Goal: Task Accomplishment & Management: Use online tool/utility

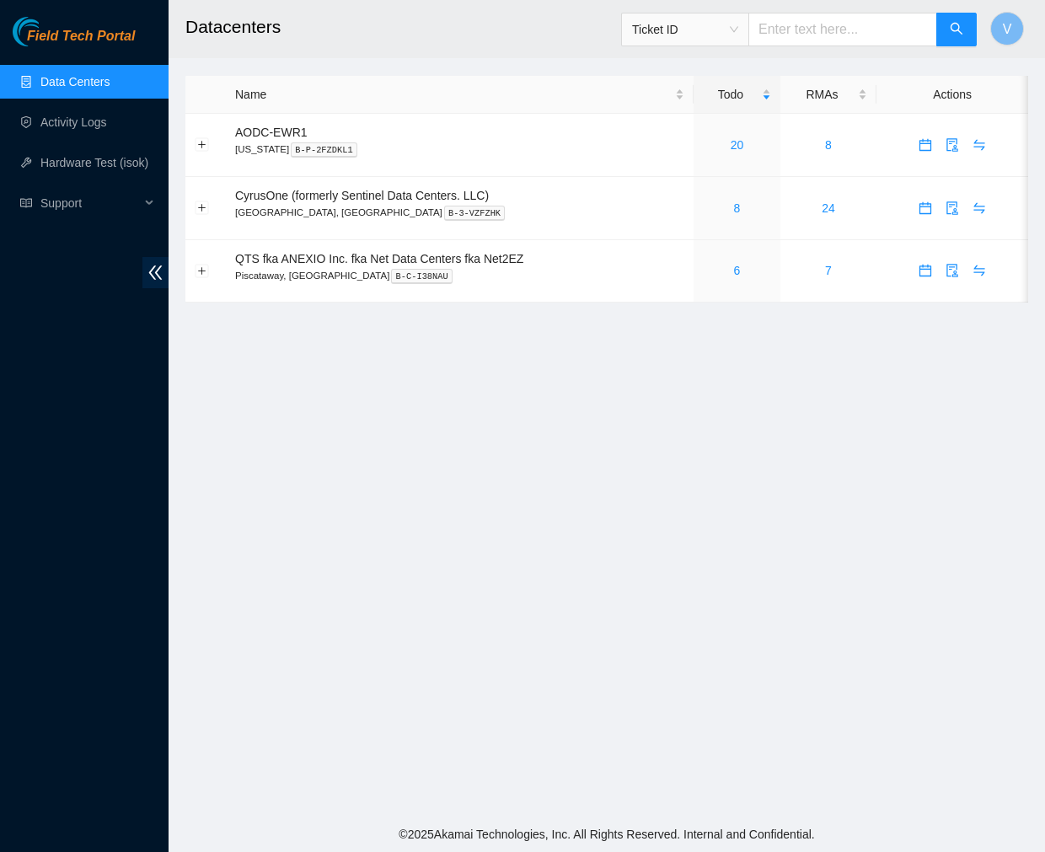
click at [501, 60] on main "Datacenters Ticket ID V Name Todo RMAs Actions AODC-EWR1 [US_STATE] B-P-2FZDKL1…" at bounding box center [607, 408] width 877 height 817
click at [735, 207] on link "8" at bounding box center [737, 207] width 7 height 13
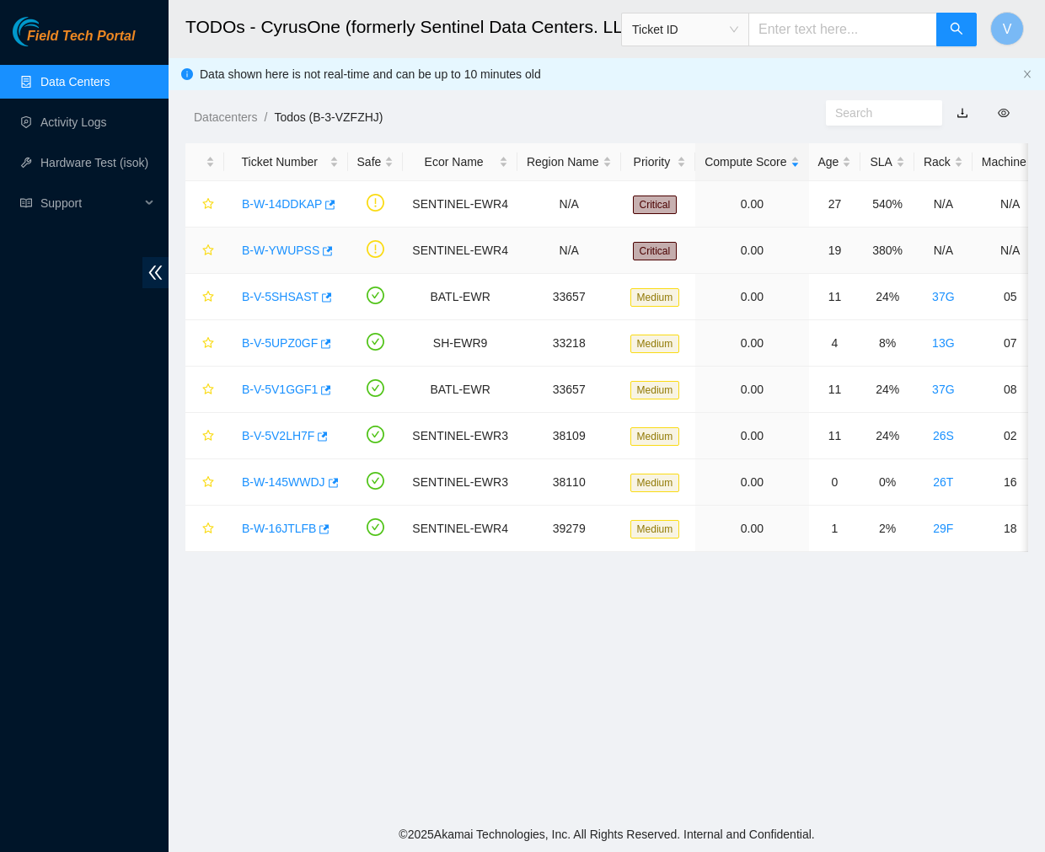
click at [272, 247] on link "B-W-YWUPSS" at bounding box center [281, 250] width 78 height 13
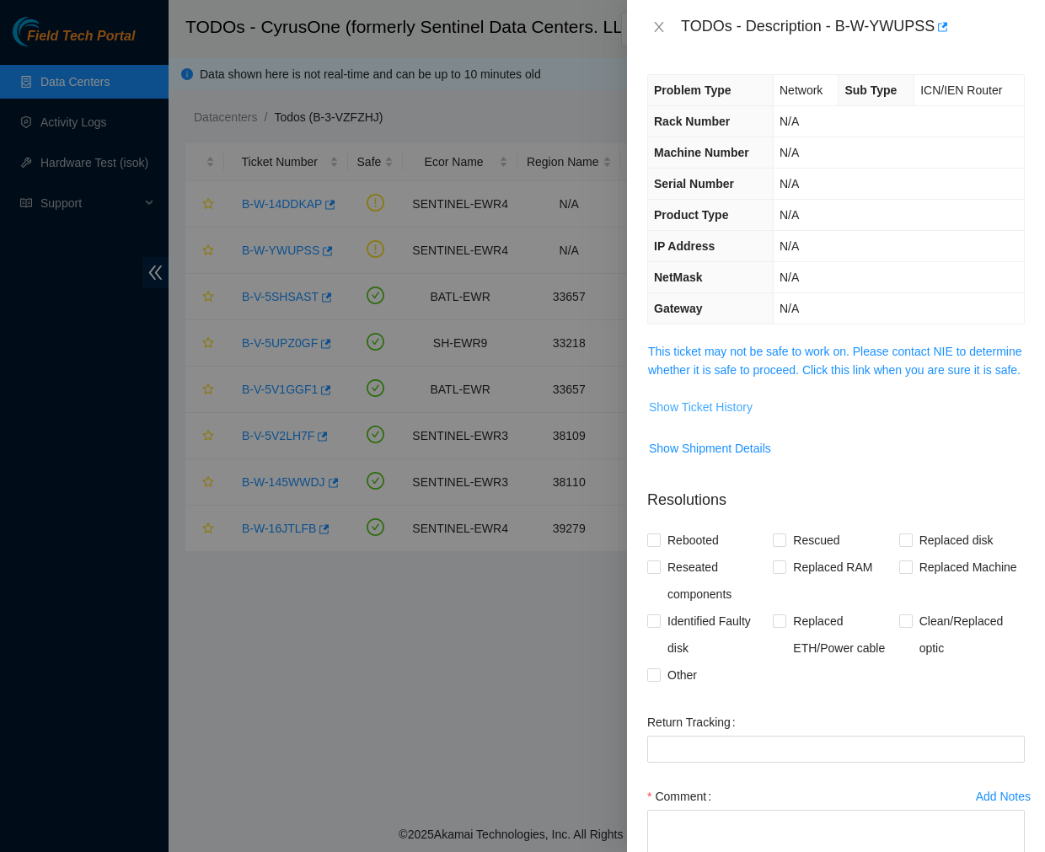
click at [708, 416] on span "Show Ticket History" at bounding box center [701, 407] width 104 height 19
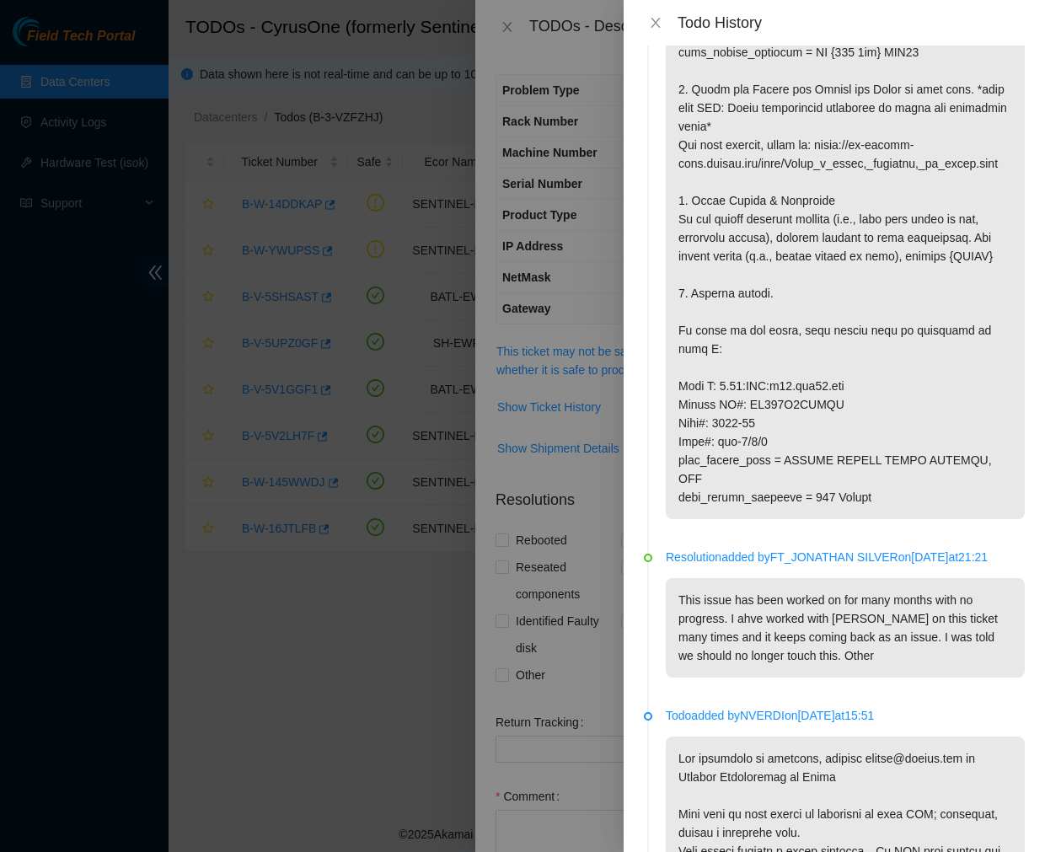
scroll to position [561, 0]
click at [653, 22] on icon "close" at bounding box center [655, 22] width 13 height 13
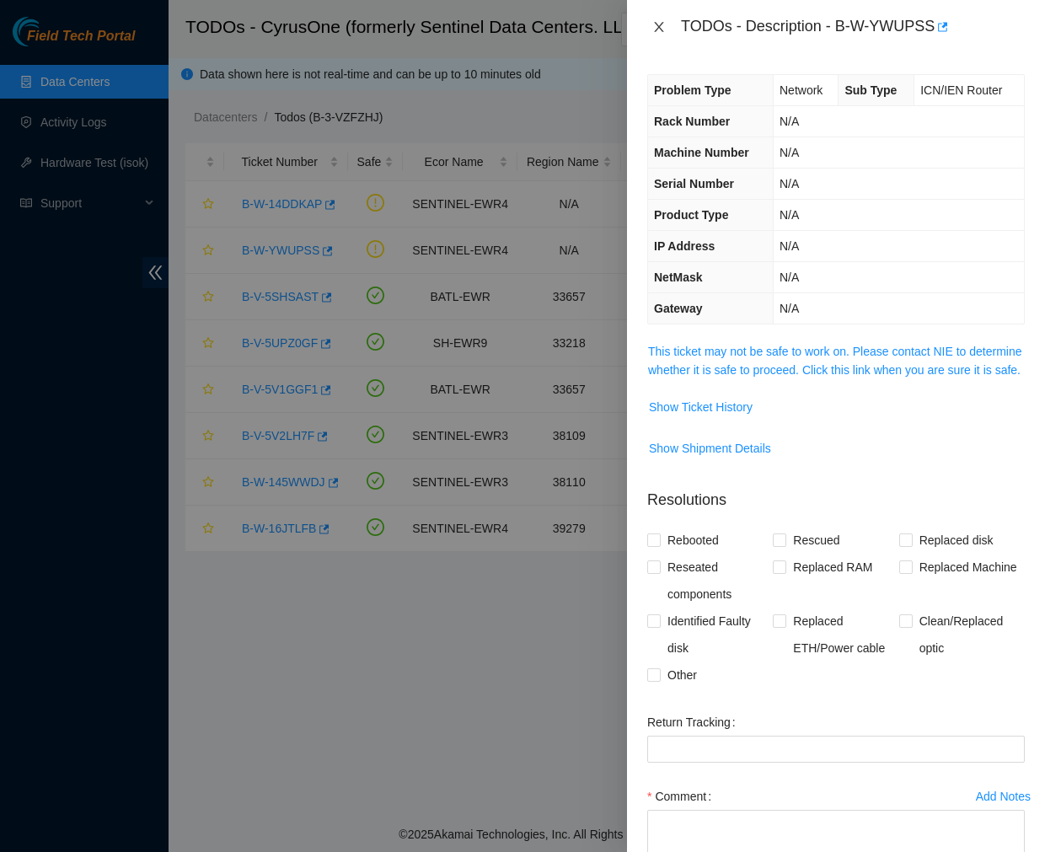
click at [656, 25] on icon "close" at bounding box center [658, 26] width 13 height 13
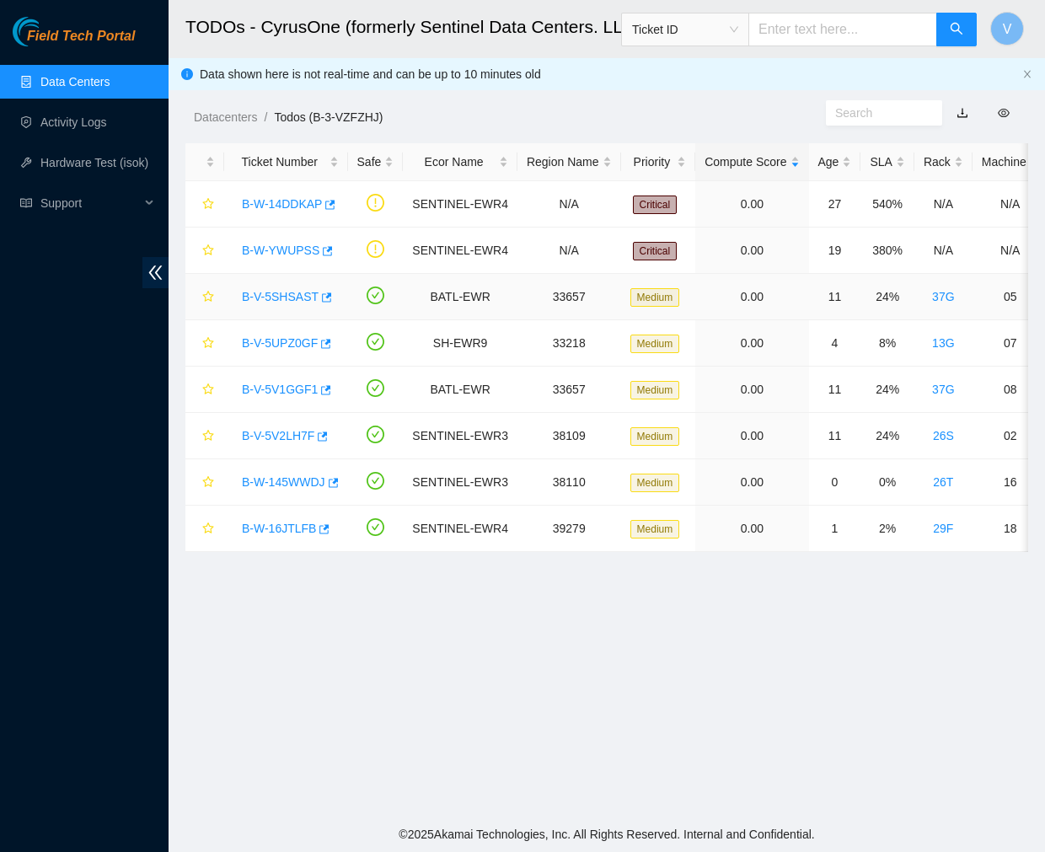
click at [291, 290] on link "B-V-5SHSAST" at bounding box center [280, 296] width 77 height 13
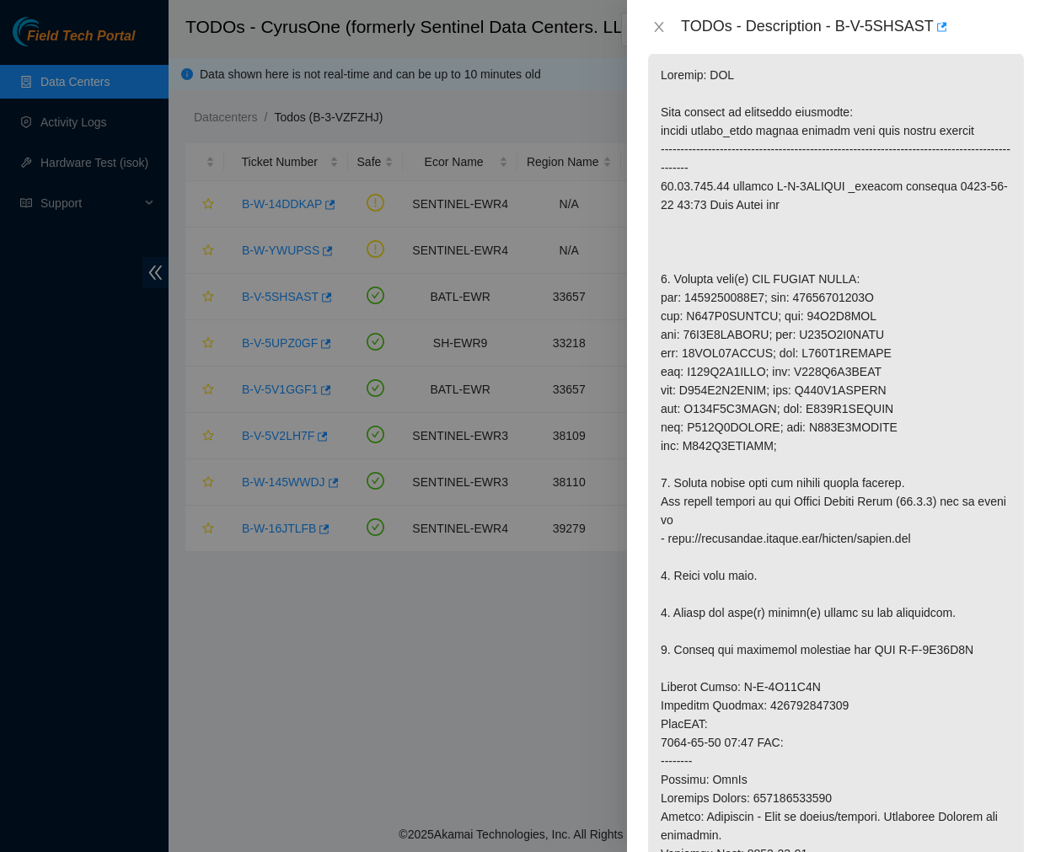
scroll to position [0, 0]
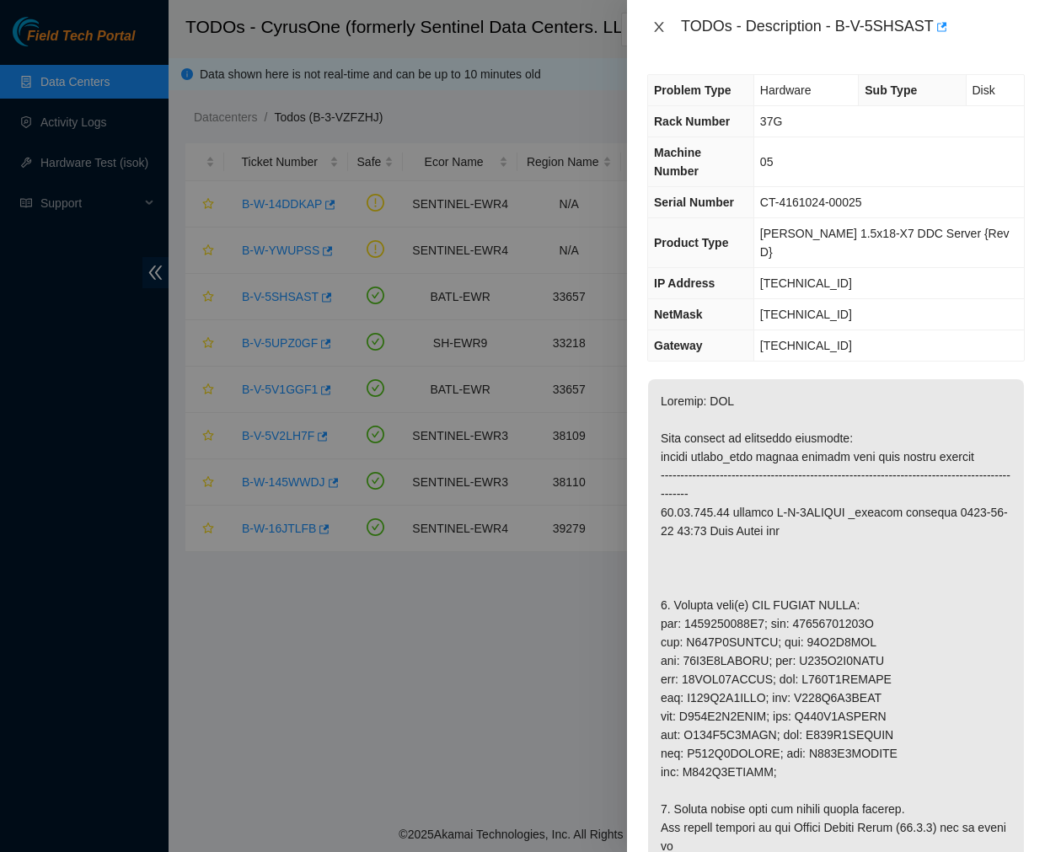
click at [655, 24] on icon "close" at bounding box center [658, 26] width 13 height 13
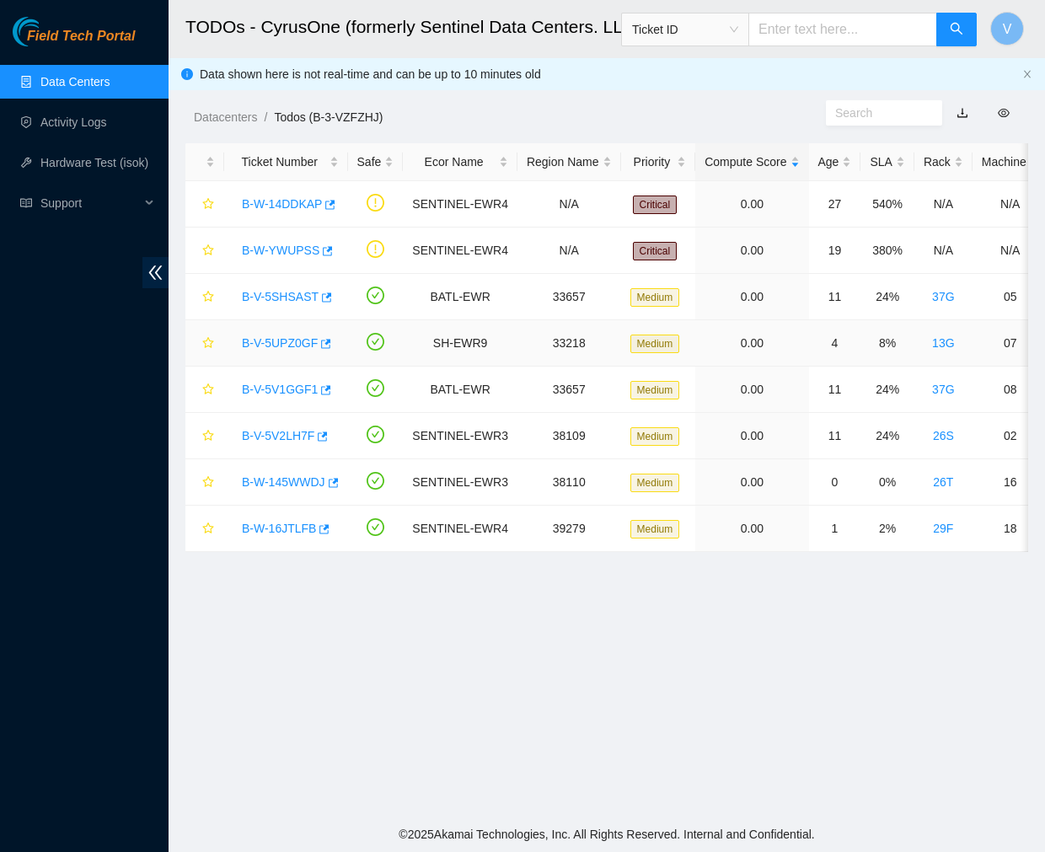
click at [282, 346] on link "B-V-5UPZ0GF" at bounding box center [280, 342] width 76 height 13
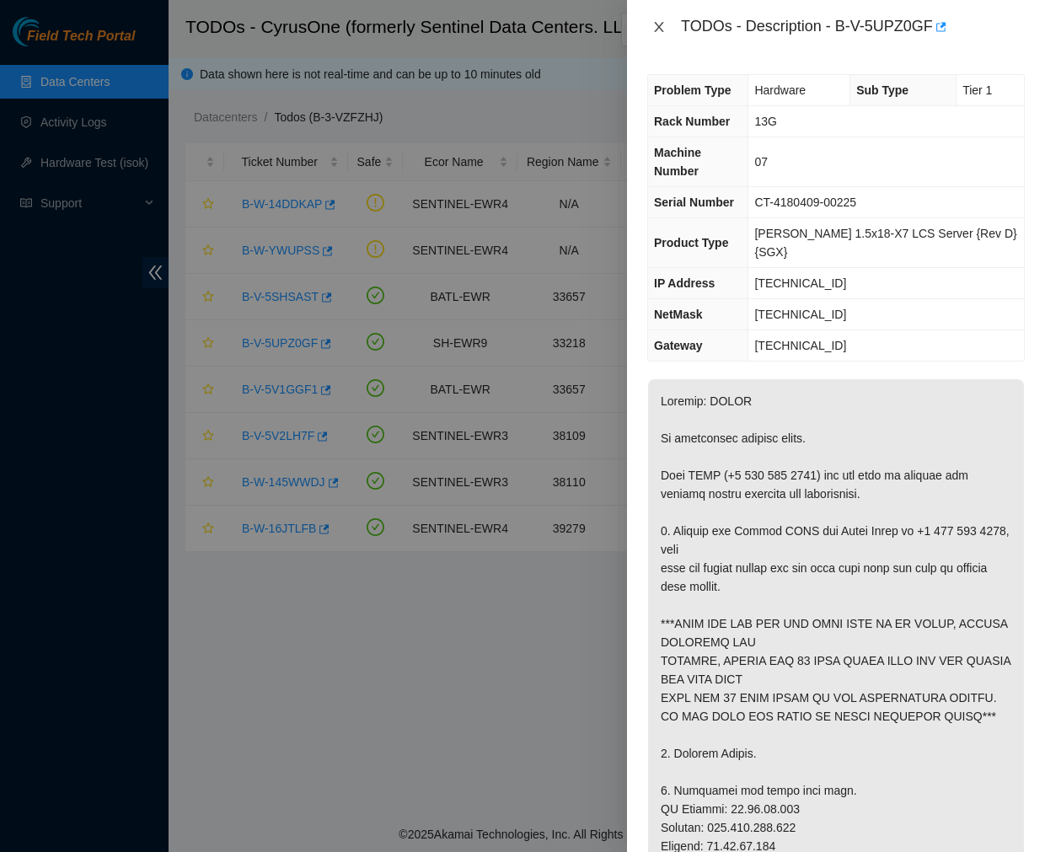
click at [660, 23] on icon "close" at bounding box center [658, 26] width 13 height 13
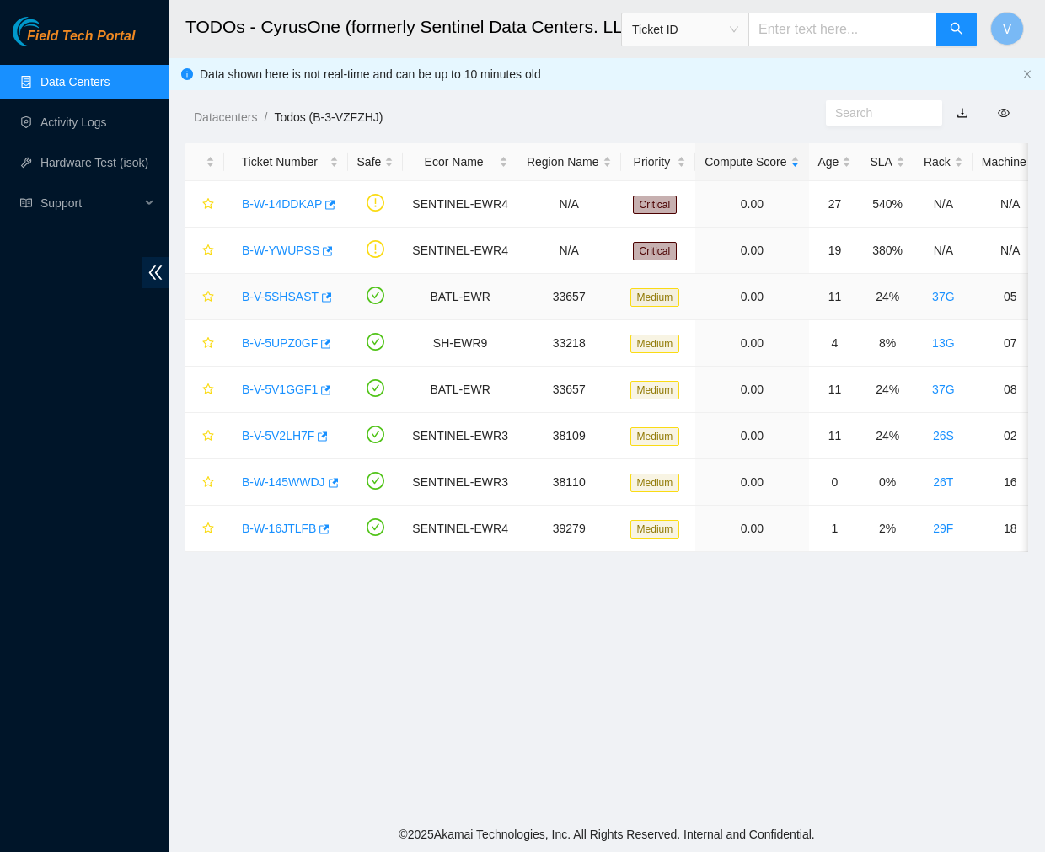
click at [279, 290] on link "B-V-5SHSAST" at bounding box center [280, 296] width 77 height 13
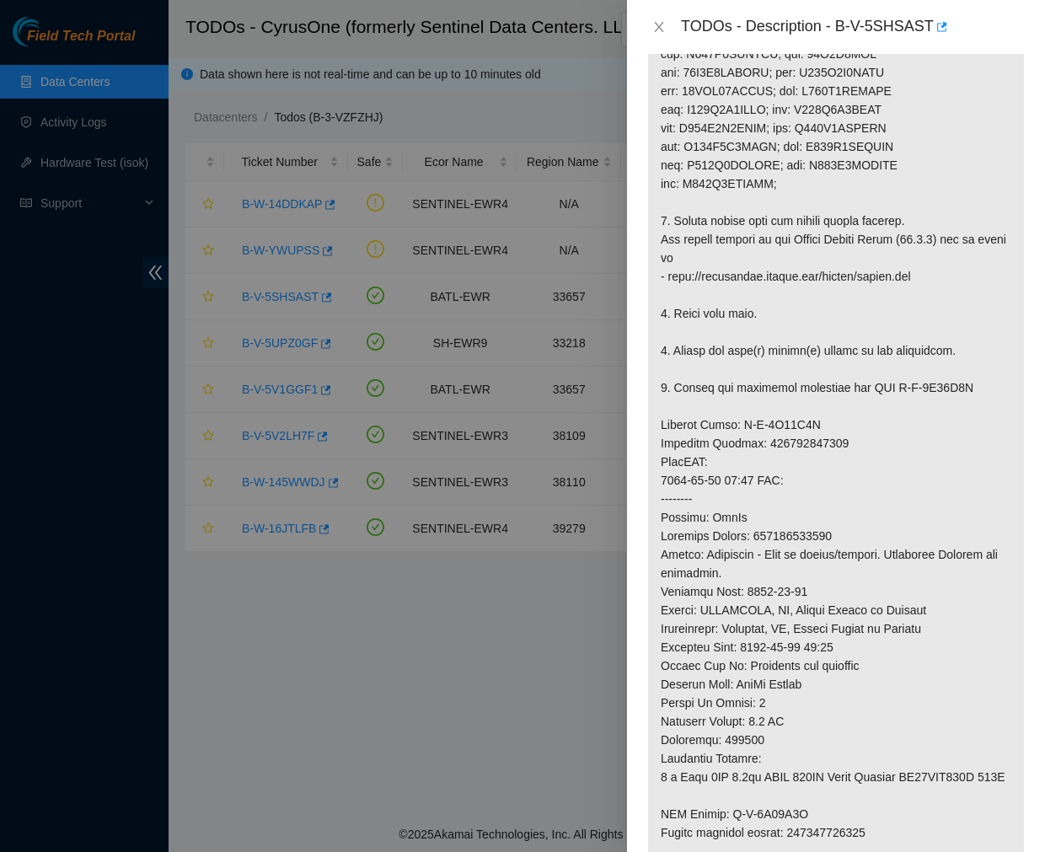
scroll to position [591, 0]
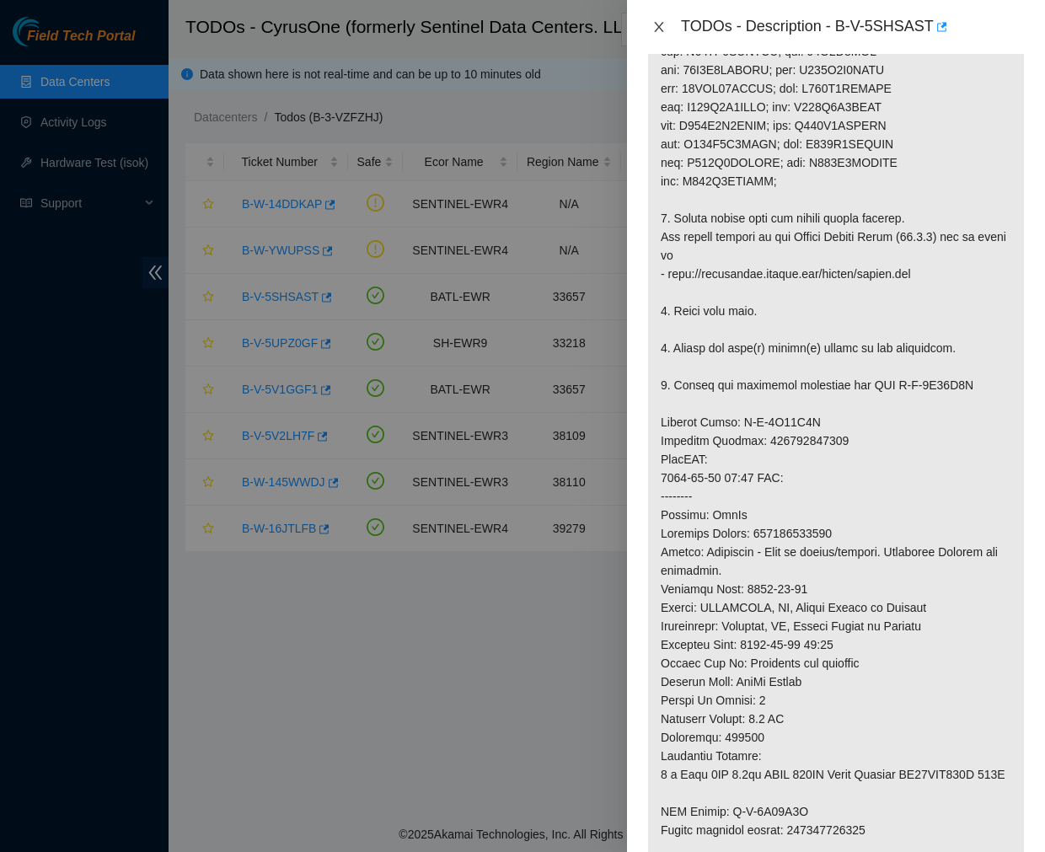
click at [655, 21] on icon "close" at bounding box center [658, 26] width 13 height 13
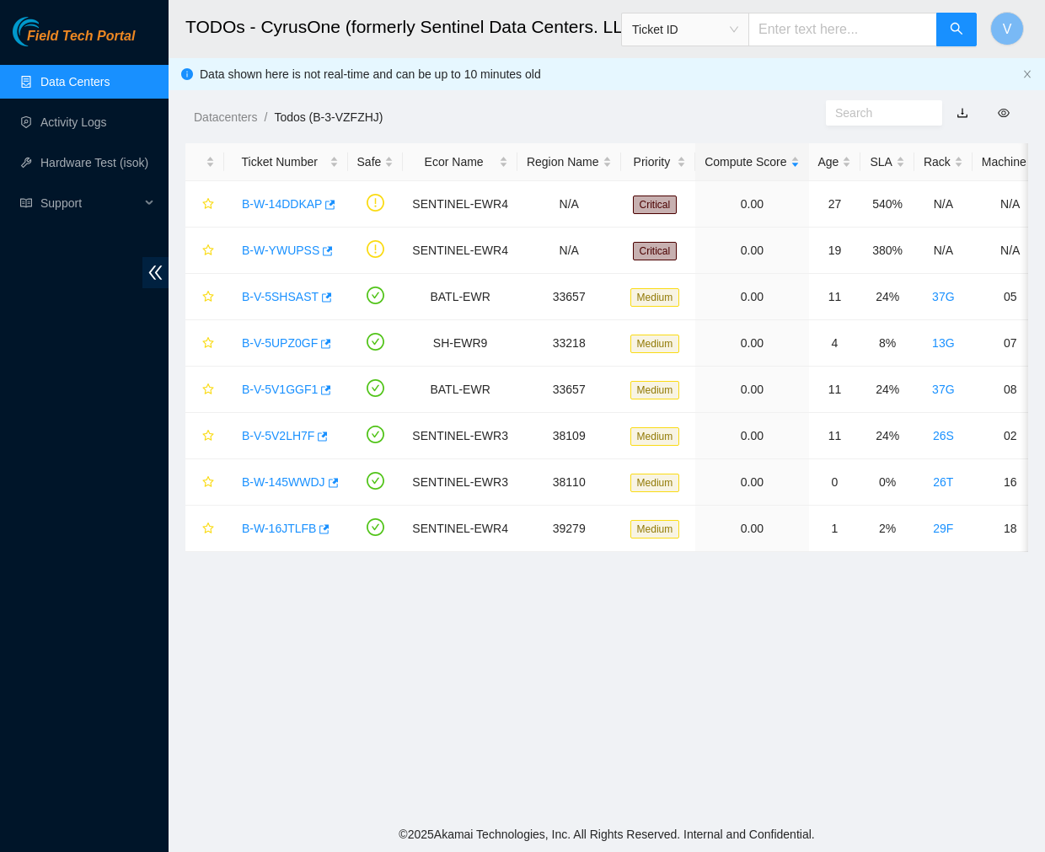
scroll to position [282, 0]
click at [284, 344] on link "B-V-5UPZ0GF" at bounding box center [280, 342] width 76 height 13
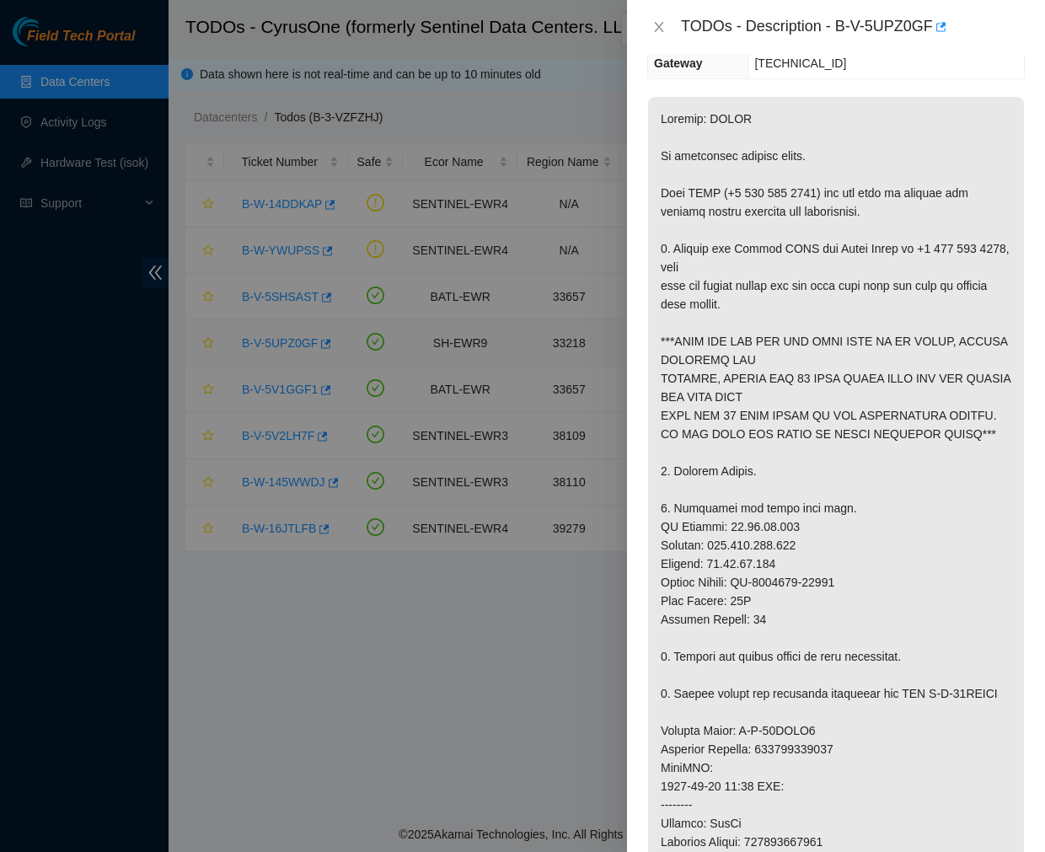
scroll to position [591, 0]
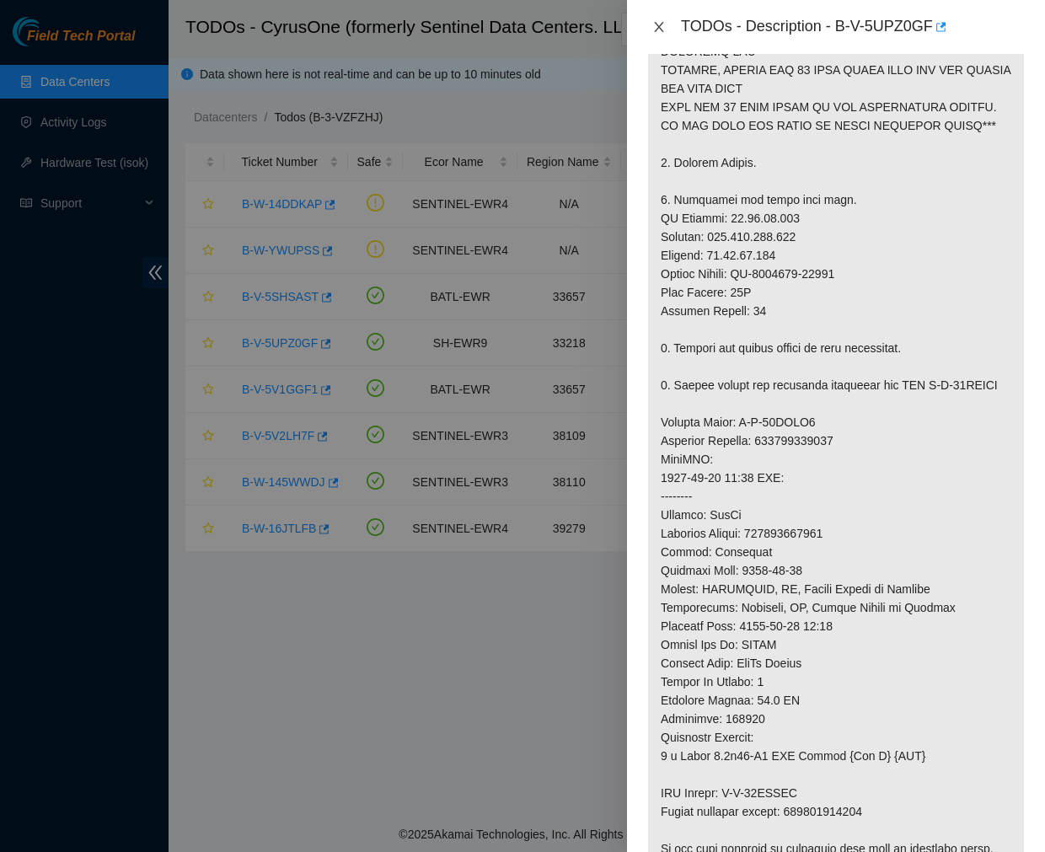
click at [654, 27] on icon "close" at bounding box center [658, 26] width 13 height 13
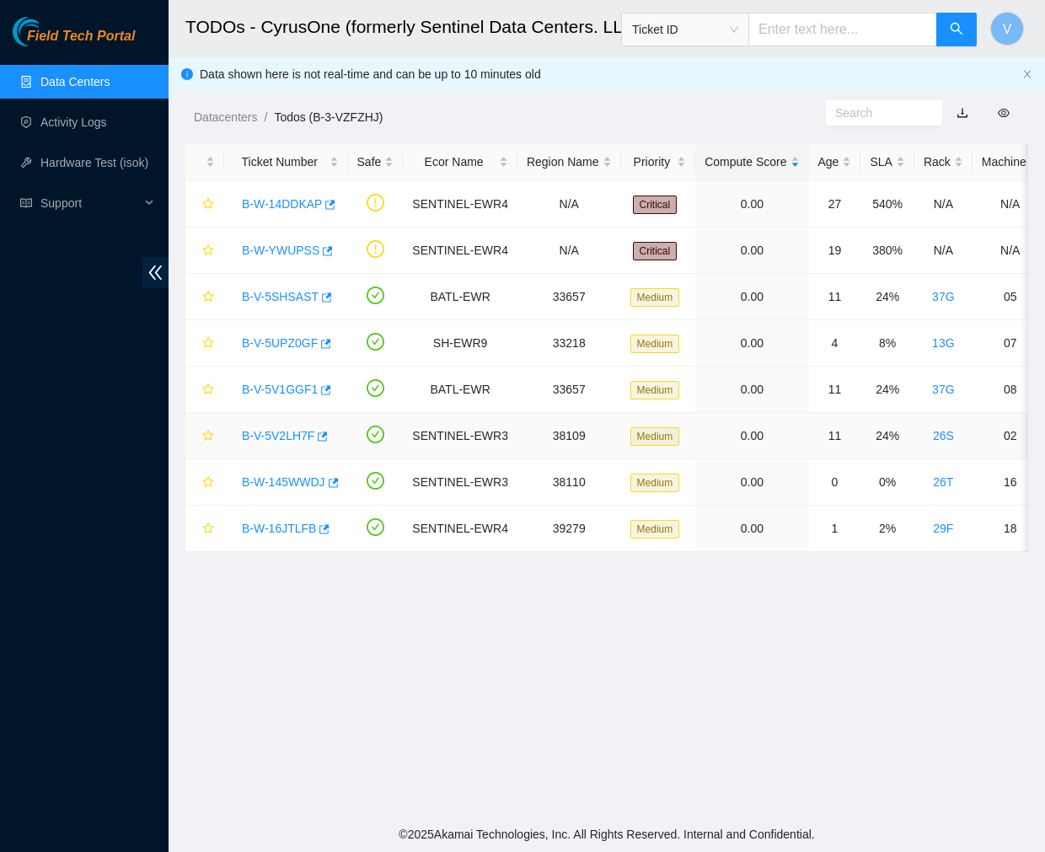
scroll to position [282, 0]
click at [280, 343] on link "B-V-5UPZ0GF" at bounding box center [280, 342] width 76 height 13
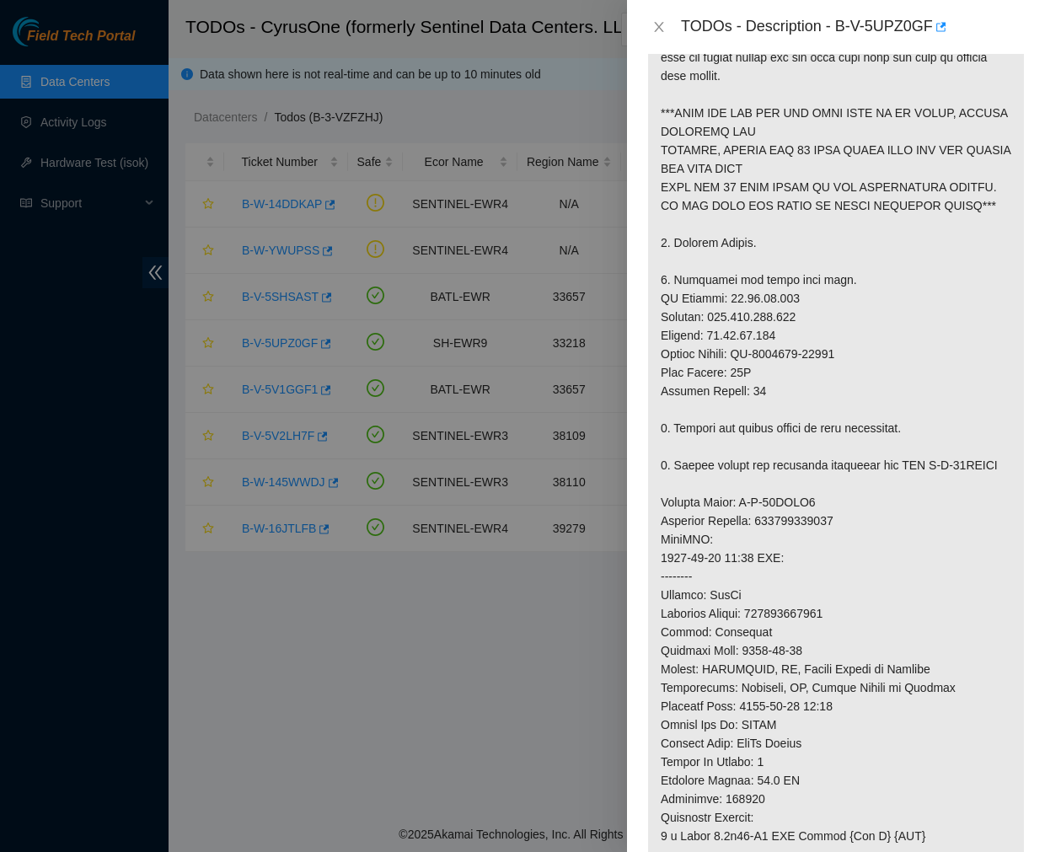
scroll to position [510, 0]
click at [658, 28] on icon "close" at bounding box center [658, 26] width 13 height 13
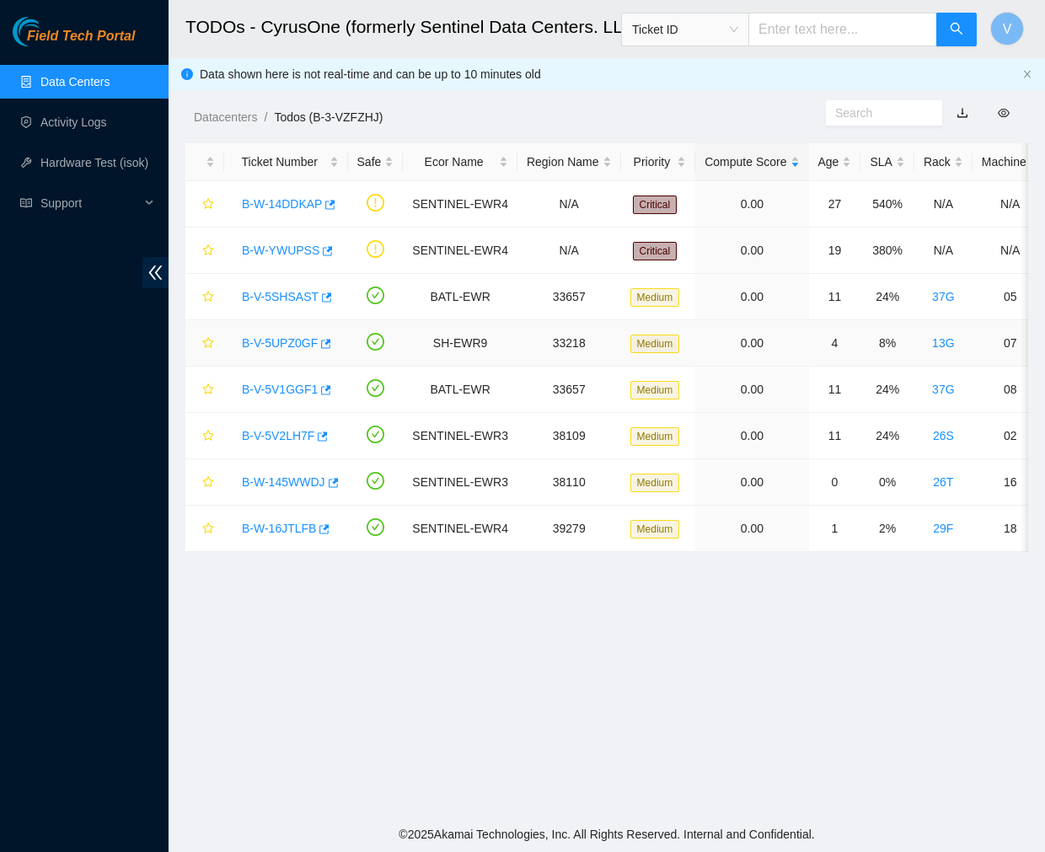
scroll to position [282, 0]
click at [283, 433] on link "B-V-5V2LH7F" at bounding box center [278, 435] width 72 height 13
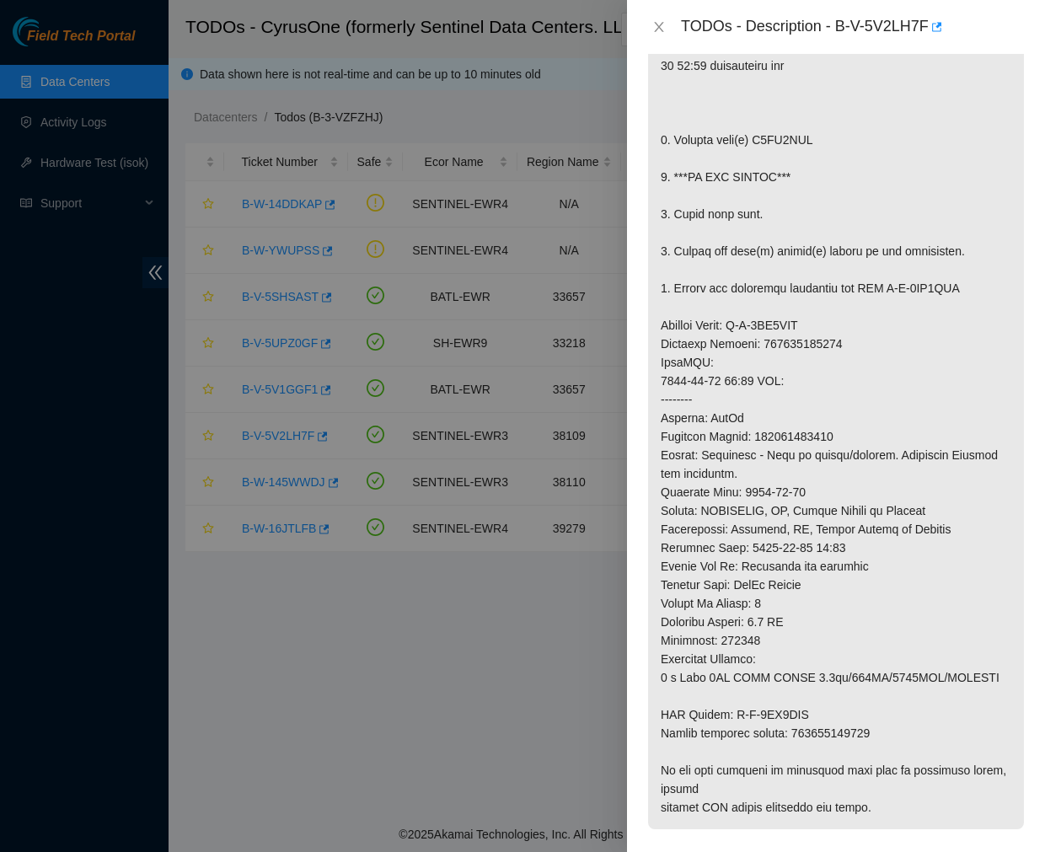
scroll to position [435, 0]
click at [660, 28] on icon "close" at bounding box center [658, 27] width 9 height 10
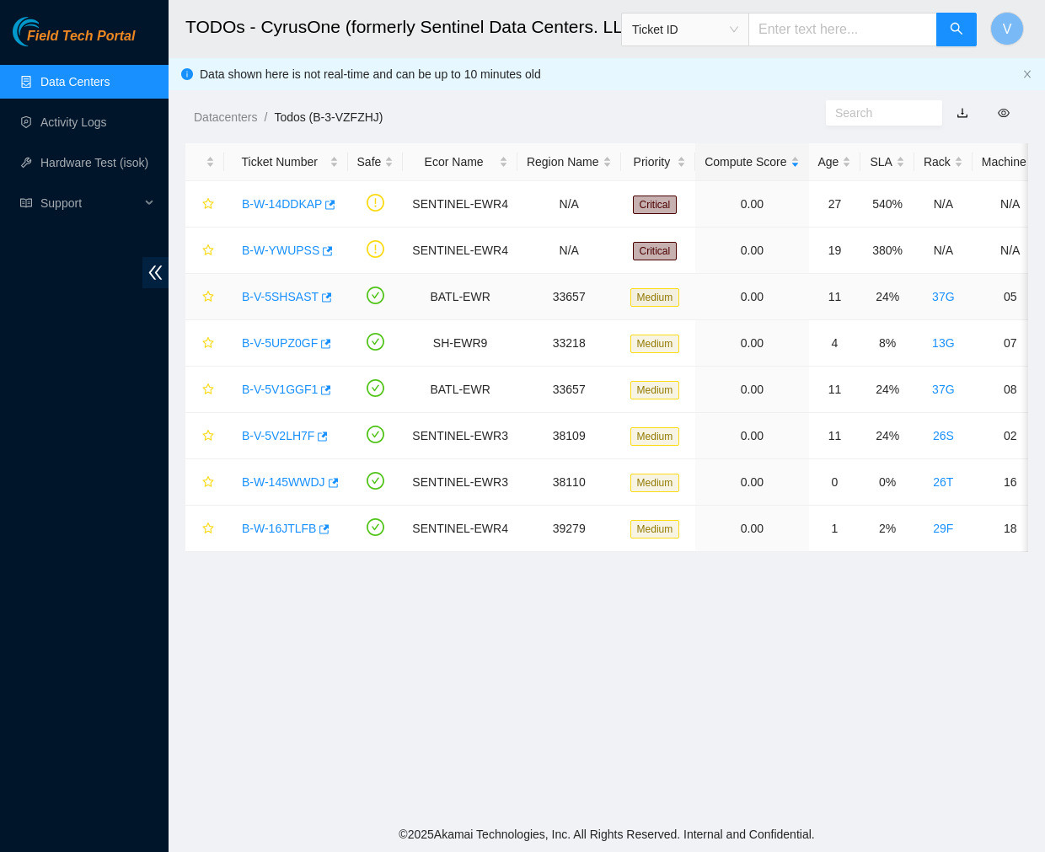
scroll to position [282, 0]
click at [300, 481] on link "B-W-145WWDJ" at bounding box center [283, 481] width 83 height 13
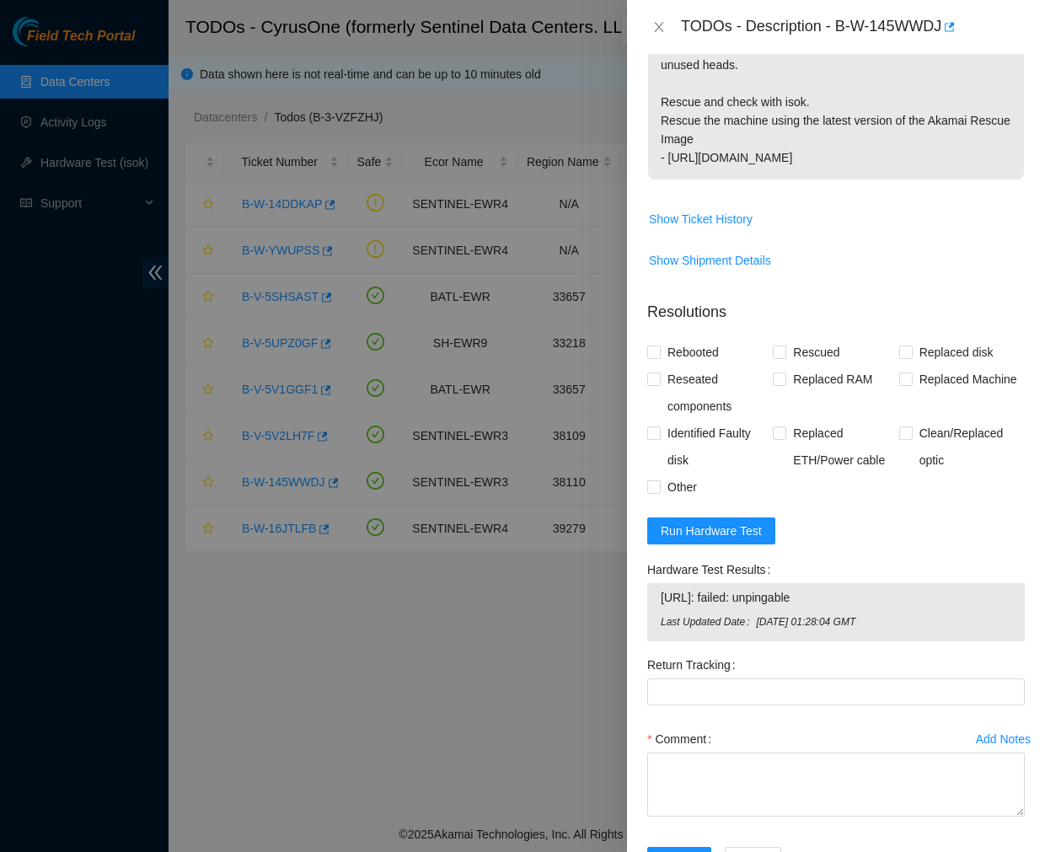
scroll to position [0, 0]
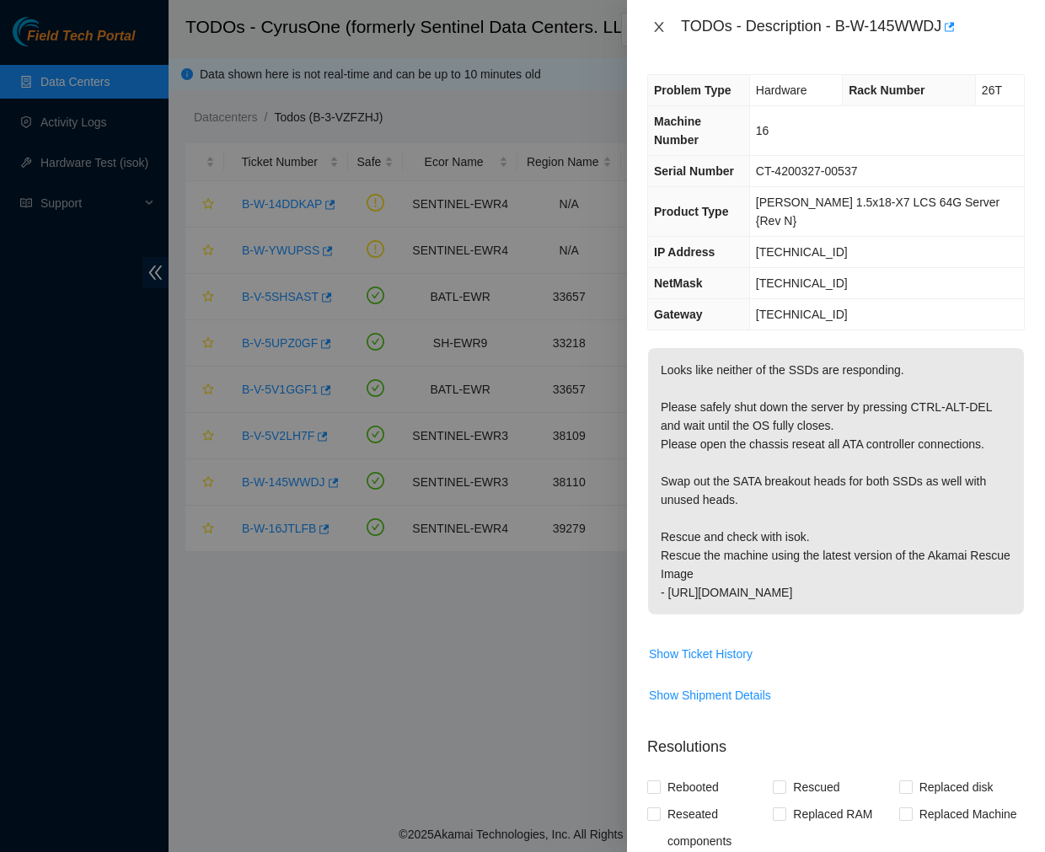
click at [658, 29] on icon "close" at bounding box center [658, 26] width 13 height 13
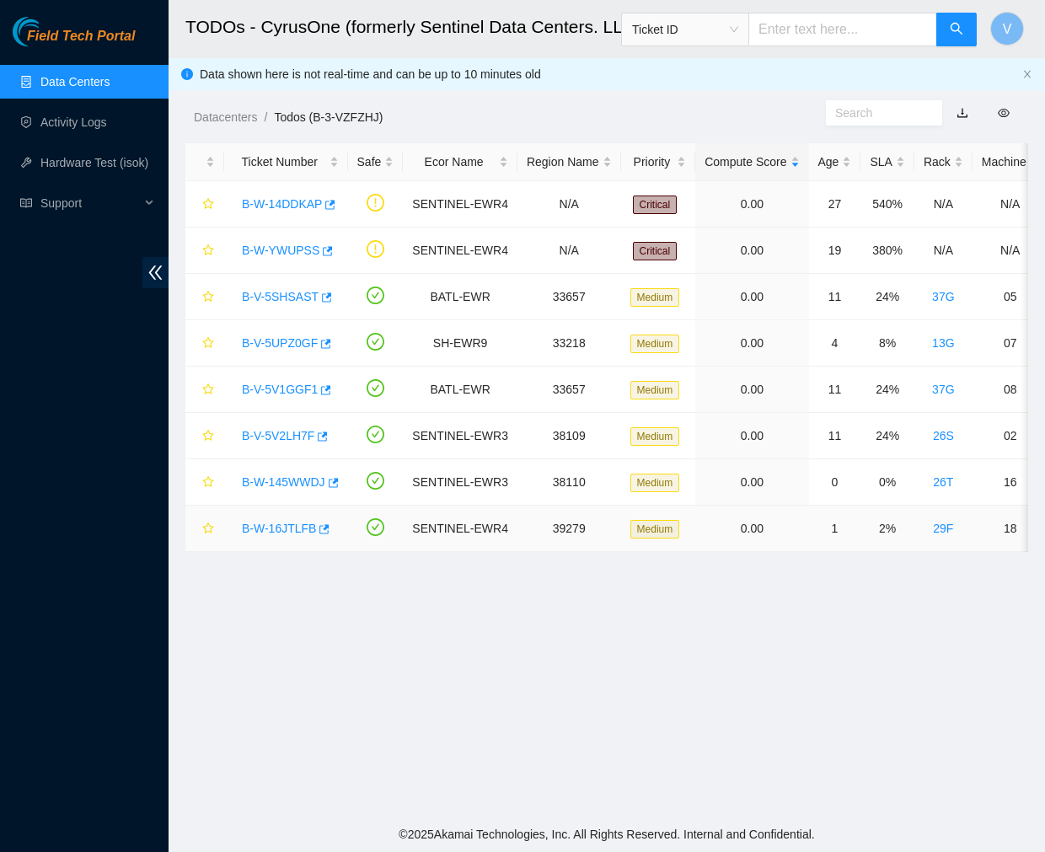
click at [288, 526] on link "B-W-16JTLFB" at bounding box center [279, 528] width 74 height 13
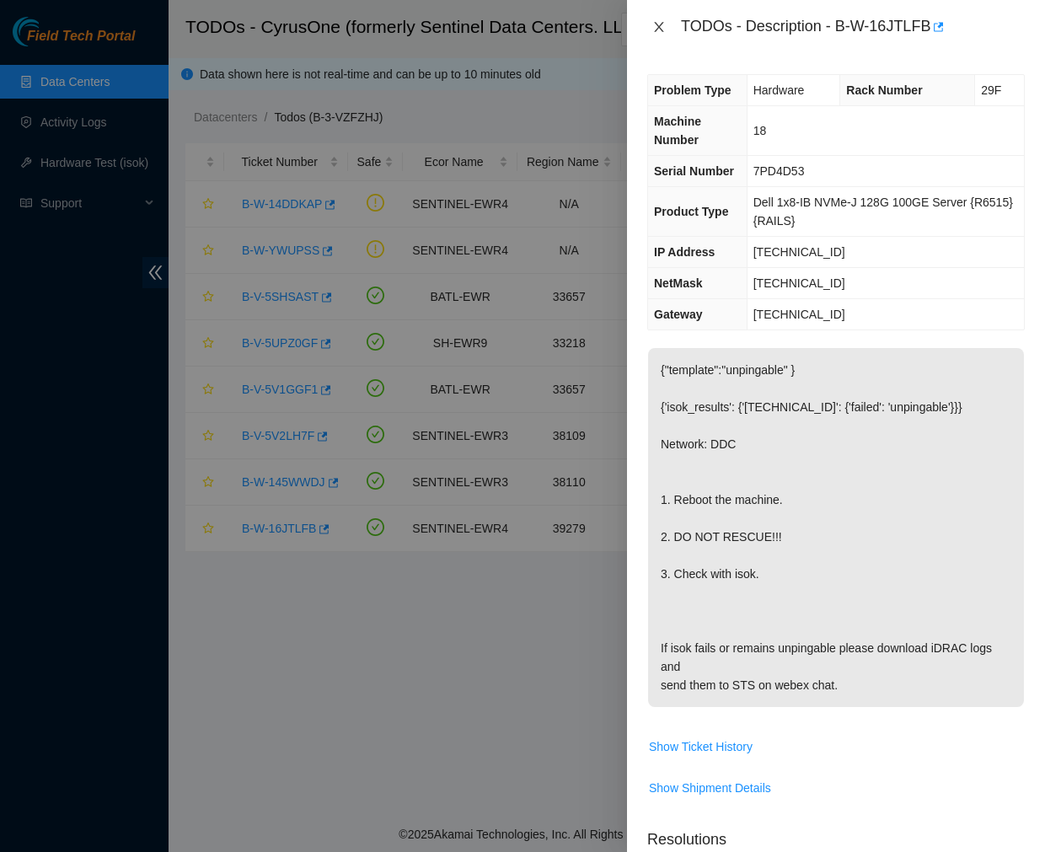
click at [653, 27] on icon "close" at bounding box center [658, 26] width 13 height 13
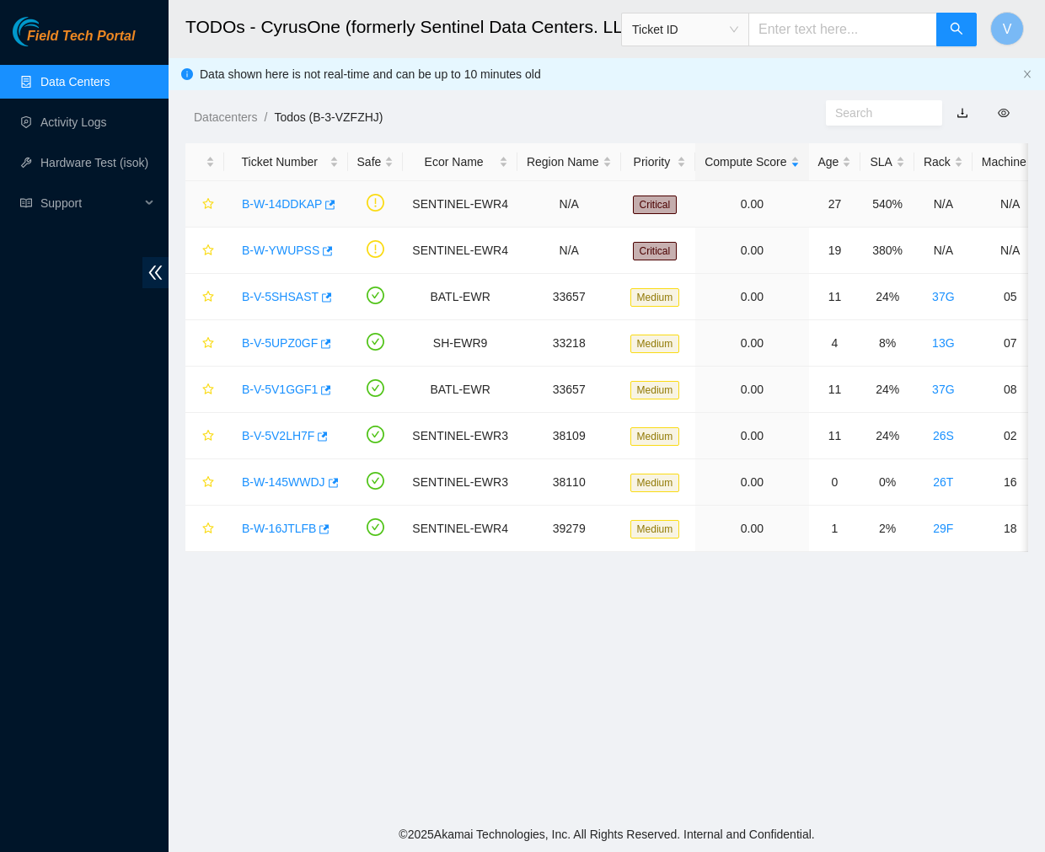
click at [276, 204] on link "B-W-14DDKAP" at bounding box center [282, 203] width 80 height 13
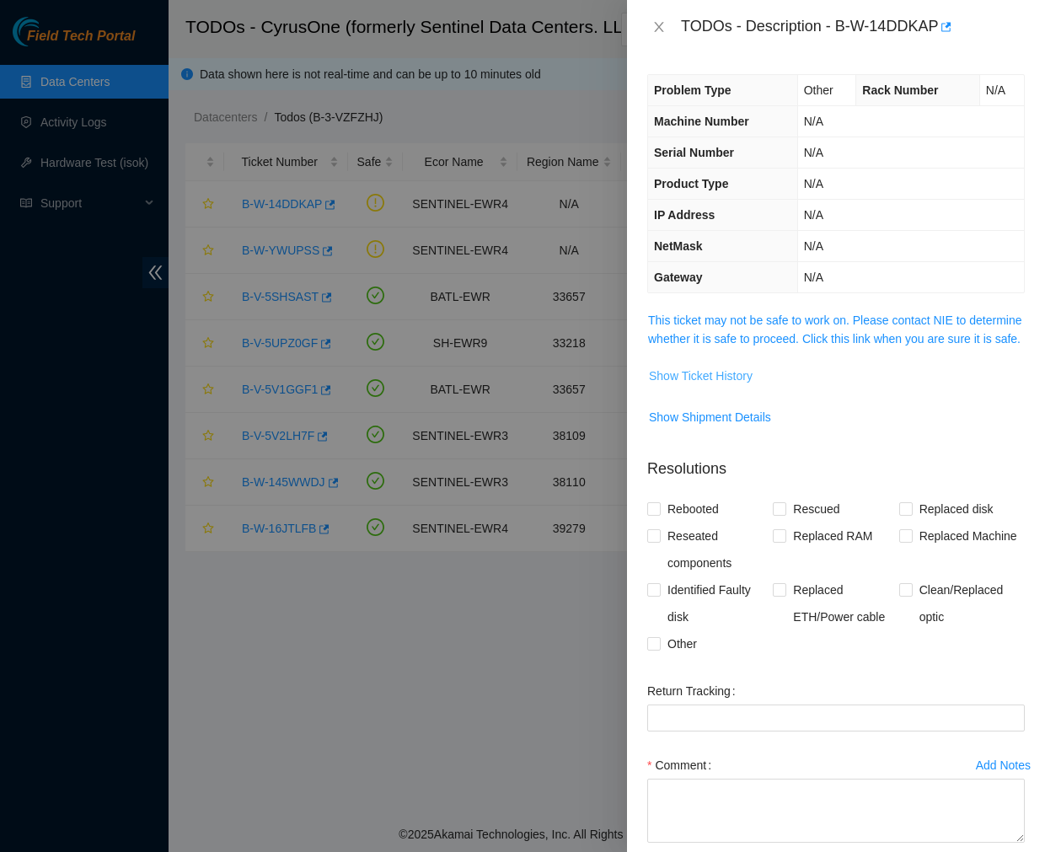
click at [725, 385] on span "Show Ticket History" at bounding box center [701, 376] width 104 height 19
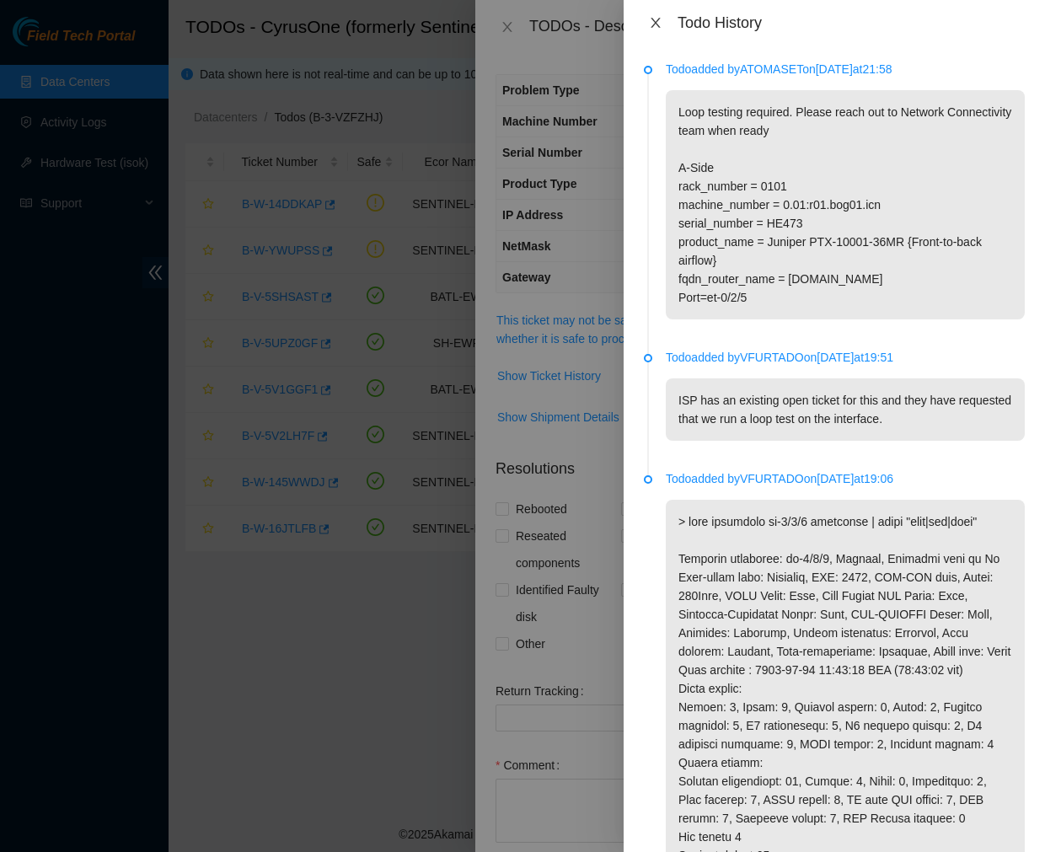
click at [647, 15] on button "Close" at bounding box center [656, 23] width 24 height 16
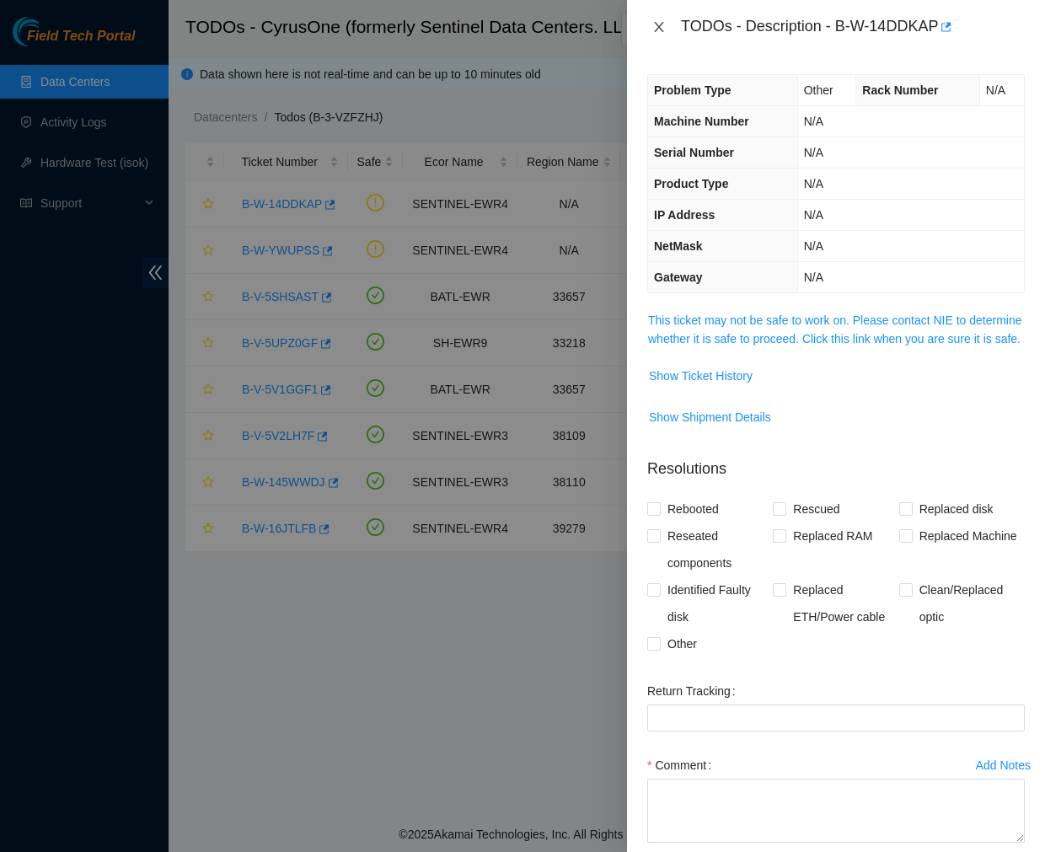
click at [658, 27] on icon "close" at bounding box center [658, 26] width 13 height 13
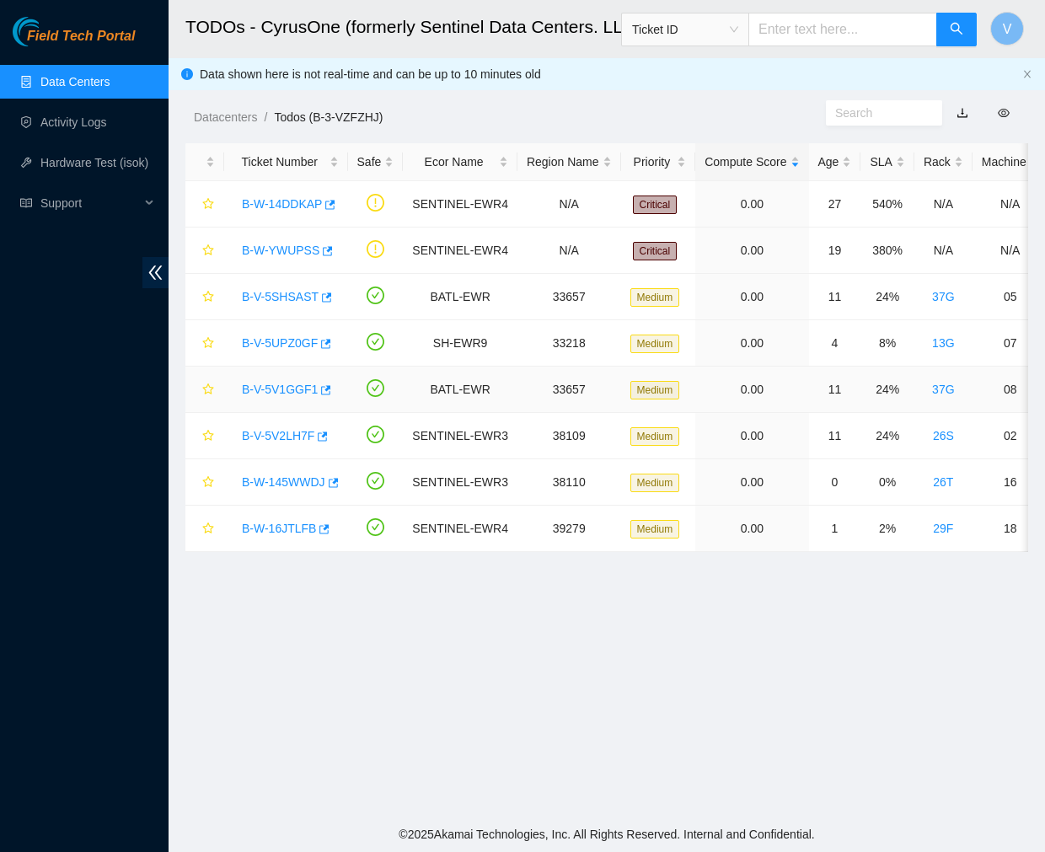
click at [295, 390] on link "B-V-5V1GGF1" at bounding box center [280, 389] width 76 height 13
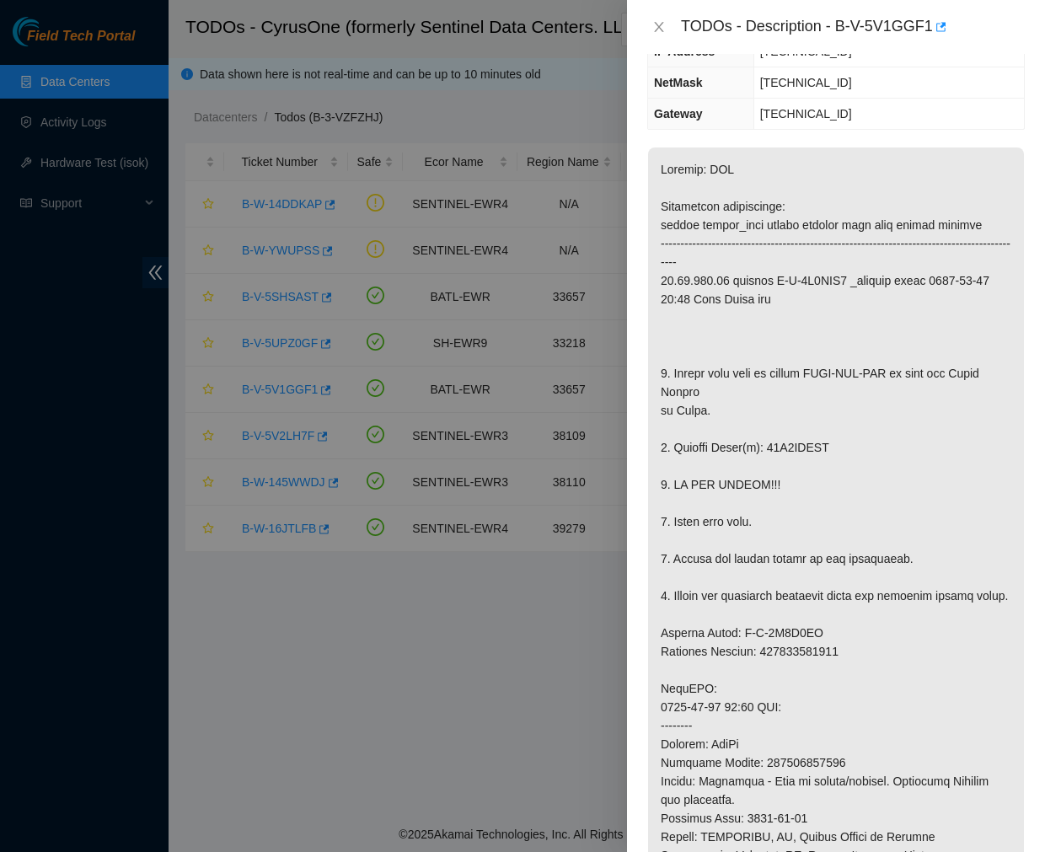
scroll to position [202, 0]
click at [663, 20] on icon "close" at bounding box center [658, 26] width 13 height 13
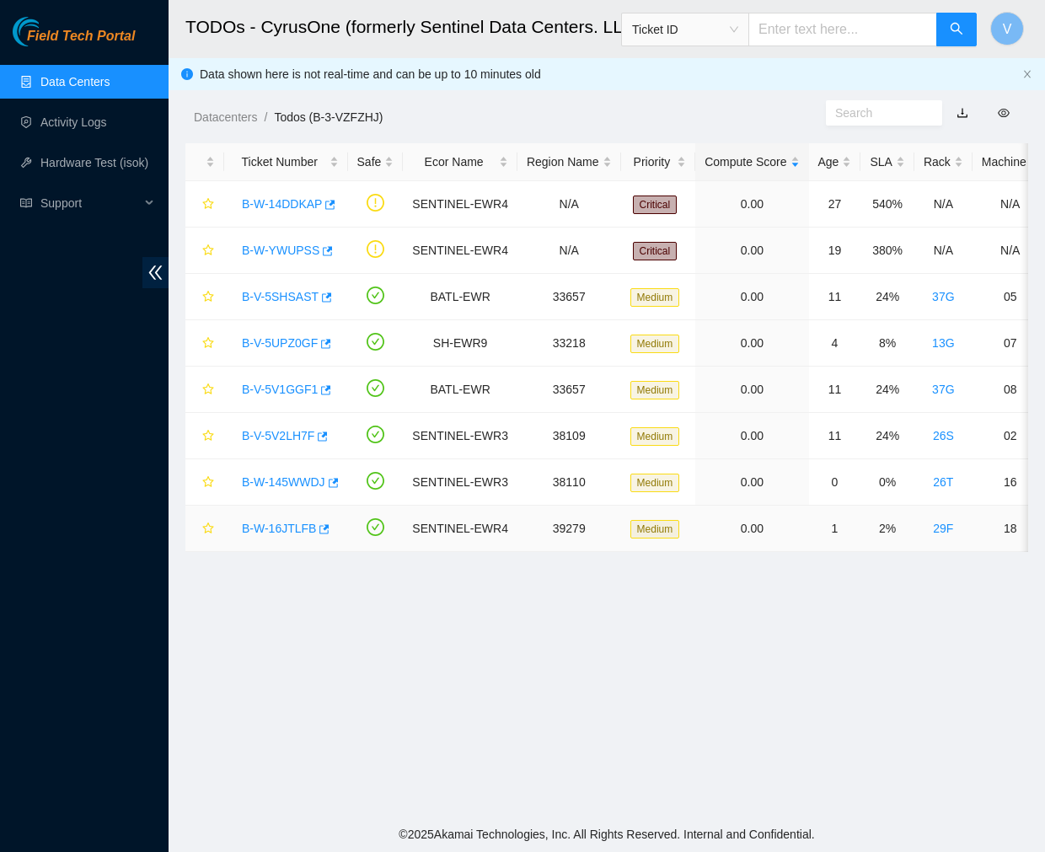
scroll to position [276, 0]
click at [281, 440] on link "B-V-5V2LH7F" at bounding box center [278, 435] width 72 height 13
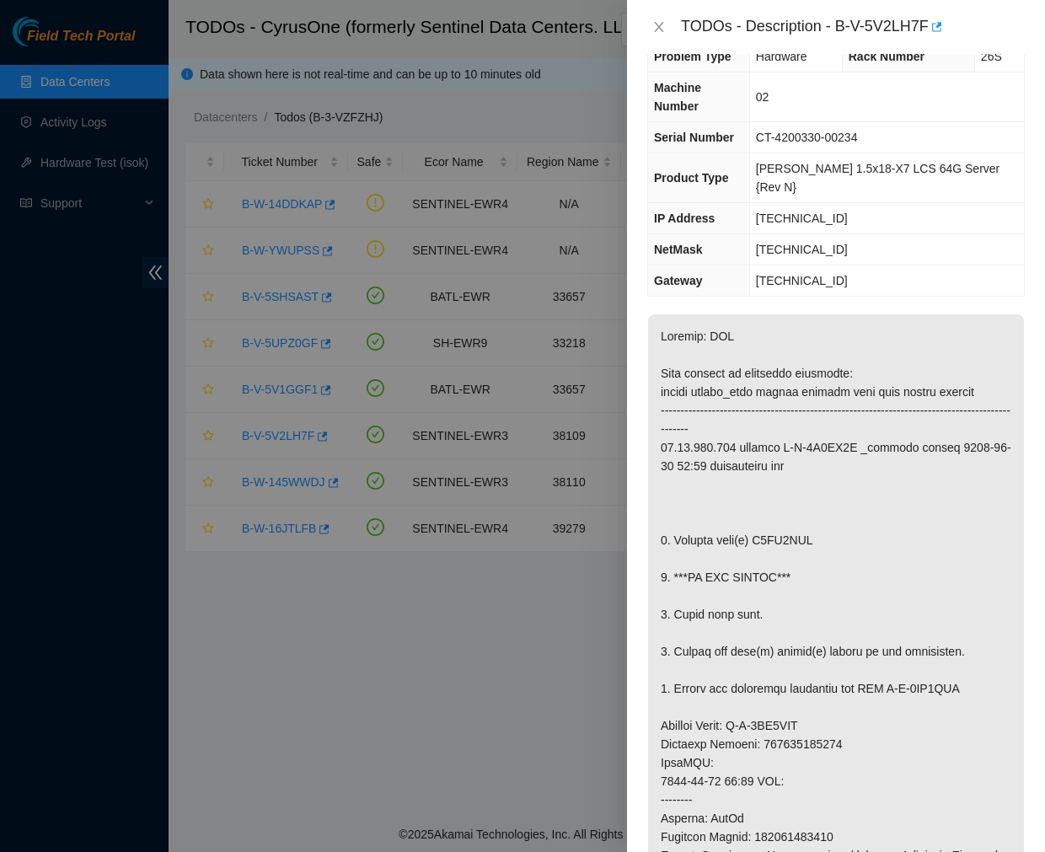
scroll to position [0, 0]
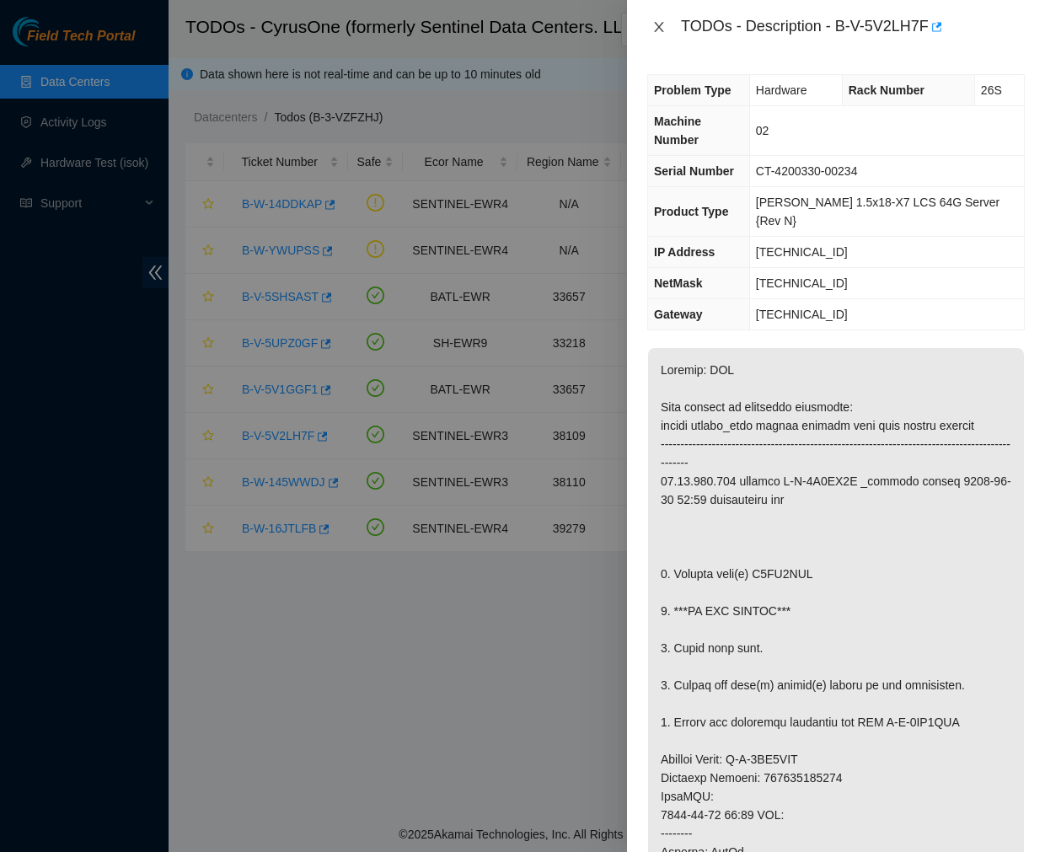
click at [660, 19] on button "Close" at bounding box center [659, 27] width 24 height 16
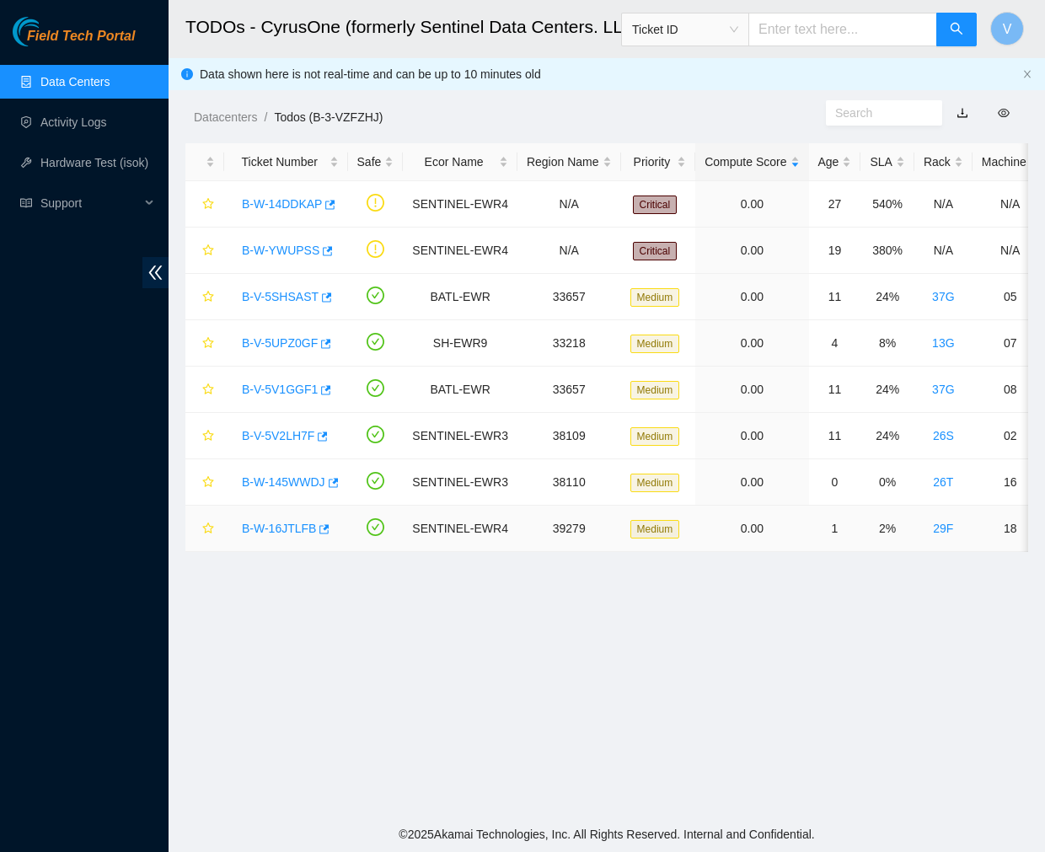
click at [271, 523] on link "B-W-16JTLFB" at bounding box center [279, 528] width 74 height 13
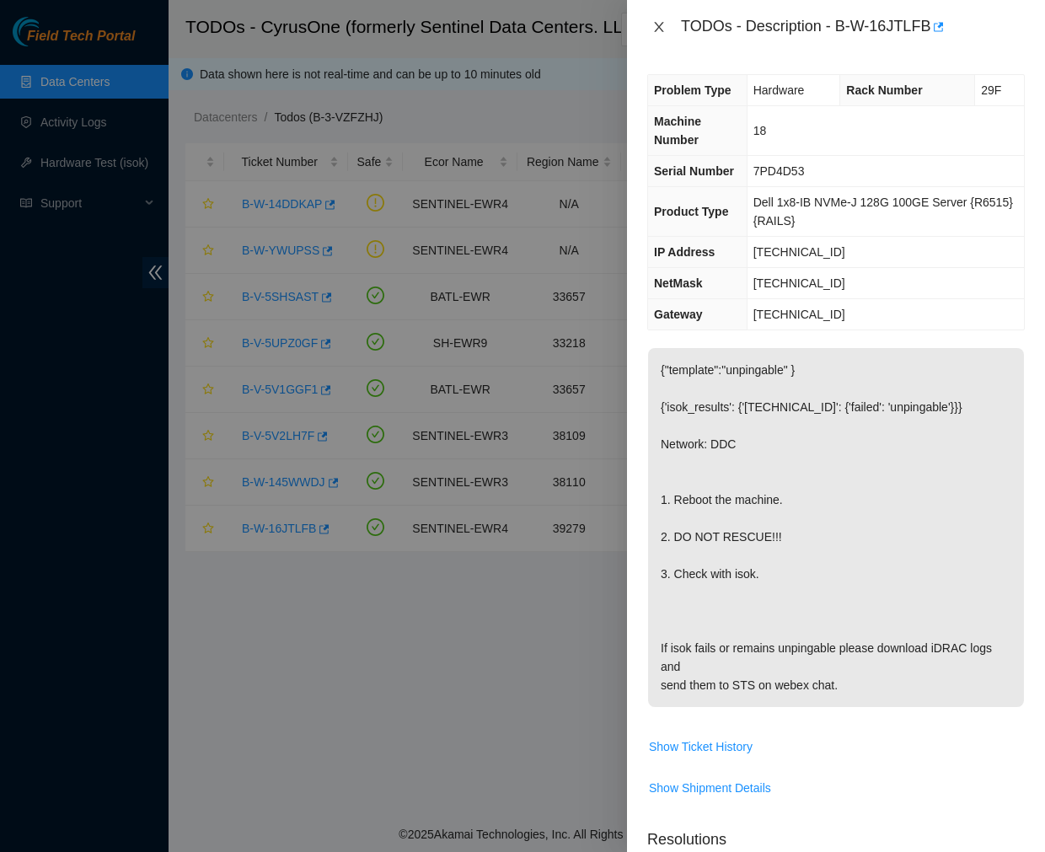
click at [655, 29] on icon "close" at bounding box center [658, 26] width 13 height 13
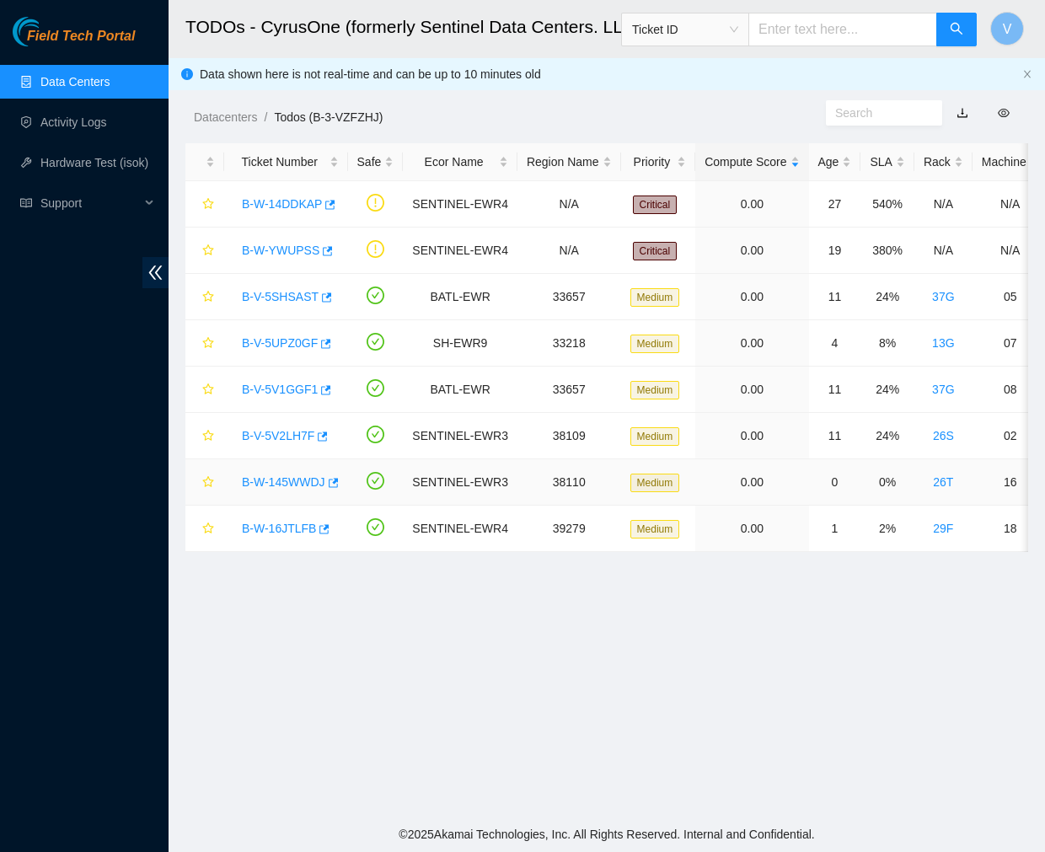
click at [298, 486] on link "B-W-145WWDJ" at bounding box center [283, 481] width 83 height 13
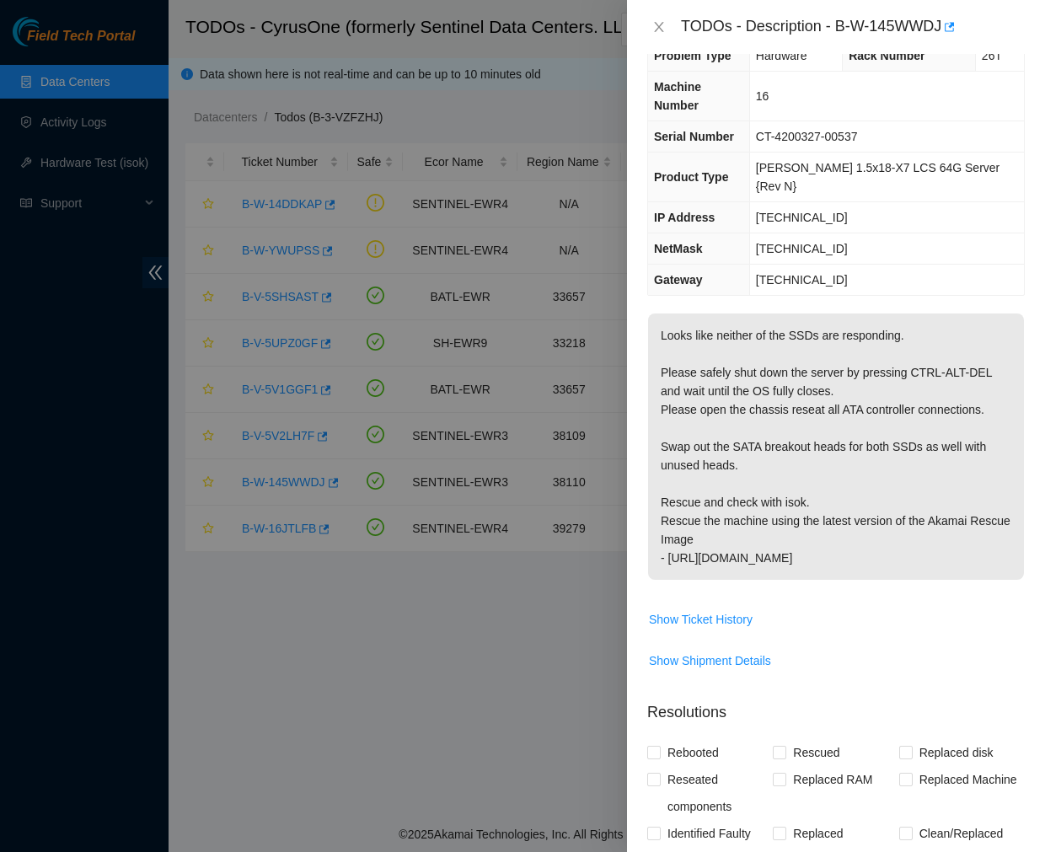
scroll to position [35, 0]
click at [658, 25] on icon "close" at bounding box center [658, 27] width 9 height 10
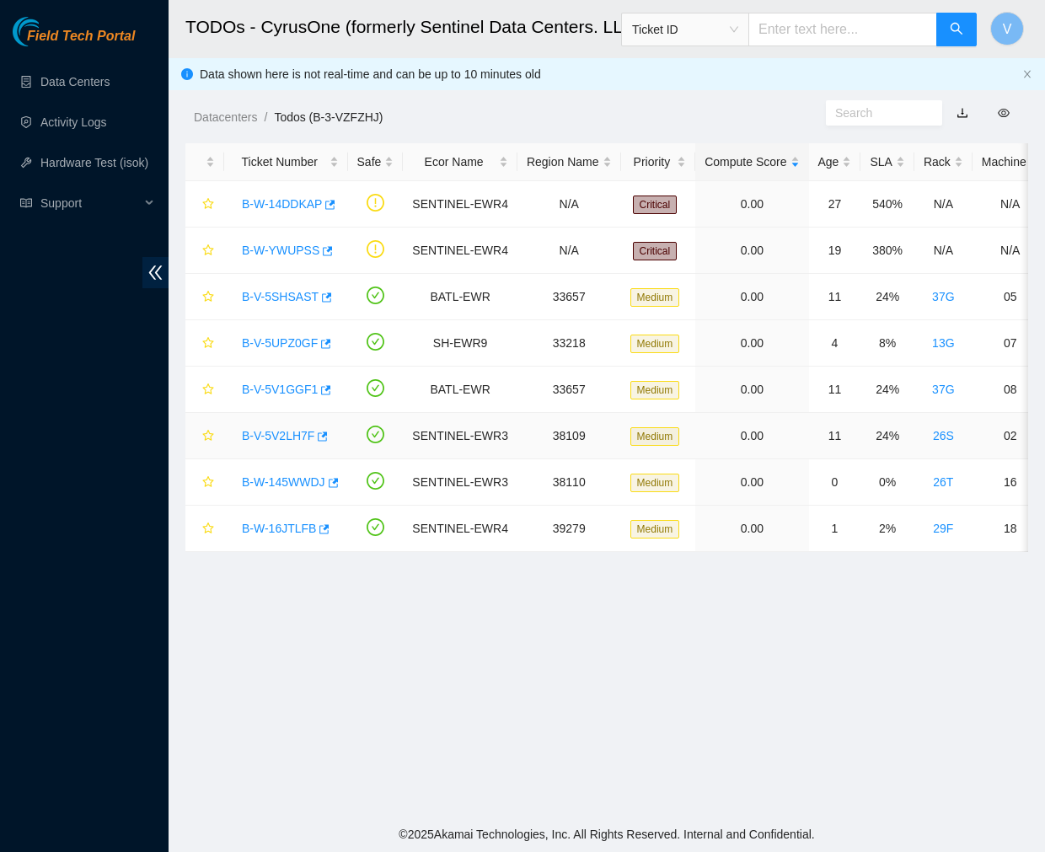
click at [295, 438] on link "B-V-5V2LH7F" at bounding box center [278, 435] width 72 height 13
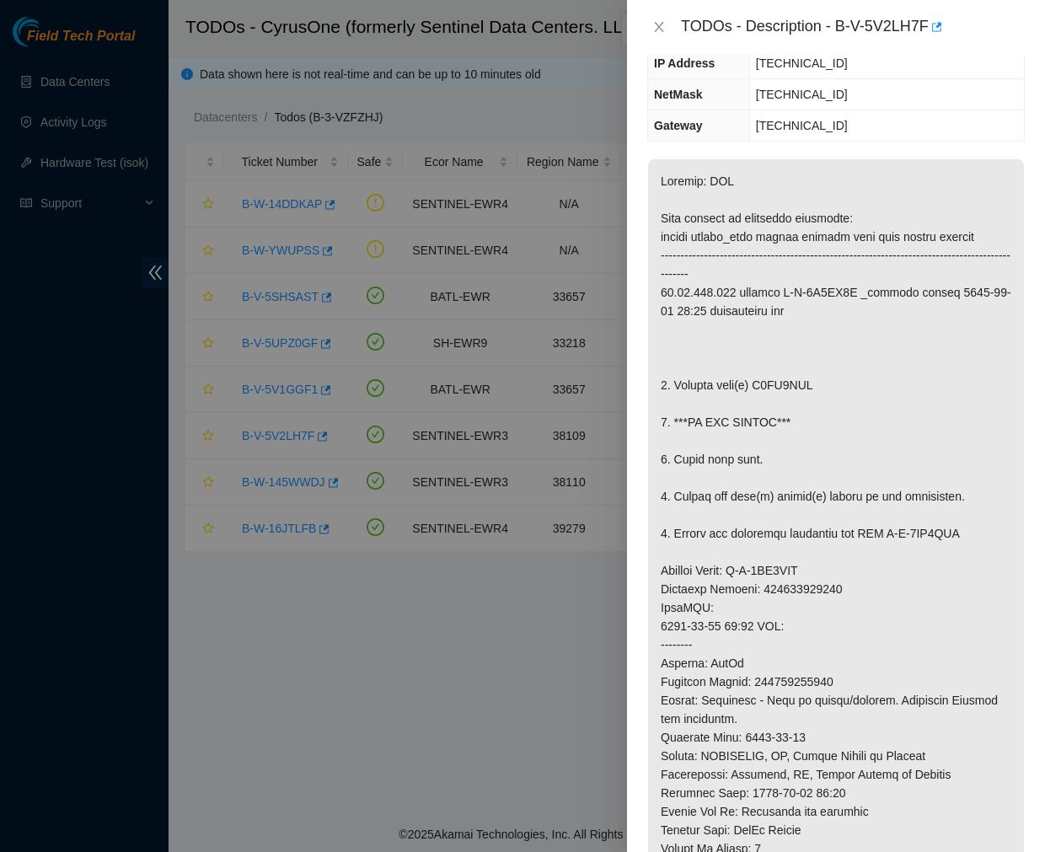
scroll to position [190, 0]
click at [931, 110] on td "23.66.123.129" at bounding box center [886, 125] width 275 height 31
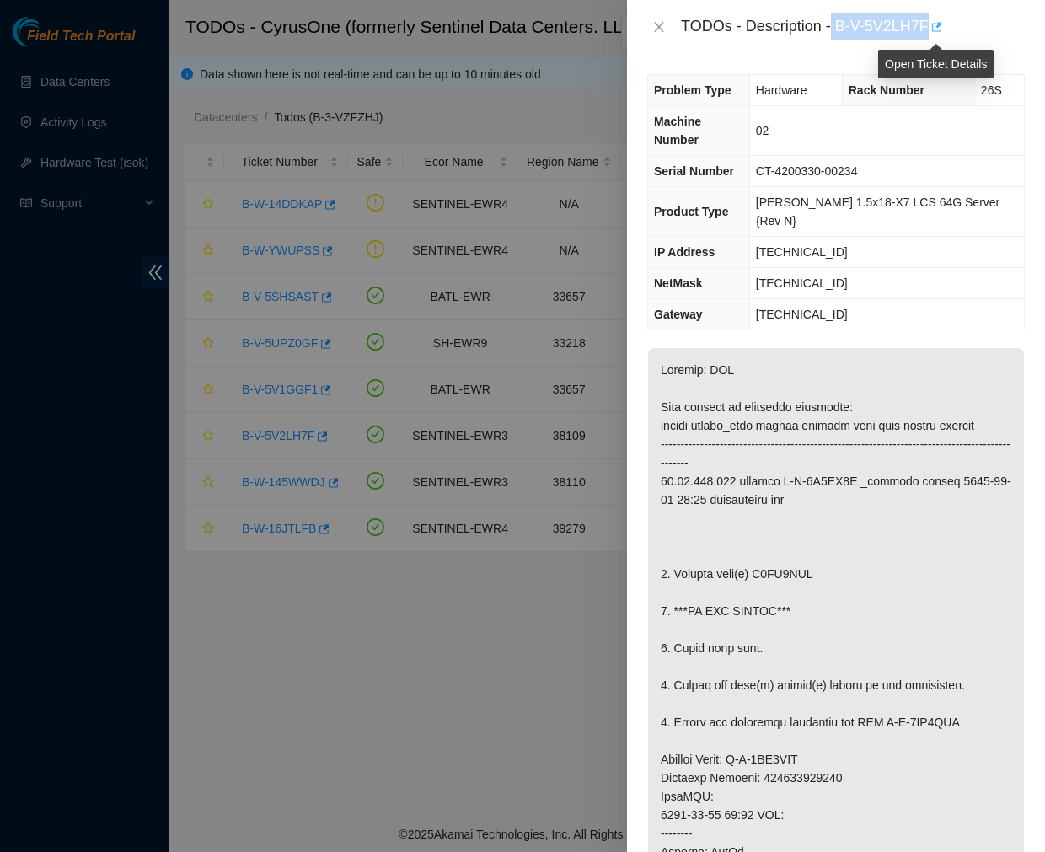
drag, startPoint x: 835, startPoint y: 23, endPoint x: 934, endPoint y: 36, distance: 100.4
click at [934, 36] on div "TODOs - Description - B-V-5V2LH7F" at bounding box center [853, 26] width 344 height 27
click at [828, 26] on div "TODOs - Description - B-V-5V2LH7F" at bounding box center [853, 26] width 344 height 27
drag, startPoint x: 839, startPoint y: 28, endPoint x: 928, endPoint y: 30, distance: 89.4
click at [928, 30] on div "TODOs - Description - B-V-5V2LH7F" at bounding box center [853, 26] width 344 height 27
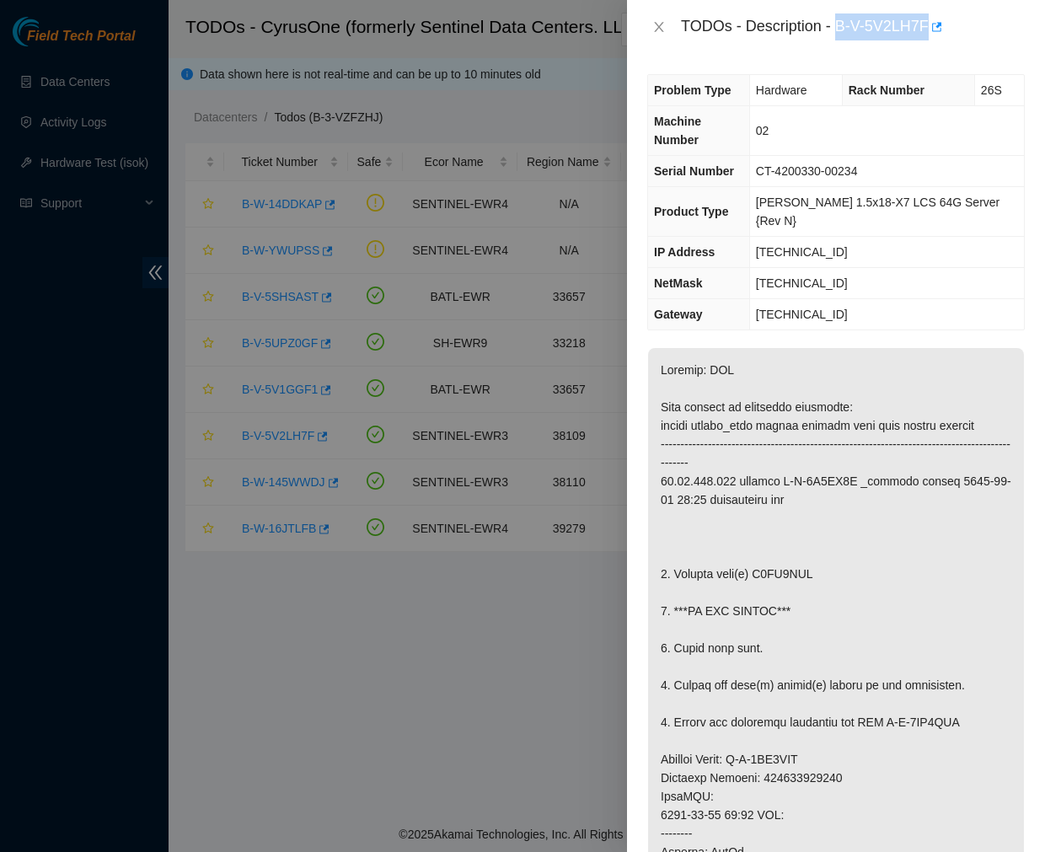
copy div "B-V-5V2LH7F"
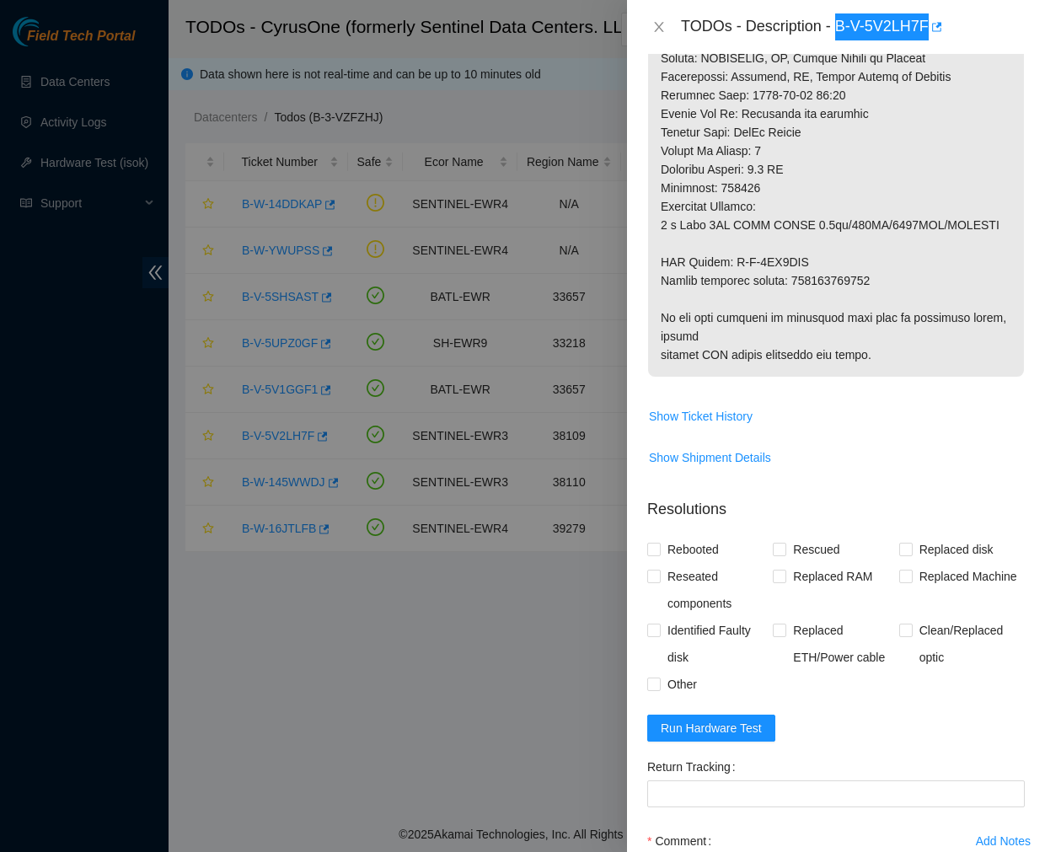
scroll to position [1014, 0]
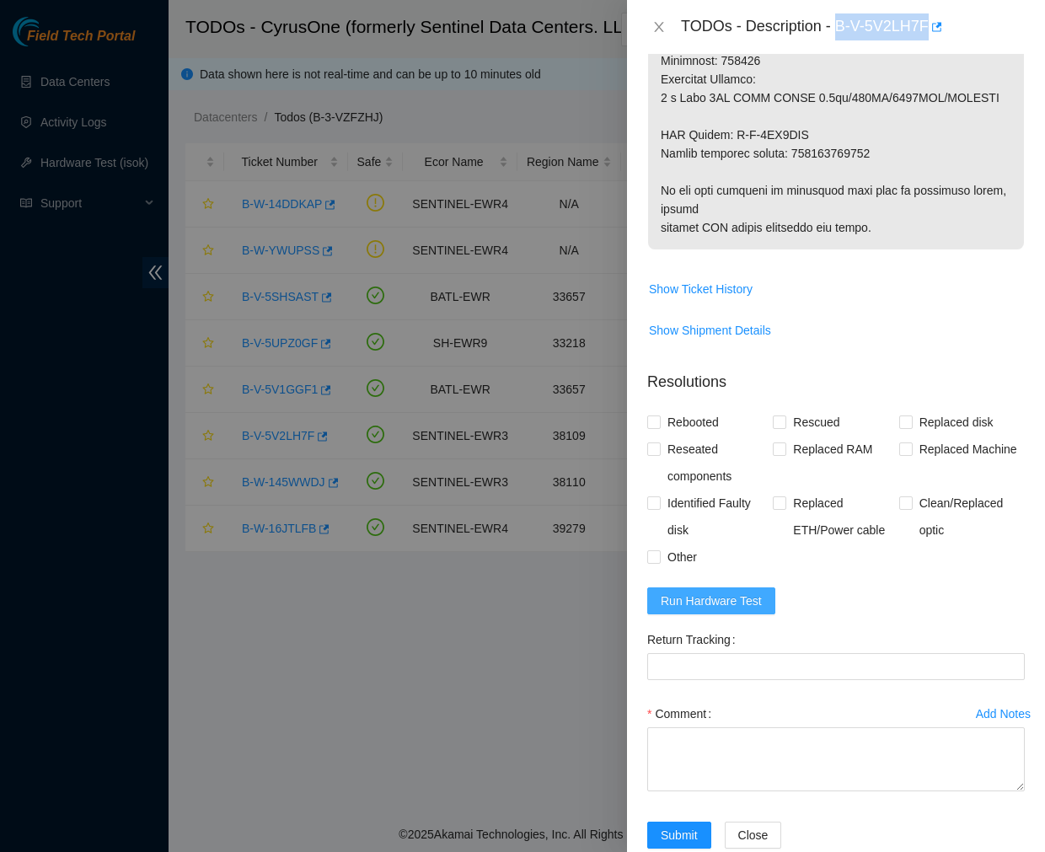
click at [702, 592] on span "Run Hardware Test" at bounding box center [711, 601] width 101 height 19
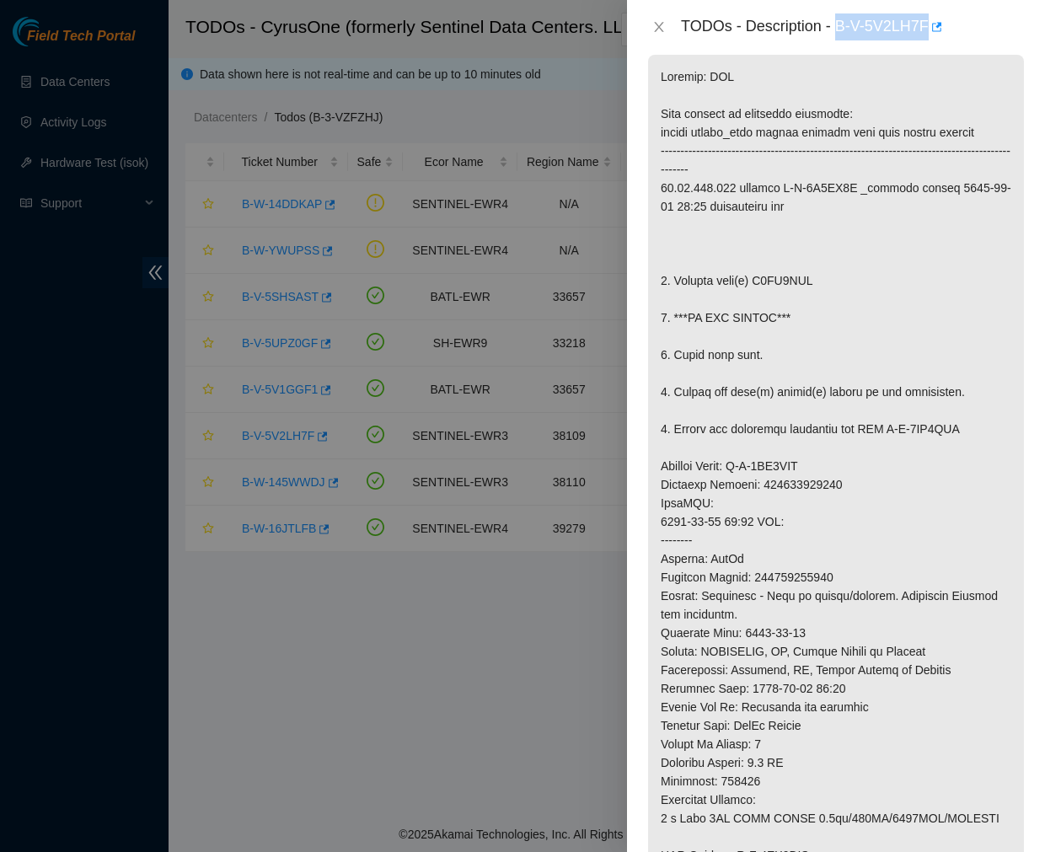
scroll to position [296, 0]
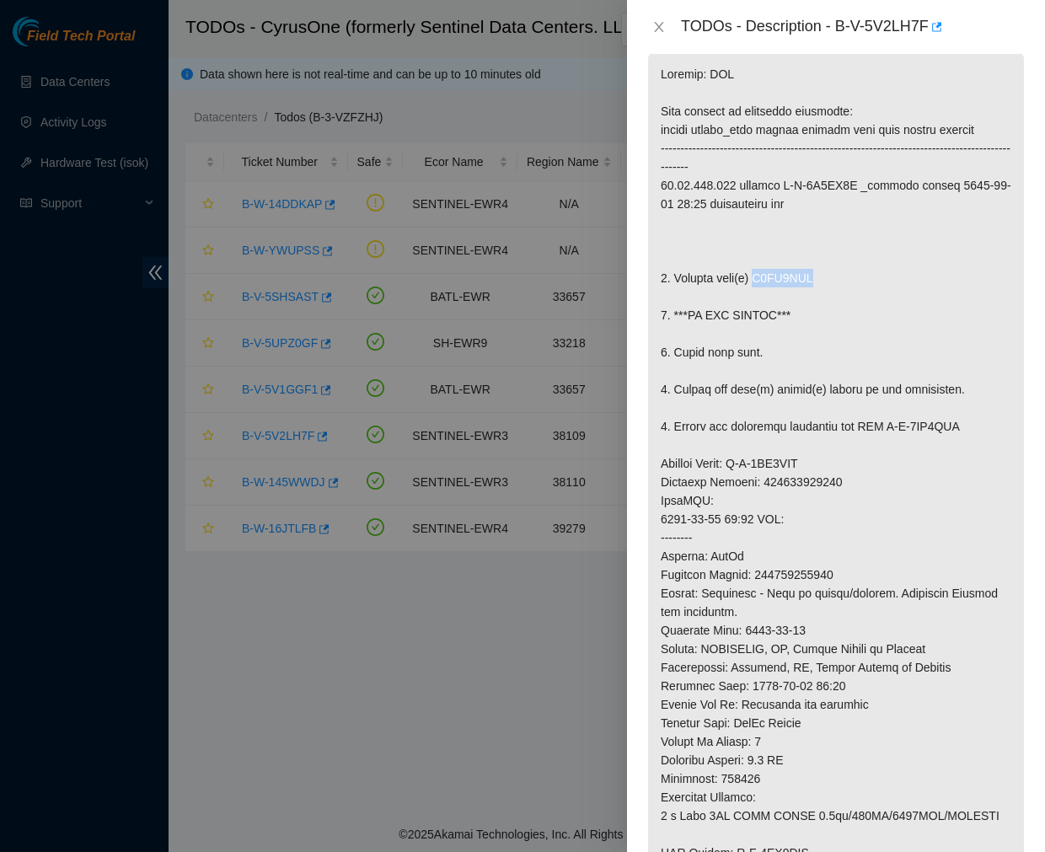
drag, startPoint x: 806, startPoint y: 240, endPoint x: 754, endPoint y: 244, distance: 51.6
click at [754, 244] on p at bounding box center [836, 509] width 376 height 915
copy p "V6KM7EES"
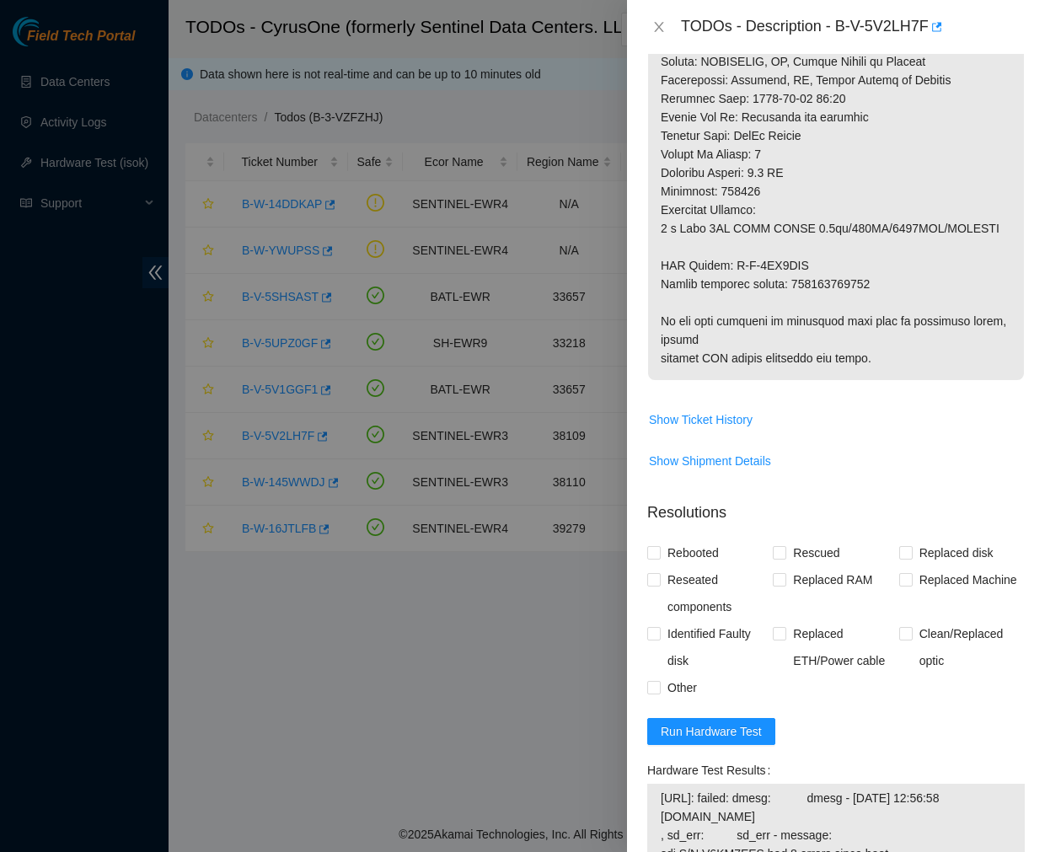
scroll to position [887, 0]
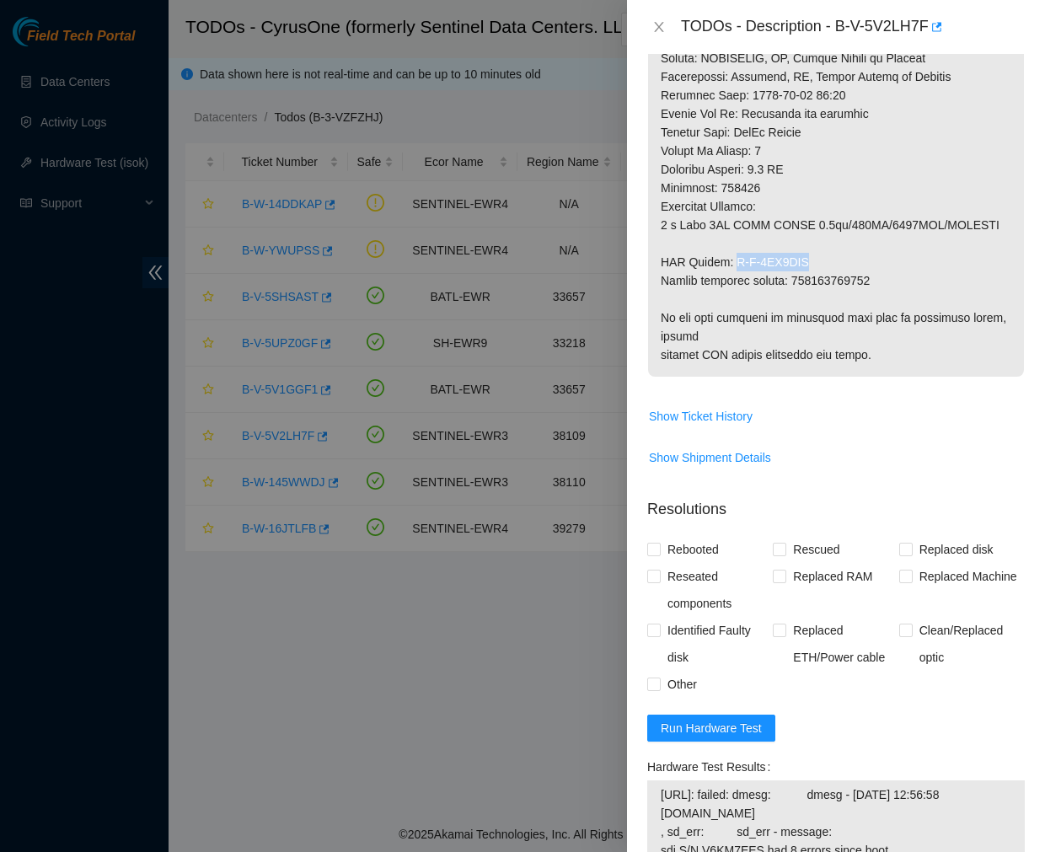
drag, startPoint x: 803, startPoint y: 222, endPoint x: 728, endPoint y: 231, distance: 74.8
copy p "B-V-5VA3QEZ"
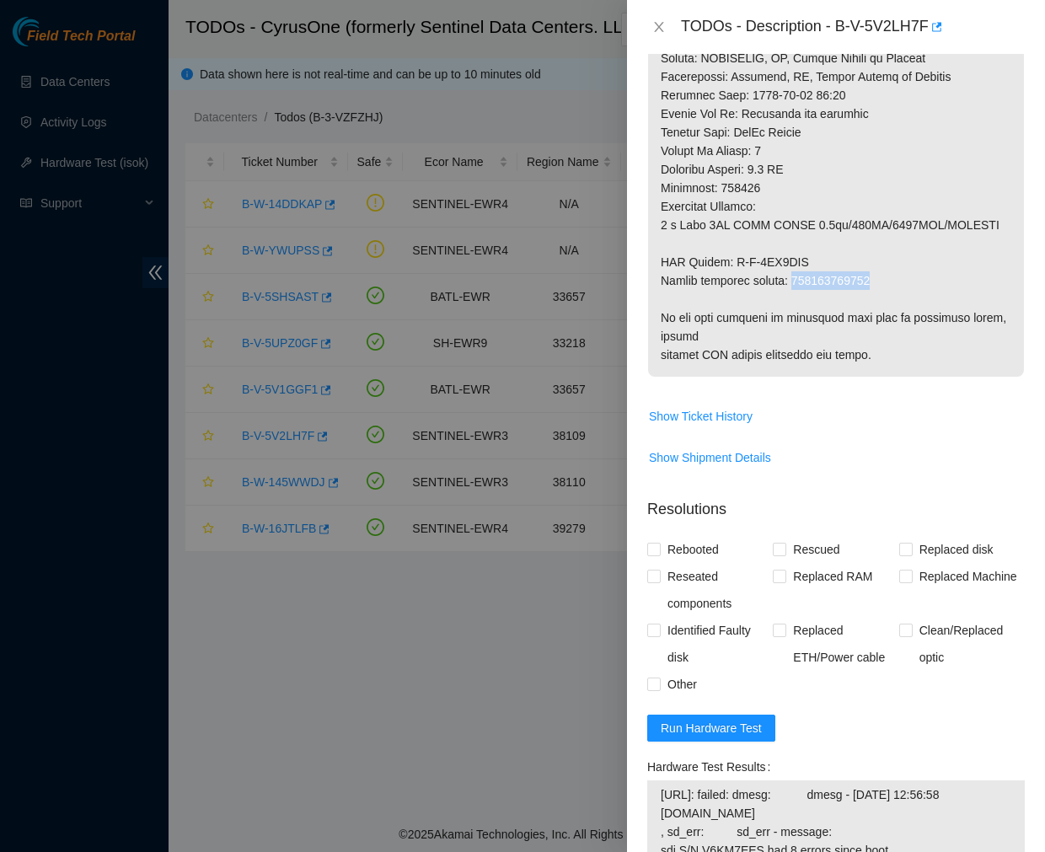
drag, startPoint x: 792, startPoint y: 241, endPoint x: 880, endPoint y: 250, distance: 88.2
copy p "450826216388"
drag, startPoint x: 662, startPoint y: 755, endPoint x: 894, endPoint y: 820, distance: 241.5
click at [894, 820] on span "23.66.123.159: failed: dmesg: dmesg - Sep 18 12:56:58 a23-66-123-159.deploy.aka…" at bounding box center [836, 832] width 351 height 93
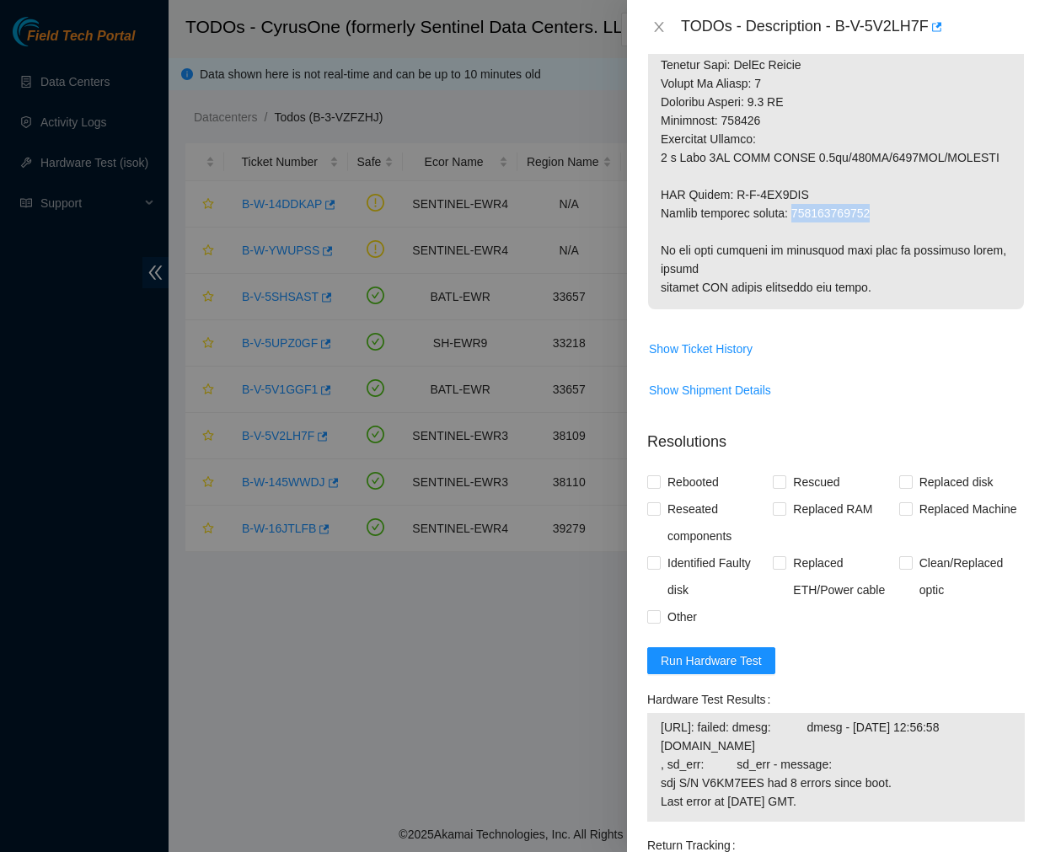
scroll to position [955, 0]
copy span "23.66.123.159: failed: dmesg: dmesg - Sep 18 12:56:58 a23-66-123-159.deploy.aka…"
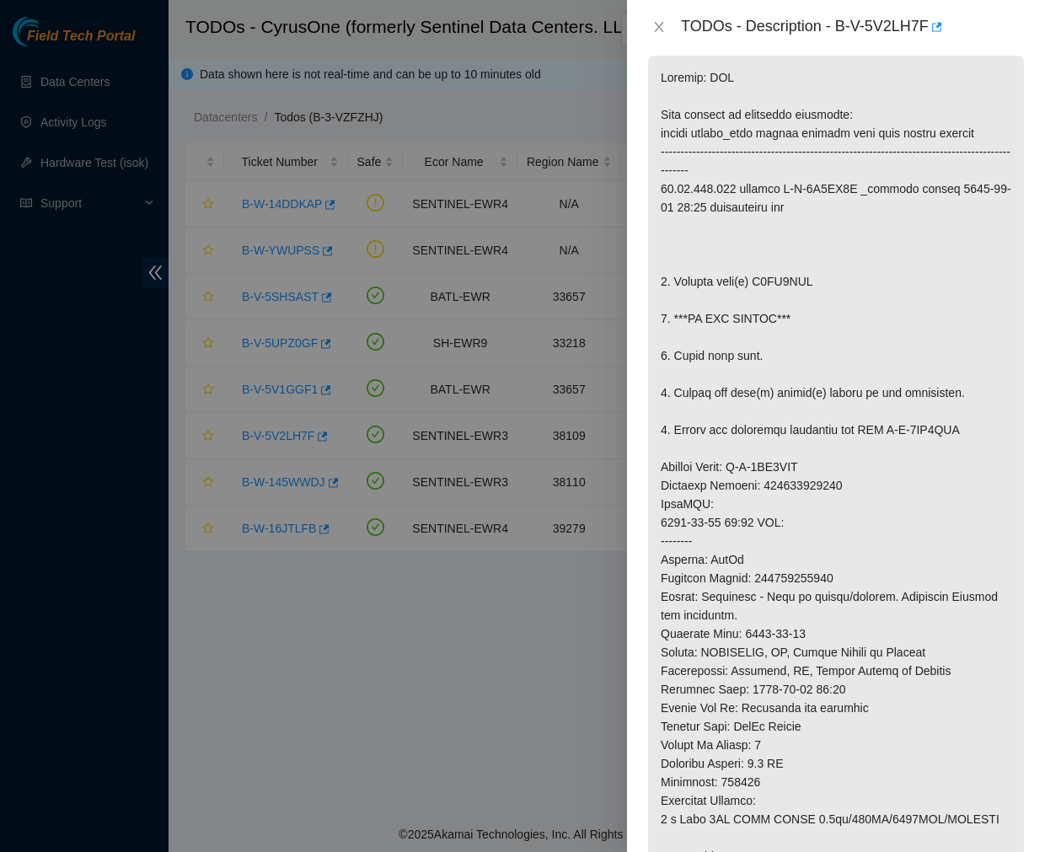
scroll to position [0, 0]
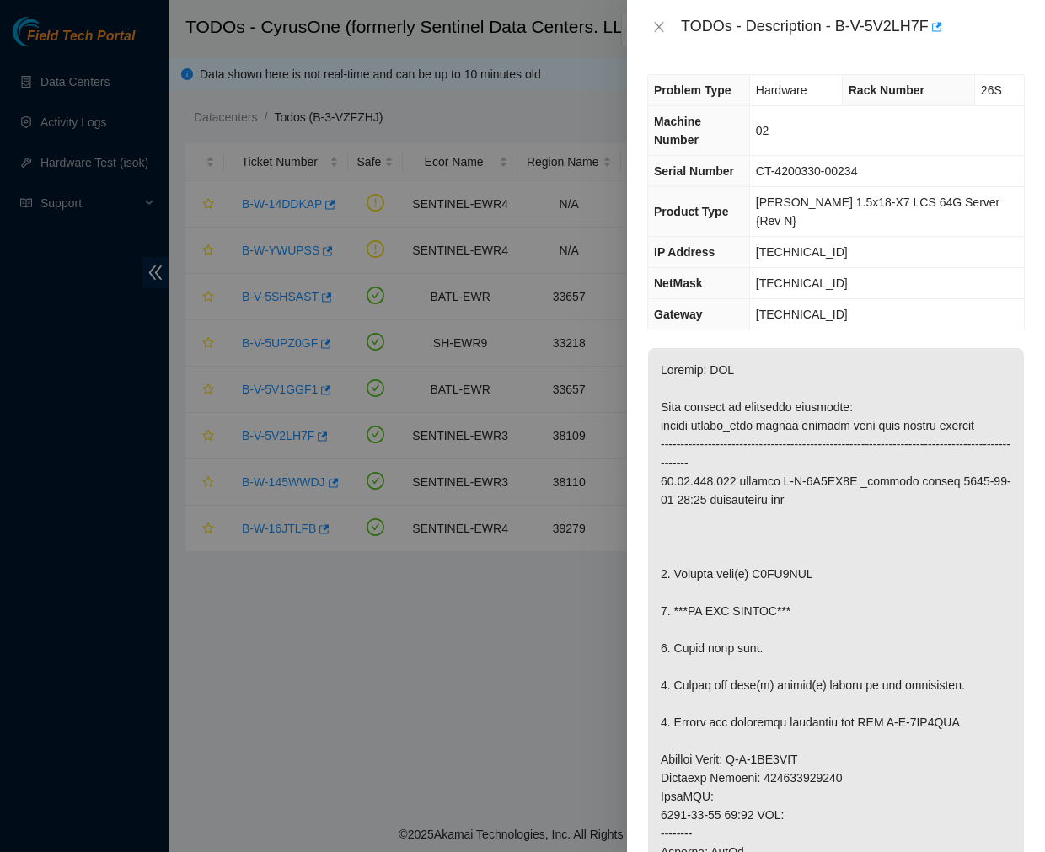
click at [765, 348] on p at bounding box center [836, 805] width 376 height 915
click at [786, 502] on p at bounding box center [836, 805] width 376 height 915
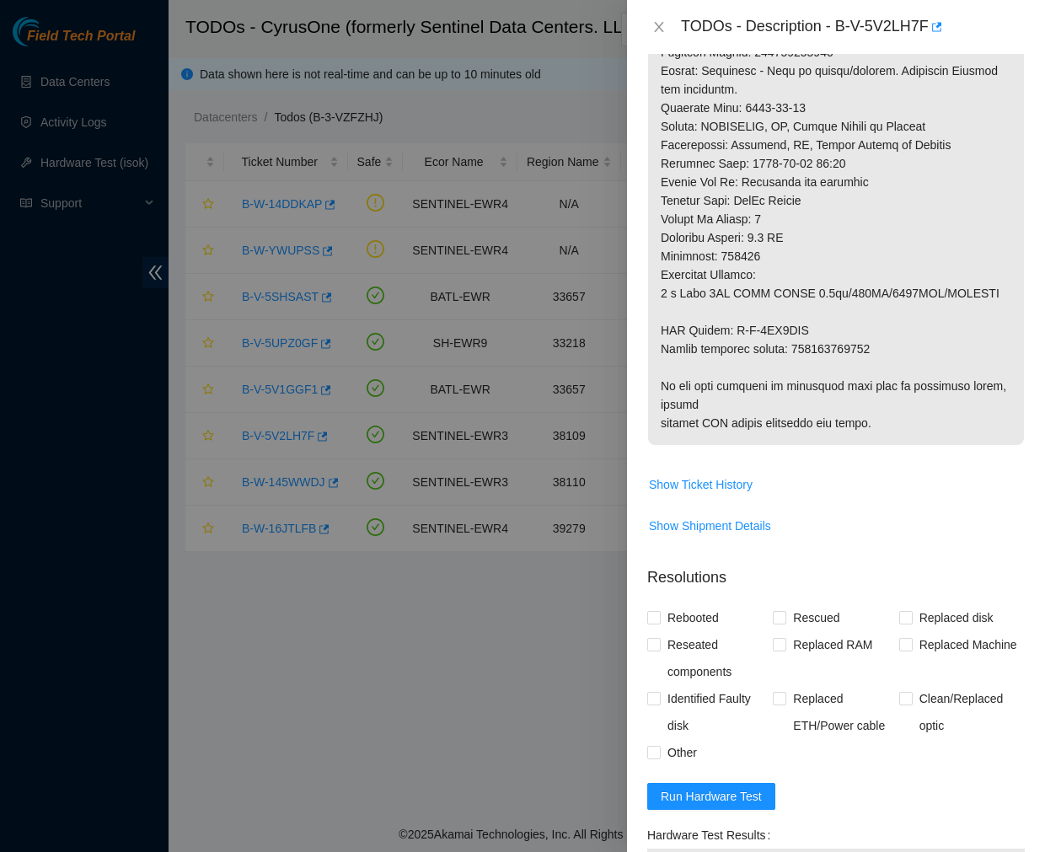
scroll to position [840, 0]
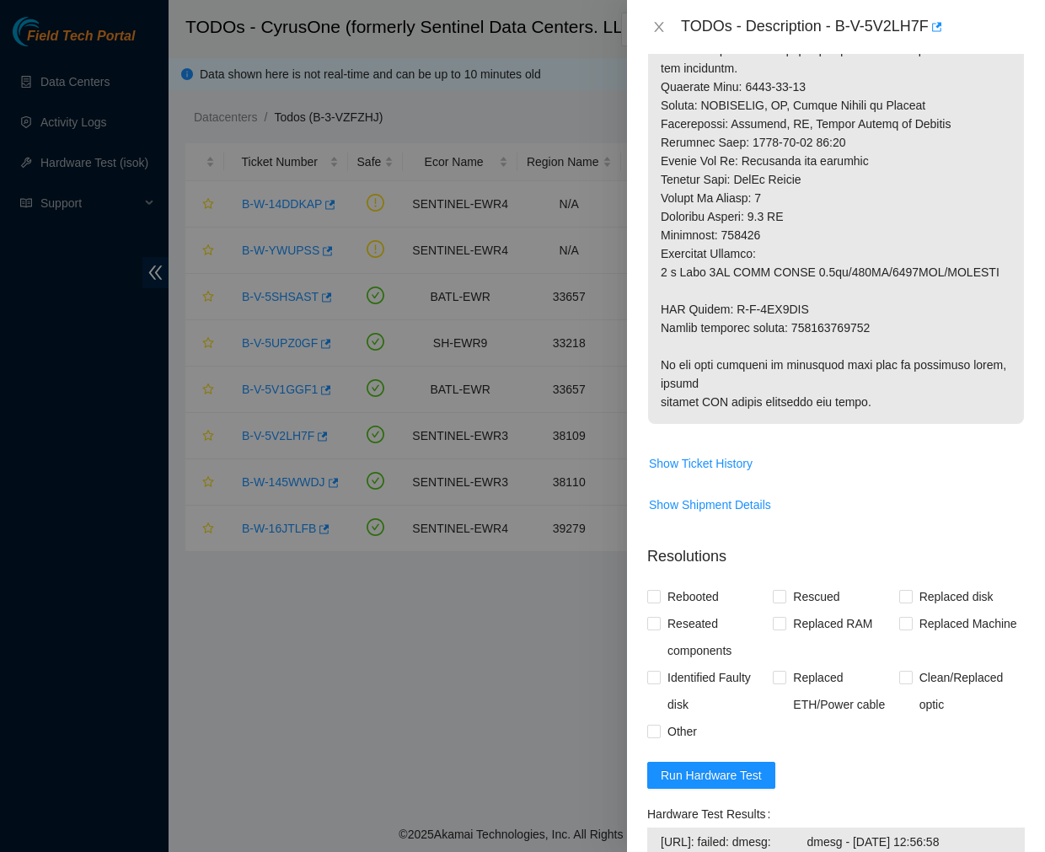
click at [722, 756] on form "Resolutions Rebooted Rescued Replaced disk Reseated components Replaced RAM Rep…" at bounding box center [836, 861] width 378 height 658
click at [729, 766] on span "Run Hardware Test" at bounding box center [711, 775] width 101 height 19
drag, startPoint x: 776, startPoint y: 558, endPoint x: 756, endPoint y: 643, distance: 87.5
click at [756, 643] on div "Rebooted Rescued Replaced disk Reseated components Replaced RAM Replaced Machin…" at bounding box center [836, 664] width 378 height 162
click at [654, 590] on input "Rebooted" at bounding box center [653, 596] width 12 height 12
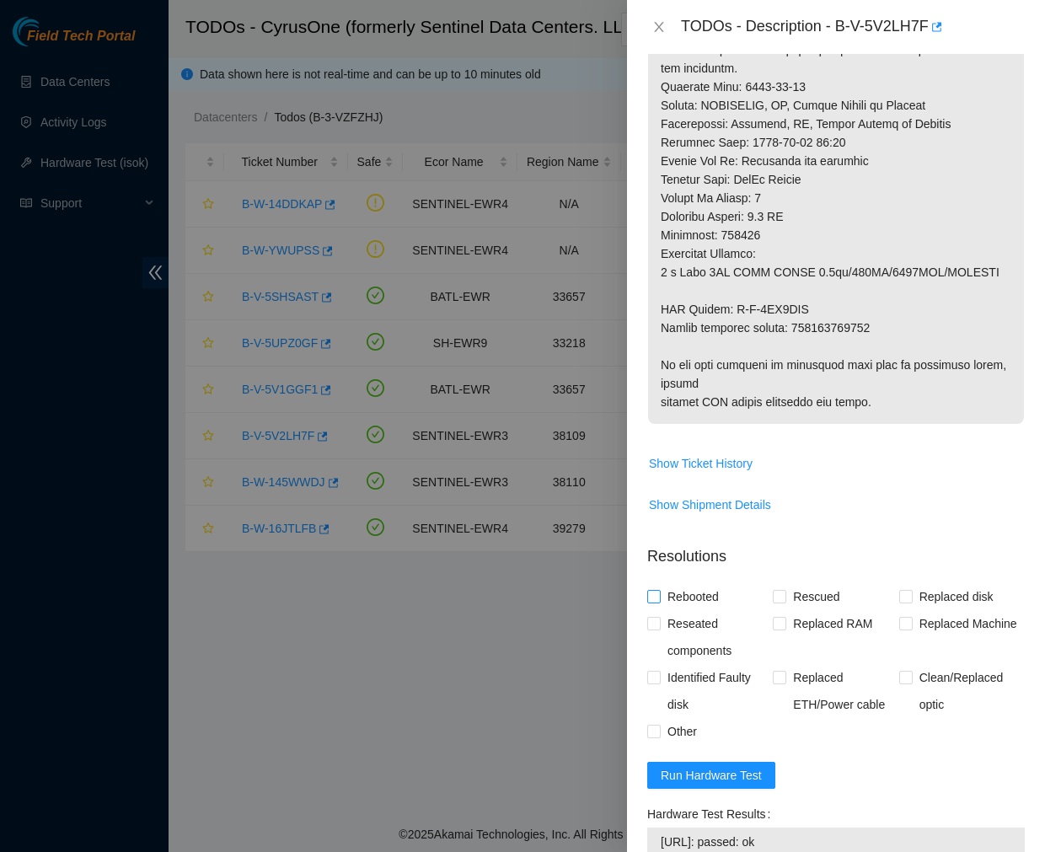
checkbox input "true"
click at [653, 617] on input "Reseated components" at bounding box center [653, 623] width 12 height 12
checkbox input "true"
click at [899, 590] on input "Replaced disk" at bounding box center [905, 596] width 12 height 12
checkbox input "true"
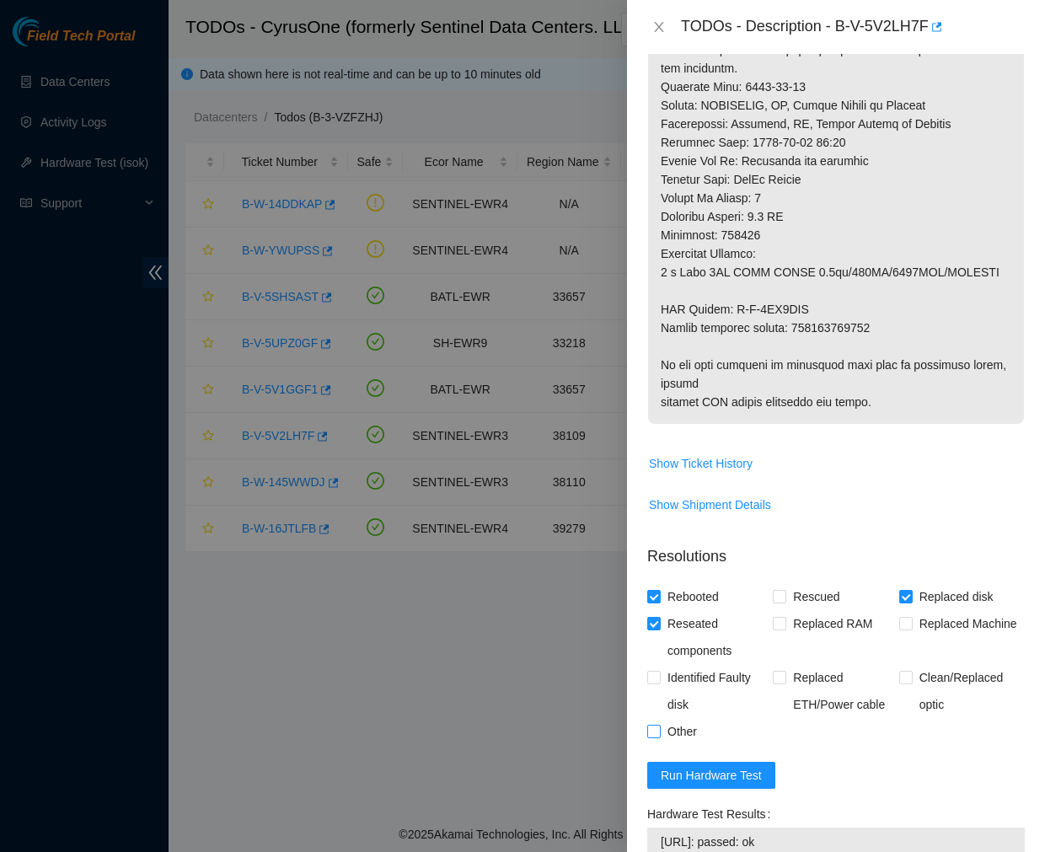
click at [658, 725] on span at bounding box center [653, 731] width 13 height 13
click at [658, 725] on input "Other" at bounding box center [653, 731] width 12 height 12
checkbox input "true"
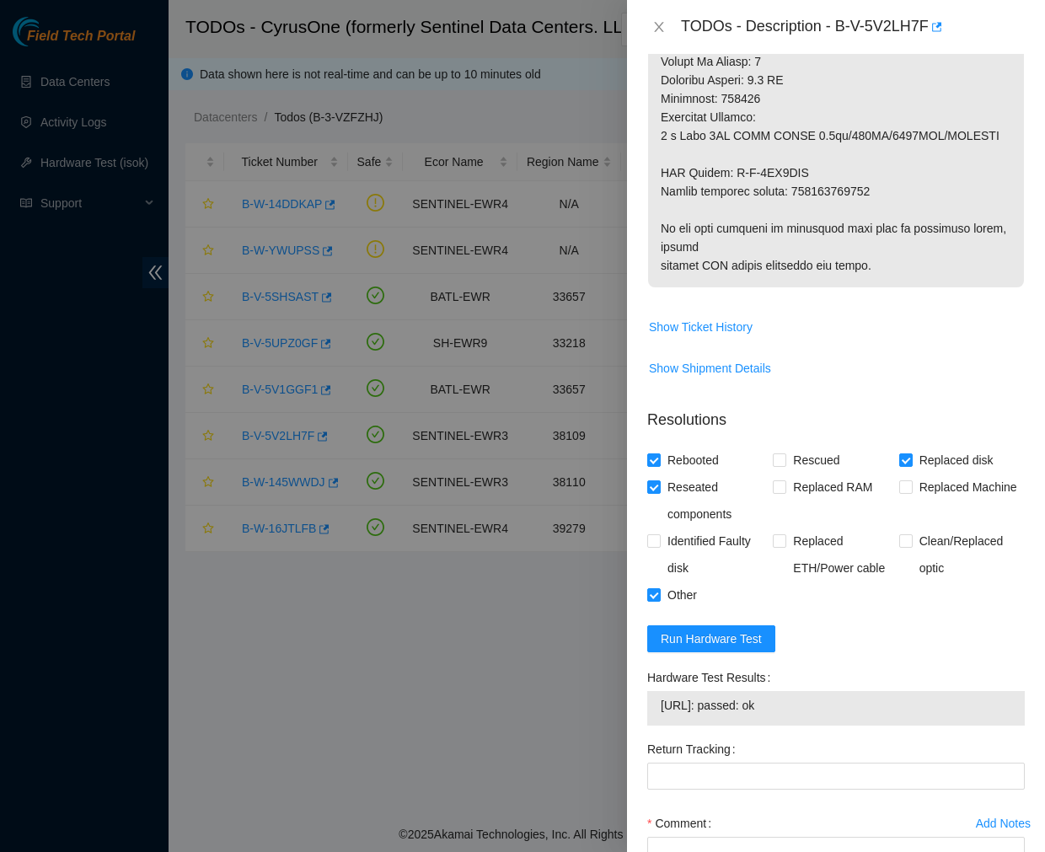
scroll to position [982, 0]
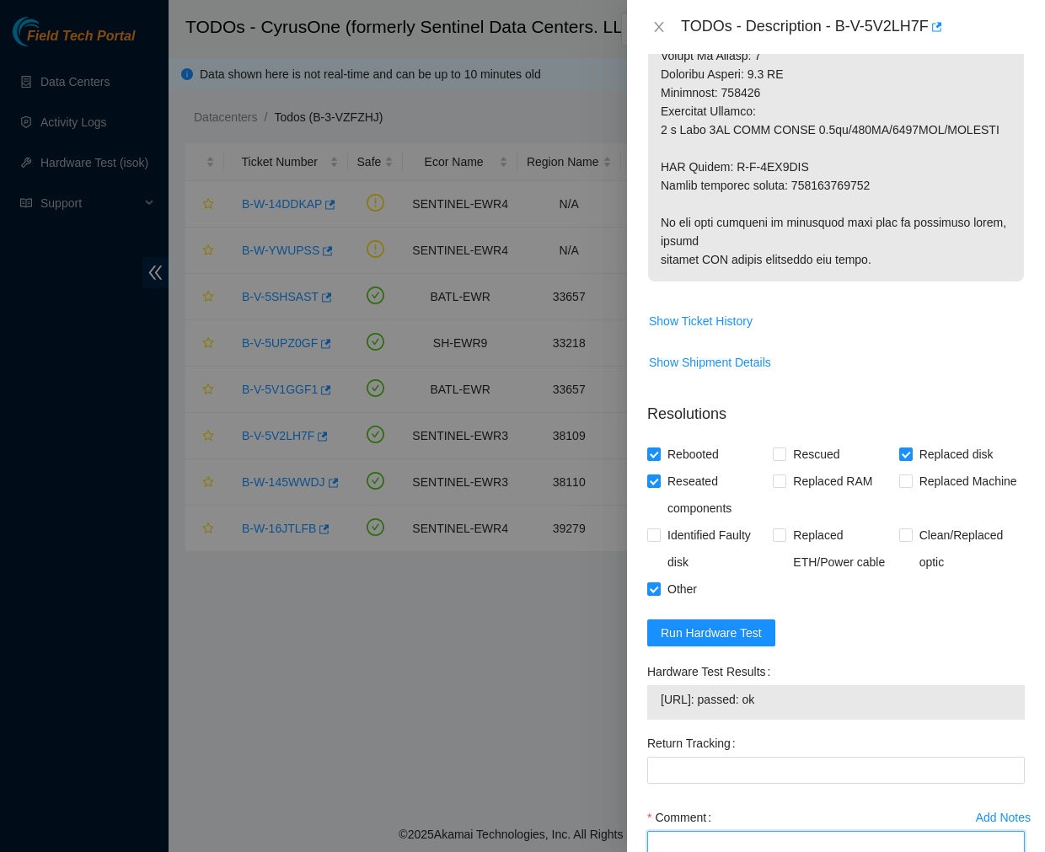
click at [706, 831] on textarea "Comment" at bounding box center [836, 863] width 378 height 64
paste textarea "Ticket #: B-V-5V2LH7F - Ran hardware test: 23.66.123.159: failed: dmesg - Sep 1…"
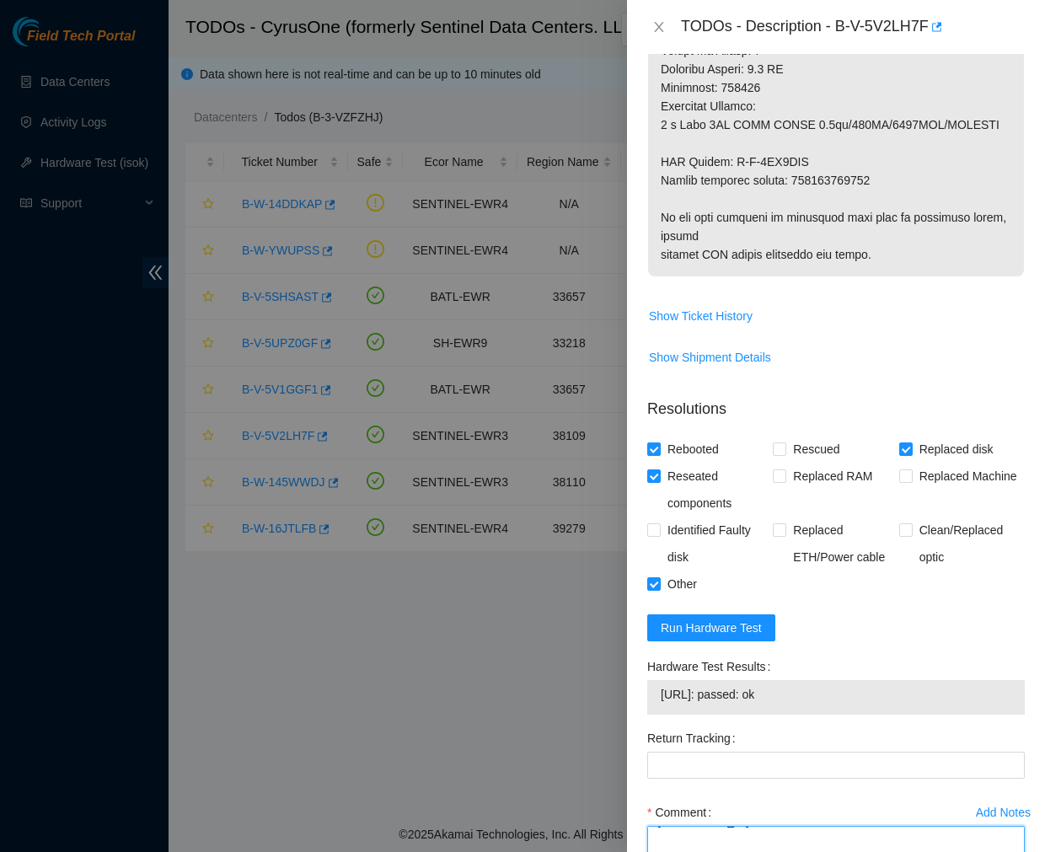
scroll to position [333, 0]
type textarea "Ticket #: B-V-5V2LH7F - Ran hardware test: 23.66.123.159: failed: dmesg - Sep 1…"
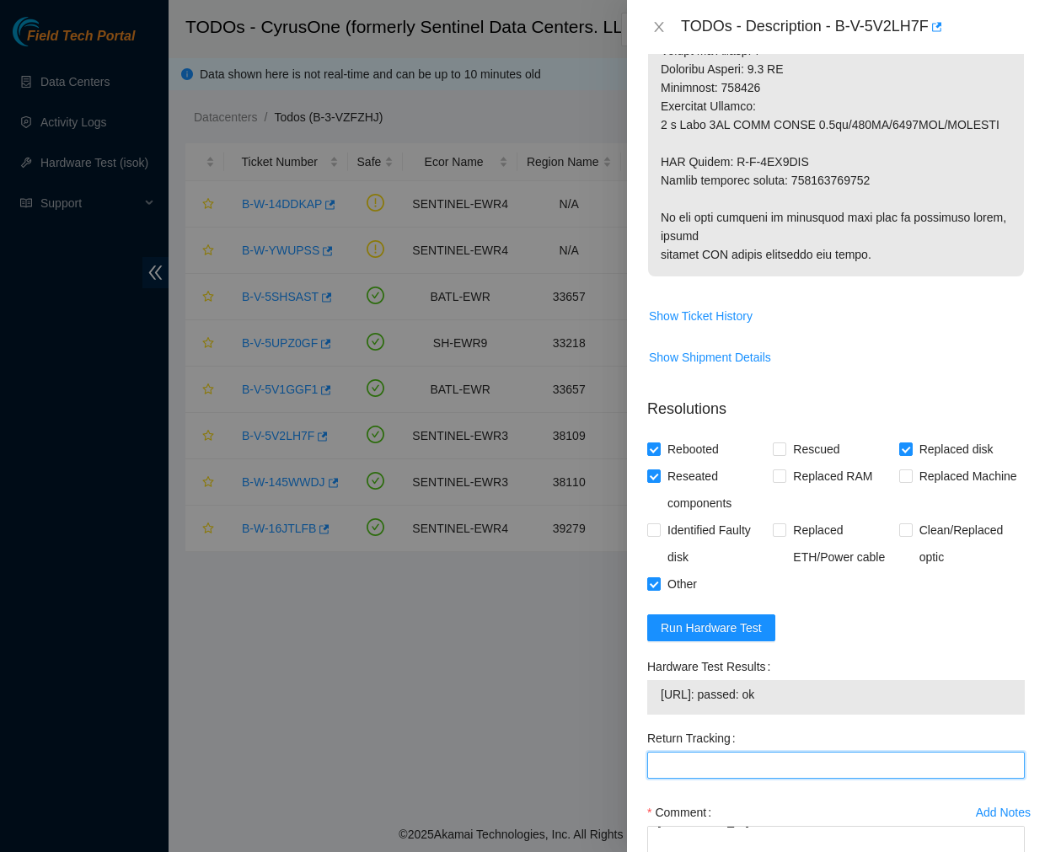
click at [765, 752] on Tracking "Return Tracking" at bounding box center [836, 765] width 378 height 27
paste Tracking "450826216388"
type Tracking "450826216388"
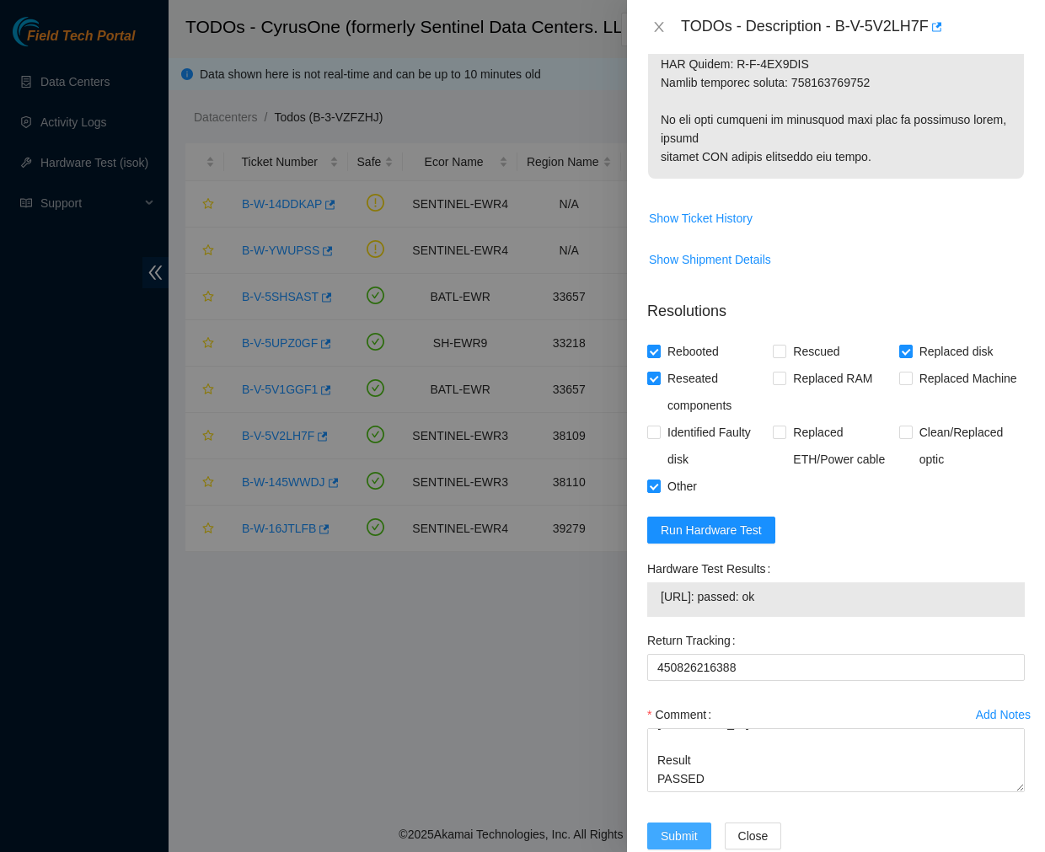
click at [685, 827] on span "Submit" at bounding box center [679, 836] width 37 height 19
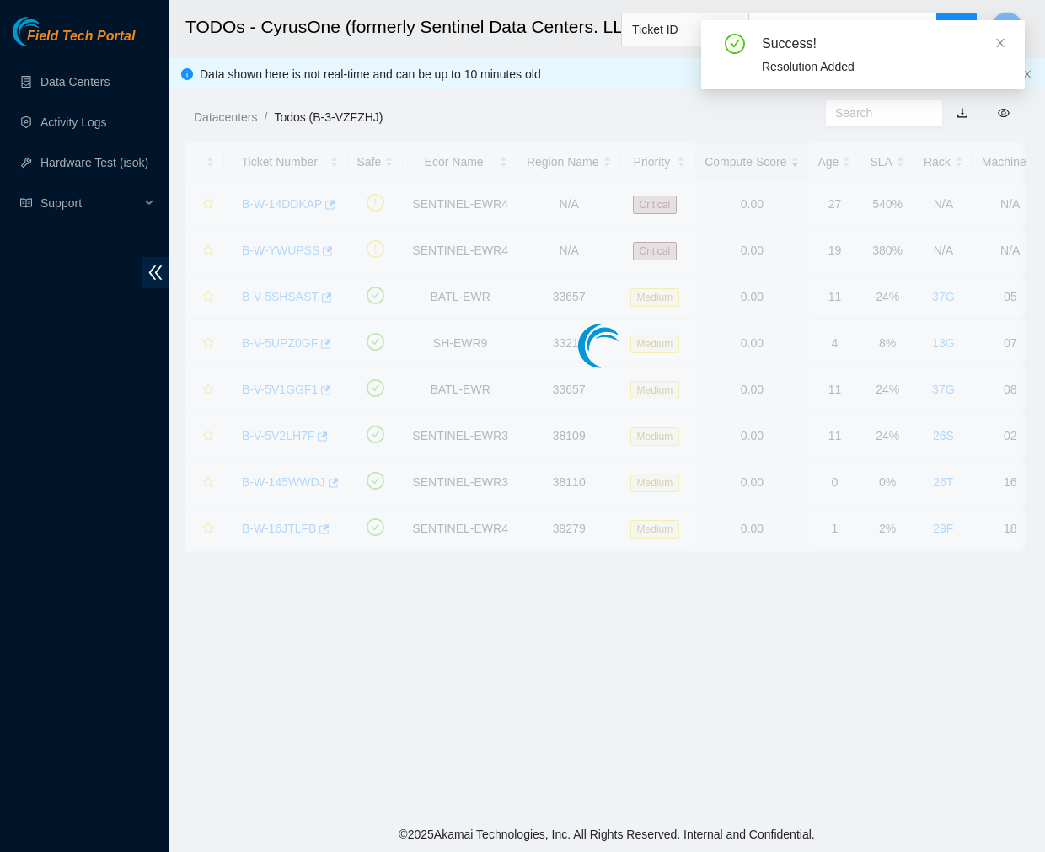
scroll to position [282, 0]
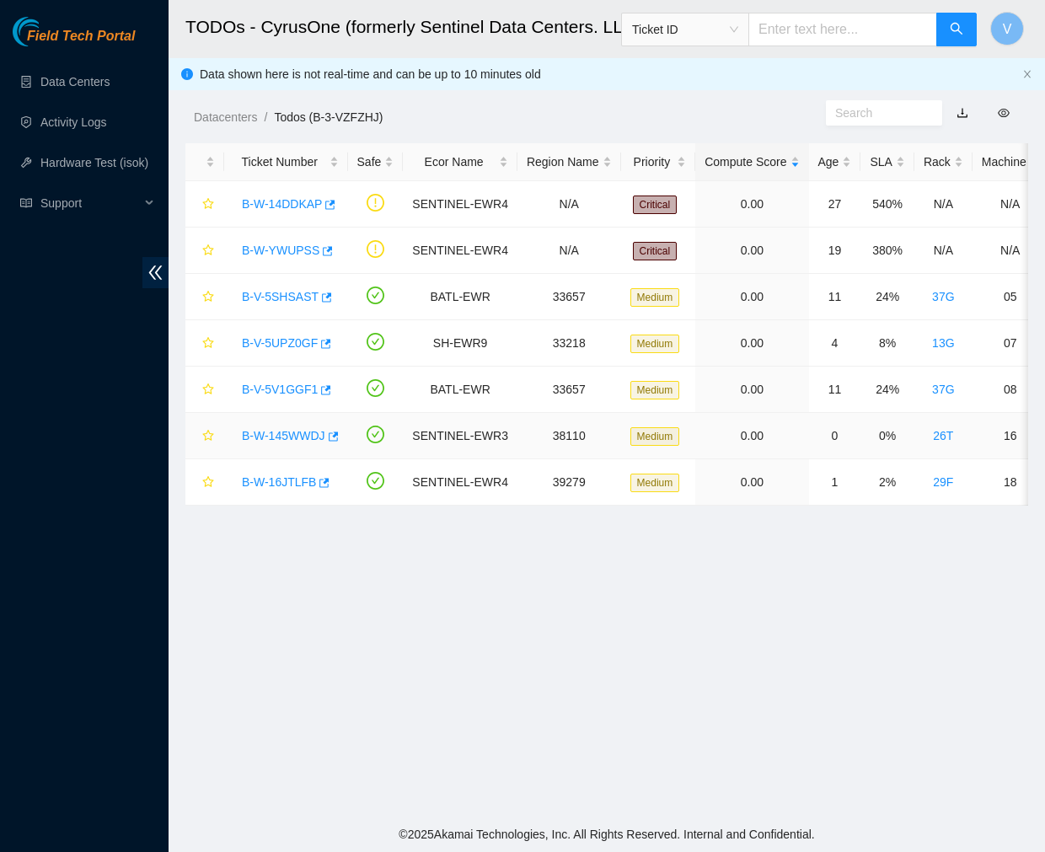
click at [280, 440] on link "B-W-145WWDJ" at bounding box center [283, 435] width 83 height 13
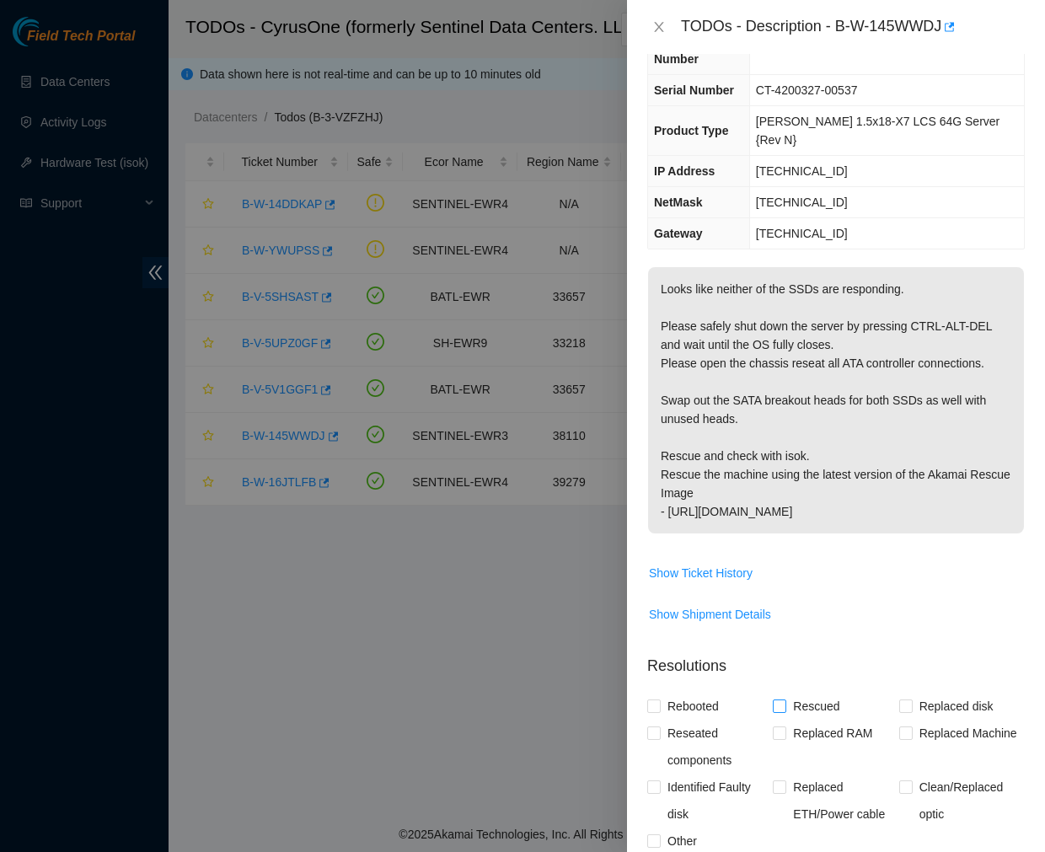
scroll to position [80, 0]
click at [659, 26] on icon "close" at bounding box center [658, 27] width 9 height 10
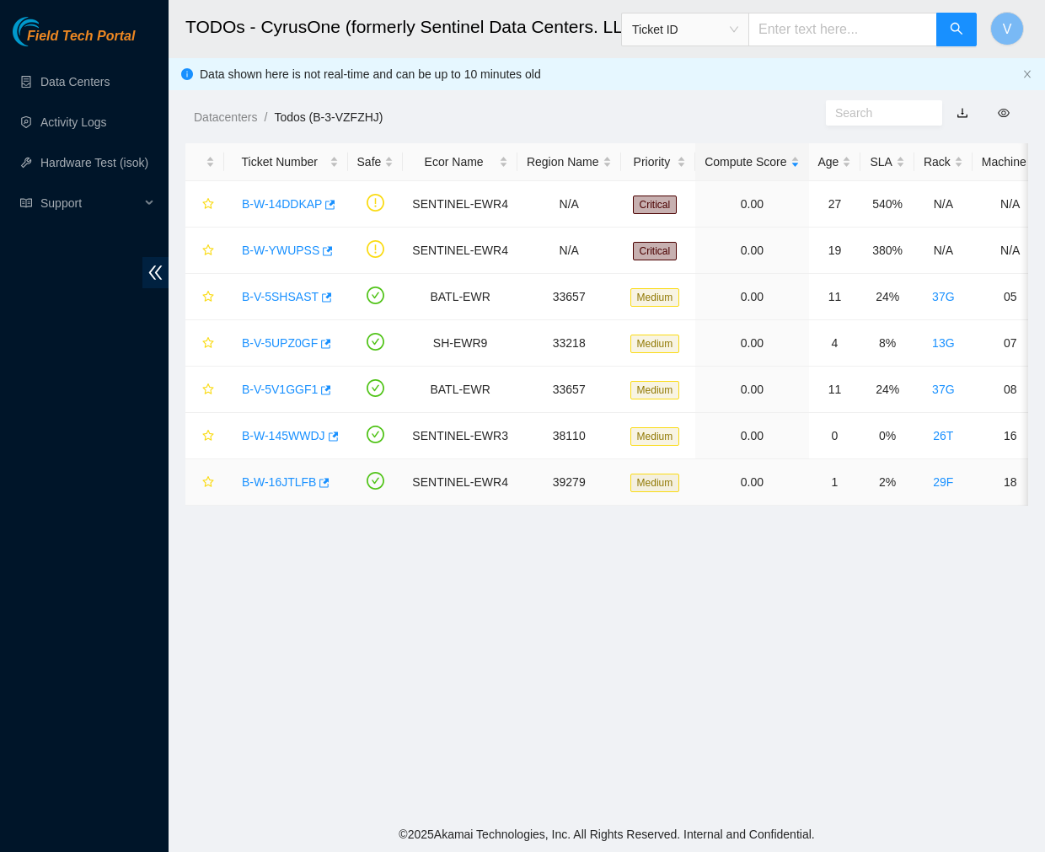
scroll to position [99, 0]
click at [279, 483] on link "B-W-16JTLFB" at bounding box center [279, 481] width 74 height 13
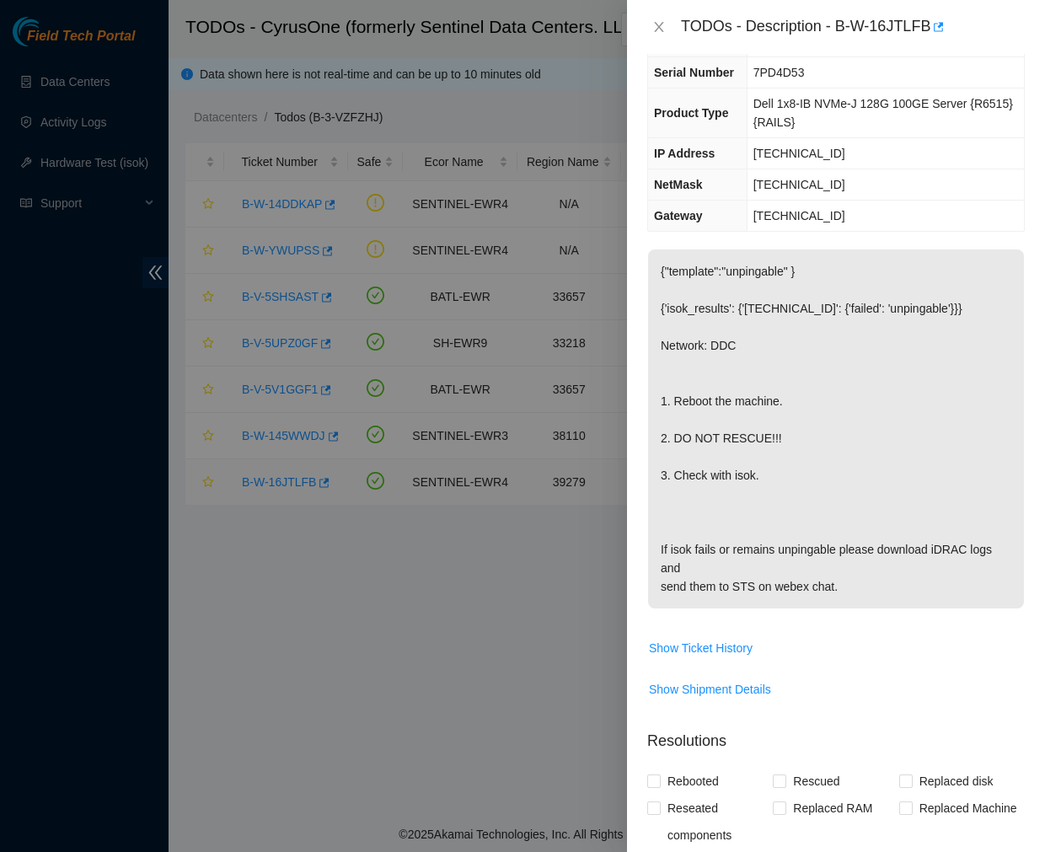
scroll to position [80, 0]
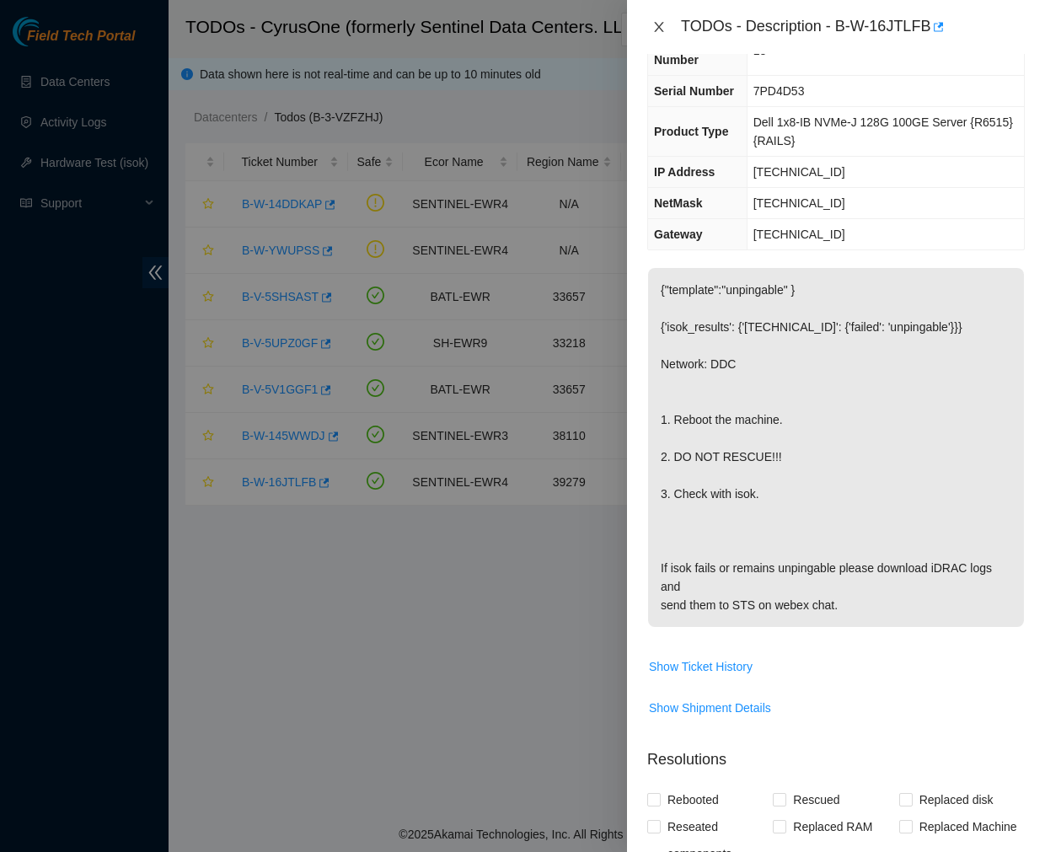
click at [661, 26] on icon "close" at bounding box center [658, 26] width 13 height 13
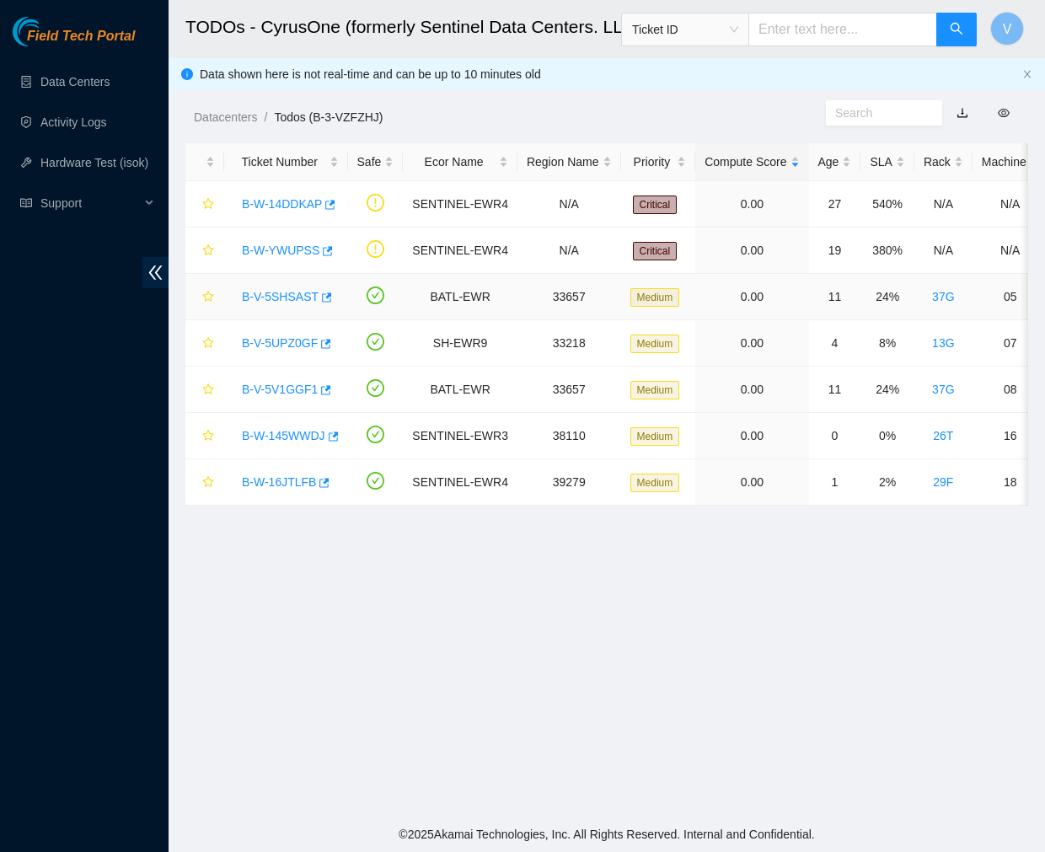
scroll to position [99, 0]
click at [283, 340] on link "B-V-5UPZ0GF" at bounding box center [280, 342] width 76 height 13
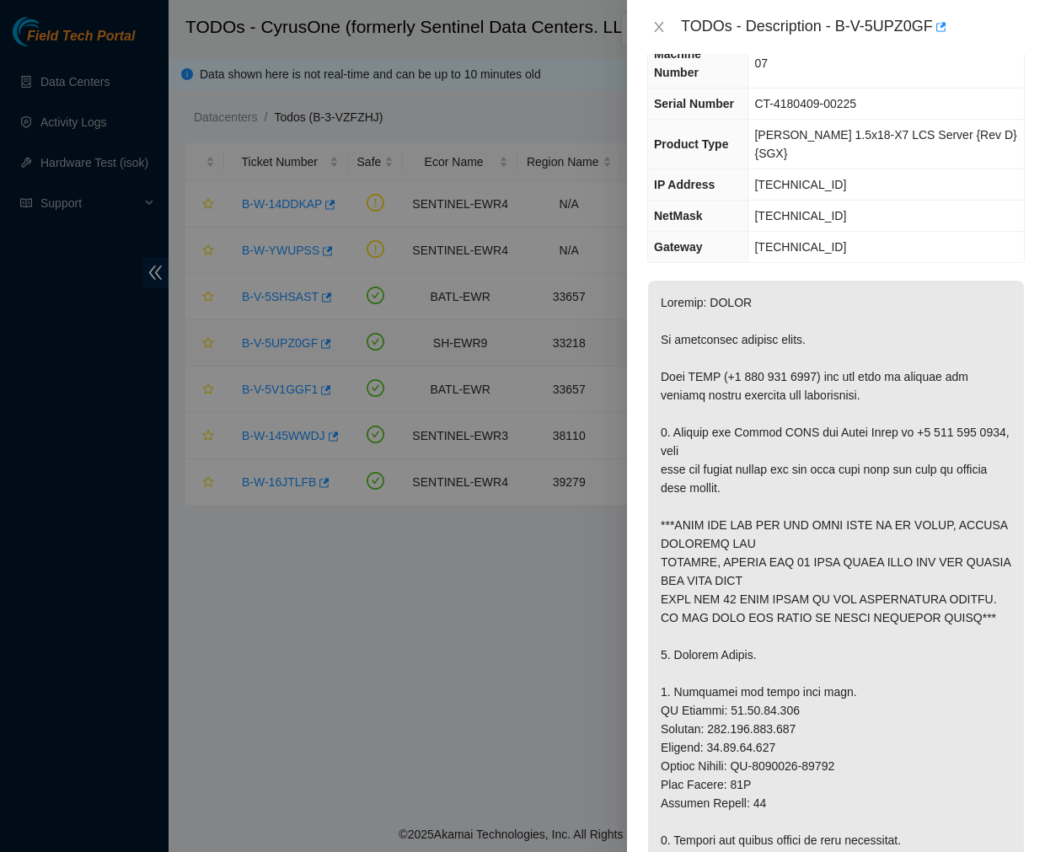
scroll to position [80, 0]
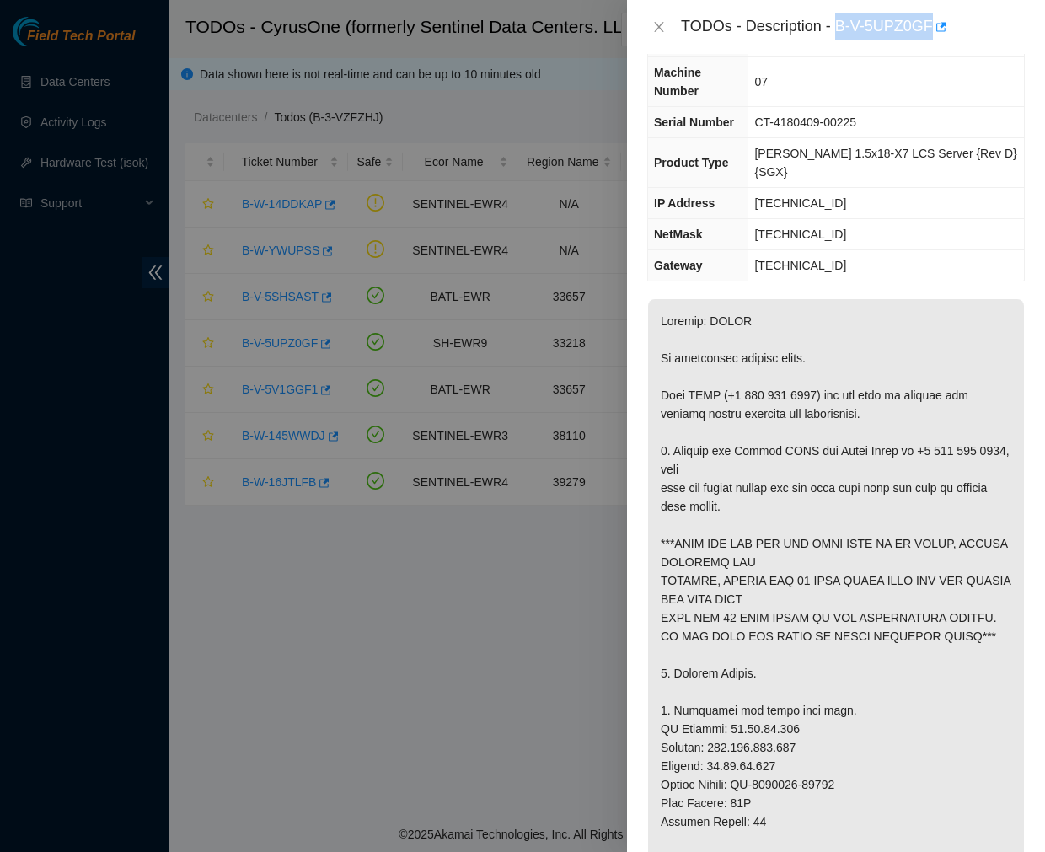
drag, startPoint x: 835, startPoint y: 25, endPoint x: 930, endPoint y: 19, distance: 94.6
click at [930, 19] on div "TODOs - Description - B-V-5UPZ0GF" at bounding box center [853, 26] width 344 height 27
copy div "B-V-5UPZ0GF"
click at [643, 330] on div "Problem Type Hardware Sub Type Tier 1 Rack Number 13G Machine Number 07 Serial …" at bounding box center [836, 453] width 418 height 798
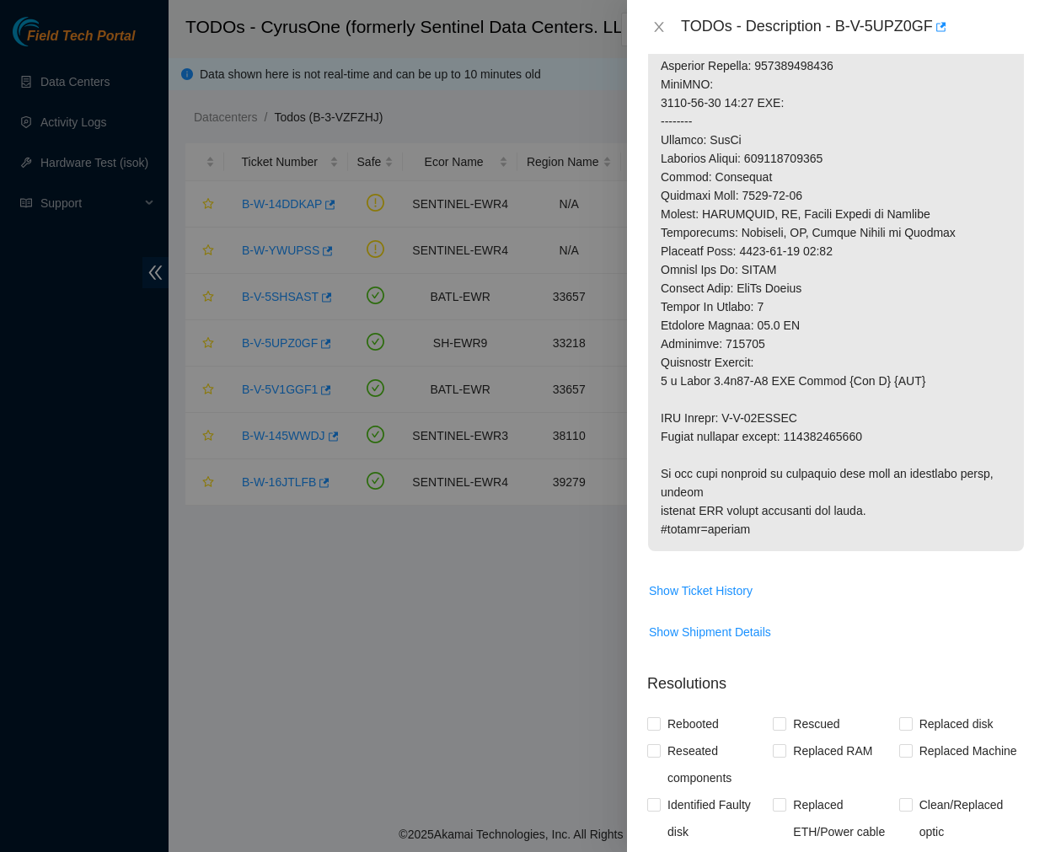
scroll to position [1032, 0]
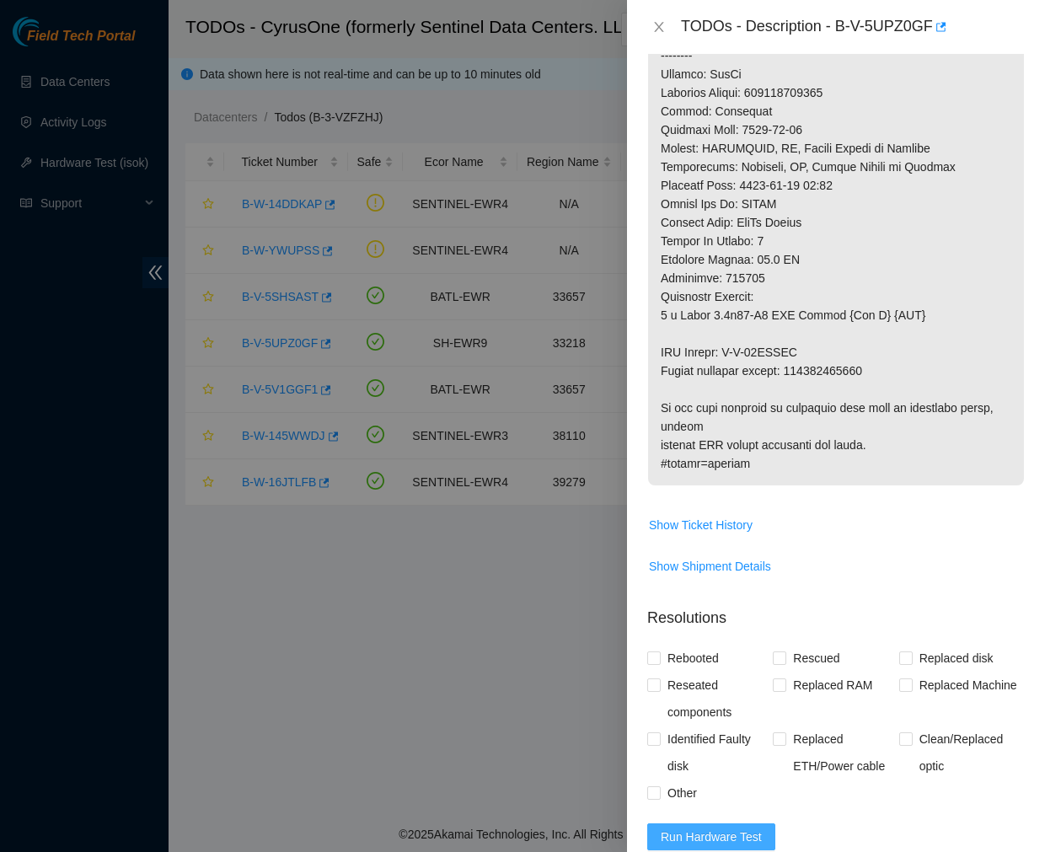
click at [710, 824] on button "Run Hardware Test" at bounding box center [711, 837] width 128 height 27
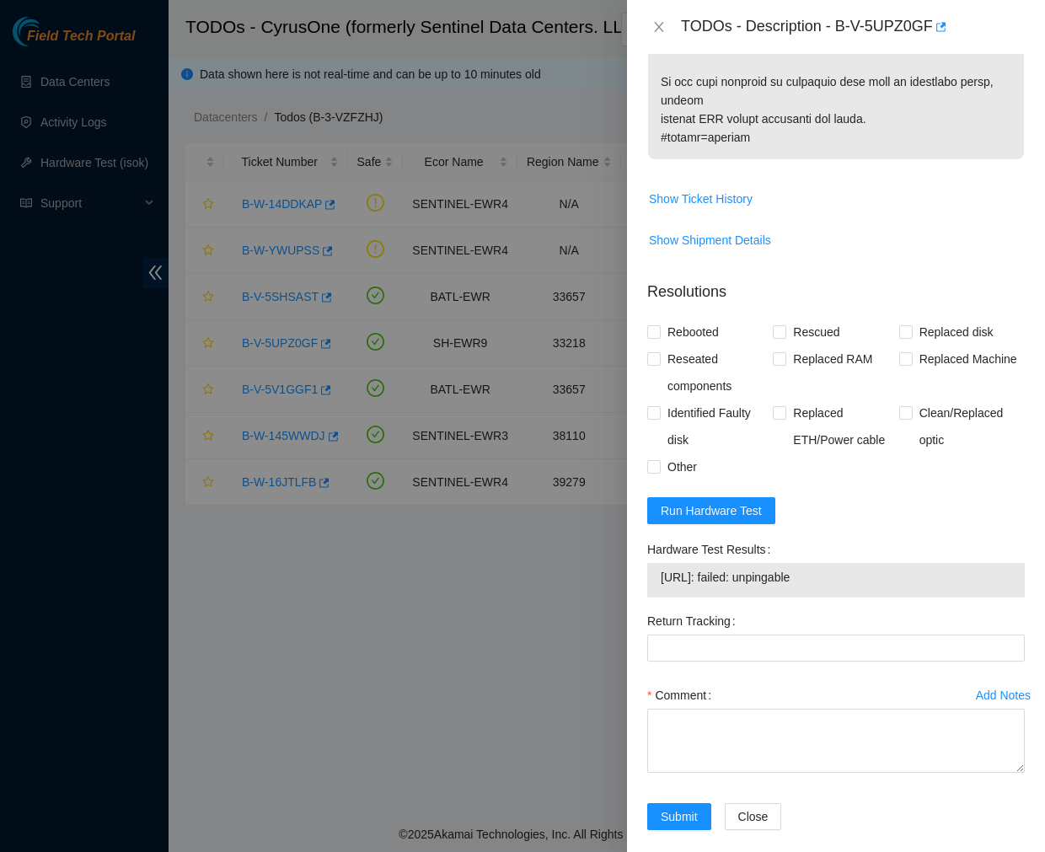
drag, startPoint x: 836, startPoint y: 552, endPoint x: 662, endPoint y: 546, distance: 174.6
click at [662, 563] on div "23.48.34.165: failed: unpingable" at bounding box center [836, 580] width 378 height 35
copy tbody "23.48.34.165: failed: unpingable"
click at [725, 568] on span "23.48.34.165: failed: unpingable" at bounding box center [836, 577] width 351 height 19
drag, startPoint x: 725, startPoint y: 562, endPoint x: 663, endPoint y: 550, distance: 63.5
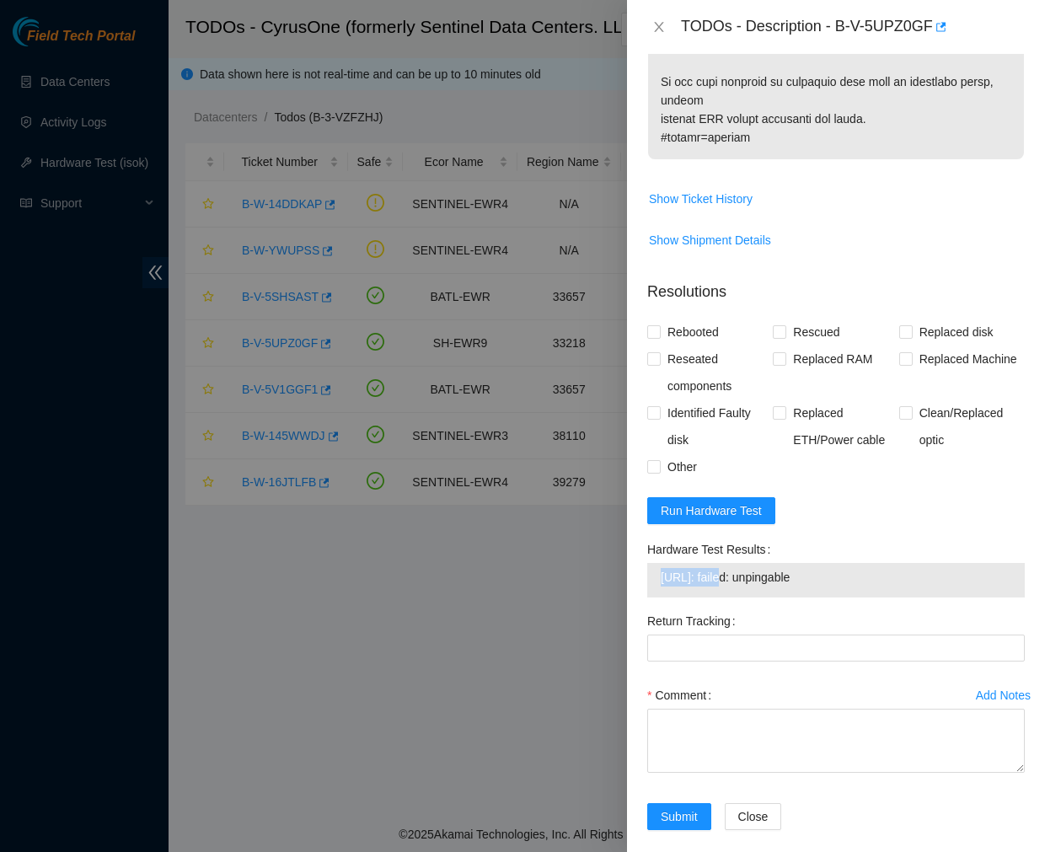
click at [663, 568] on span "23.48.34.165: failed: unpingable" at bounding box center [836, 577] width 351 height 19
copy span "23.48.34.165"
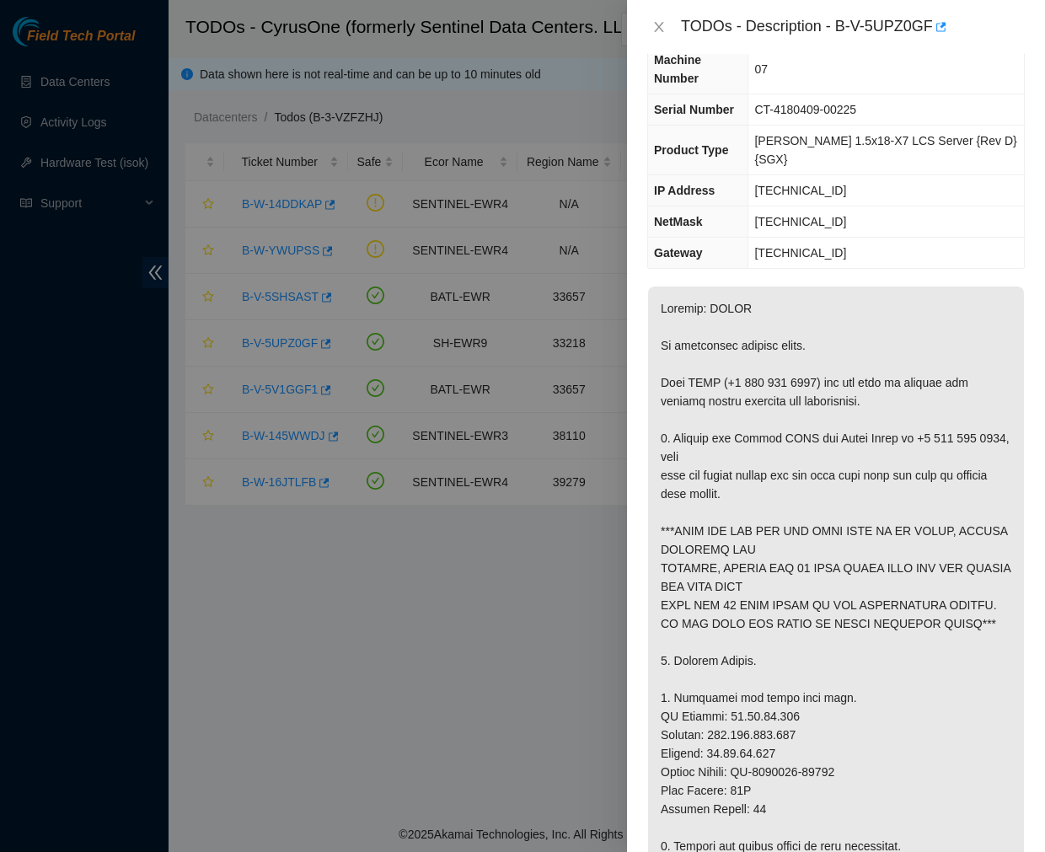
scroll to position [0, 0]
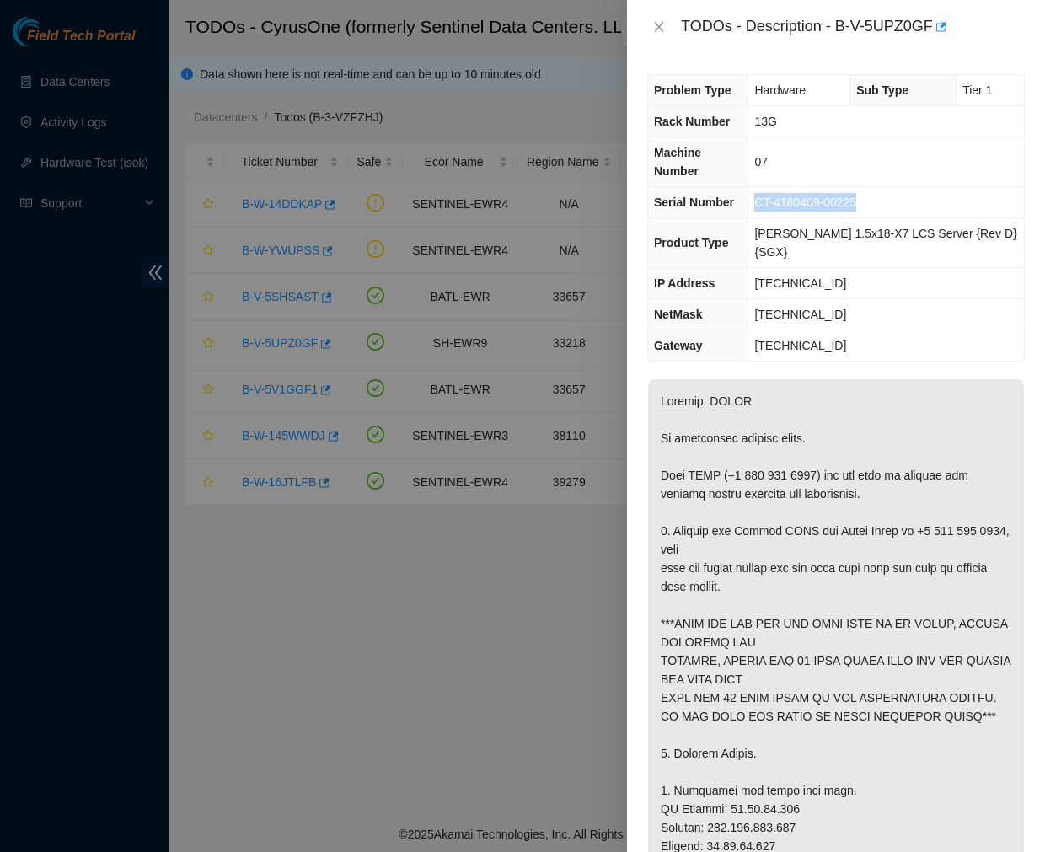
drag, startPoint x: 880, startPoint y: 180, endPoint x: 776, endPoint y: 180, distance: 104.5
click at [776, 187] on td "CT-4180409-00225" at bounding box center [887, 202] width 276 height 31
copy span "CT-4180409-00225"
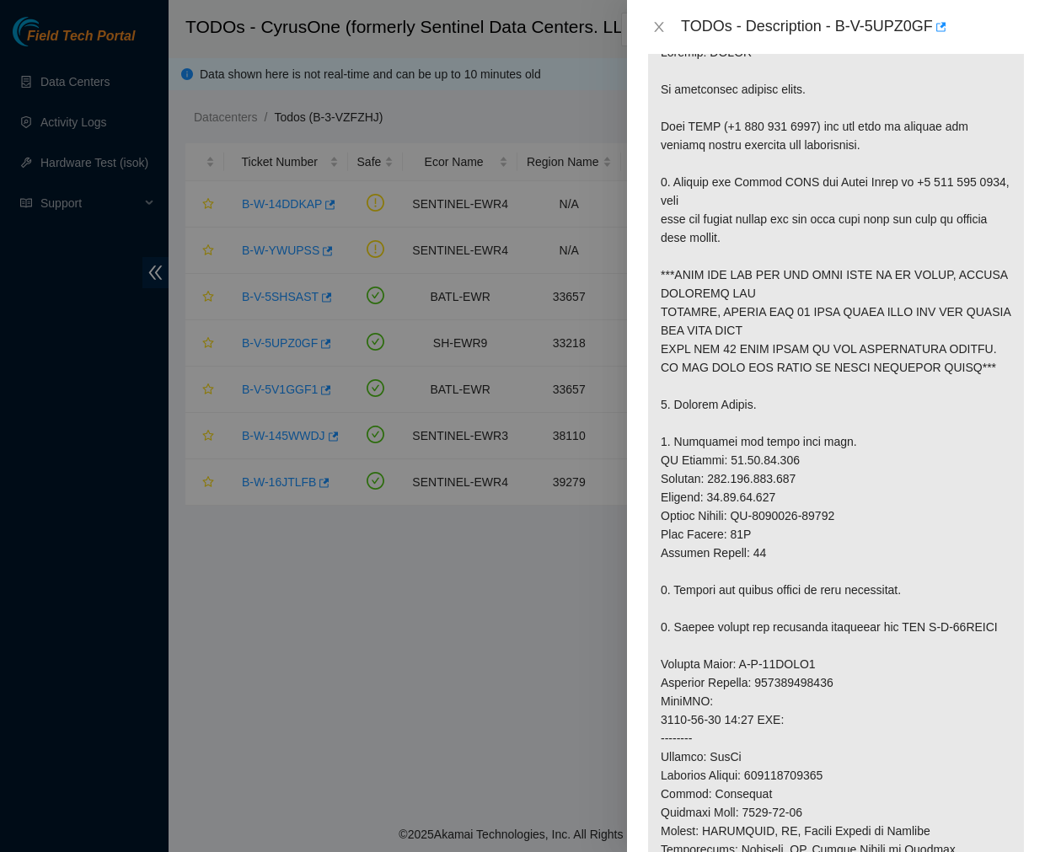
scroll to position [350, 0]
drag, startPoint x: 845, startPoint y: 495, endPoint x: 740, endPoint y: 497, distance: 105.4
click at [740, 497] on p at bounding box center [836, 599] width 376 height 1138
copy p "CT-4180201-00190"
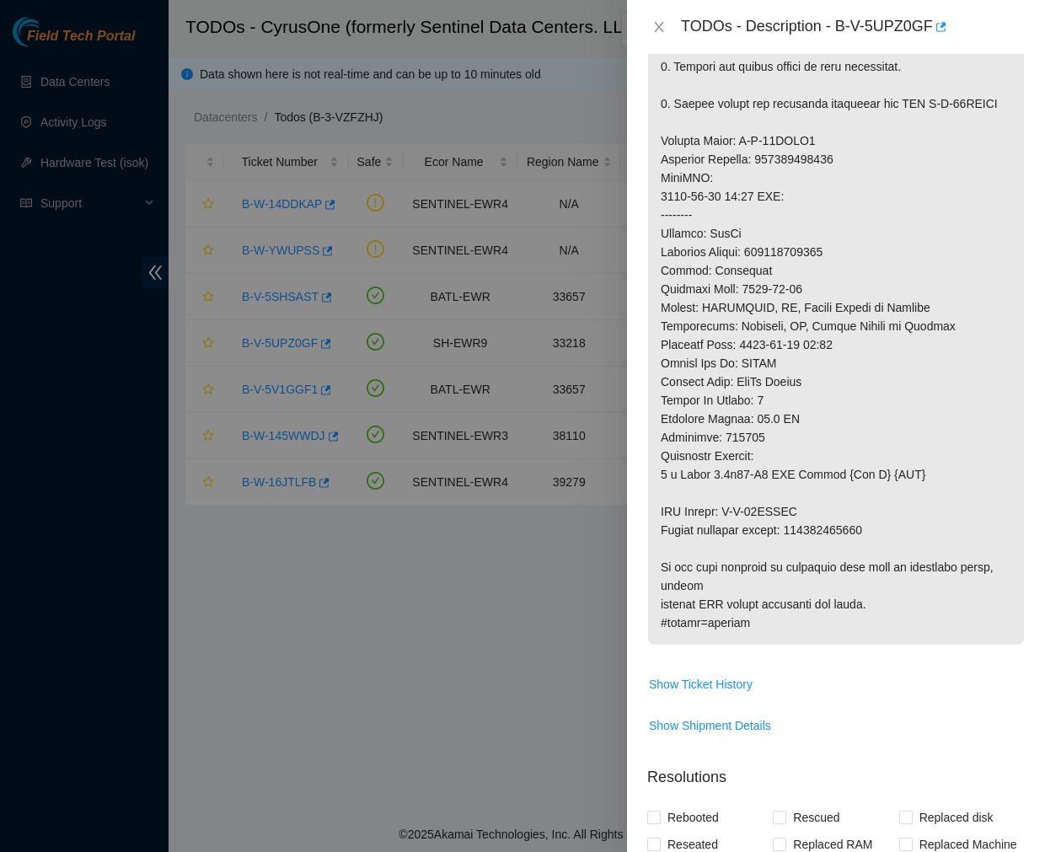
scroll to position [883, 0]
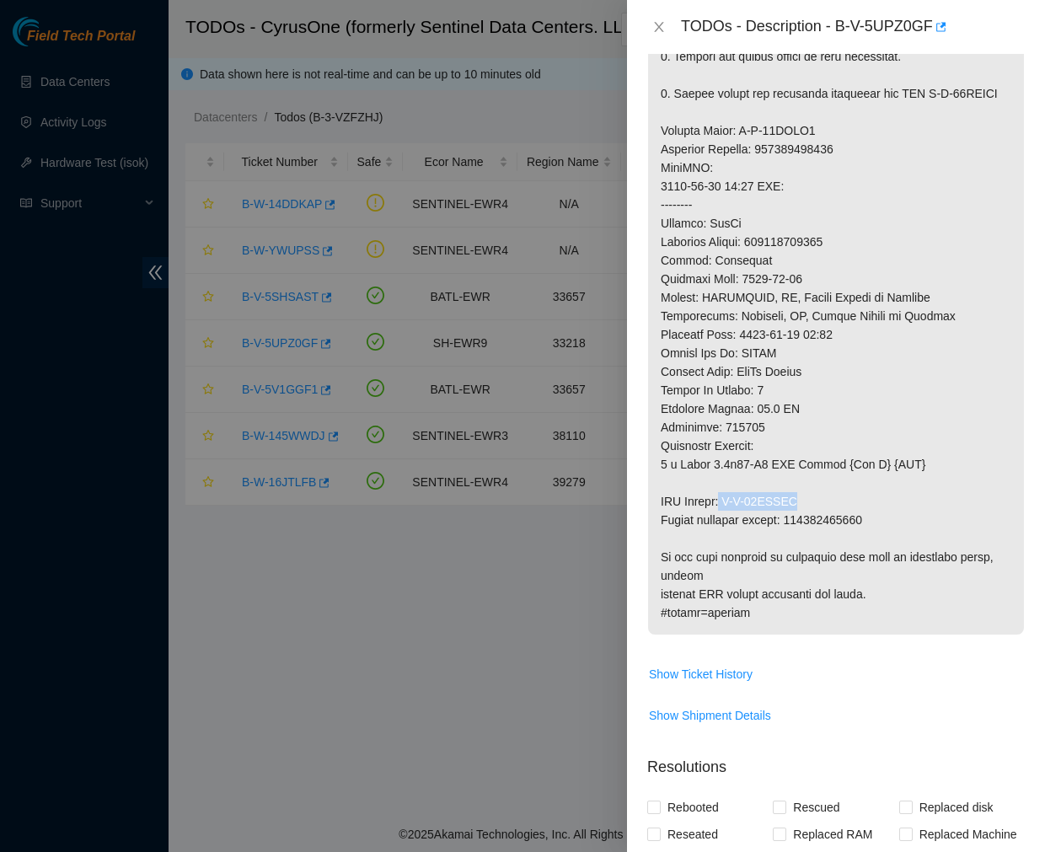
drag, startPoint x: 796, startPoint y: 480, endPoint x: 727, endPoint y: 480, distance: 68.3
click at [727, 480] on p at bounding box center [836, 66] width 376 height 1138
click at [731, 478] on p at bounding box center [836, 66] width 376 height 1138
drag, startPoint x: 731, startPoint y: 478, endPoint x: 803, endPoint y: 476, distance: 71.7
click at [803, 476] on p at bounding box center [836, 66] width 376 height 1138
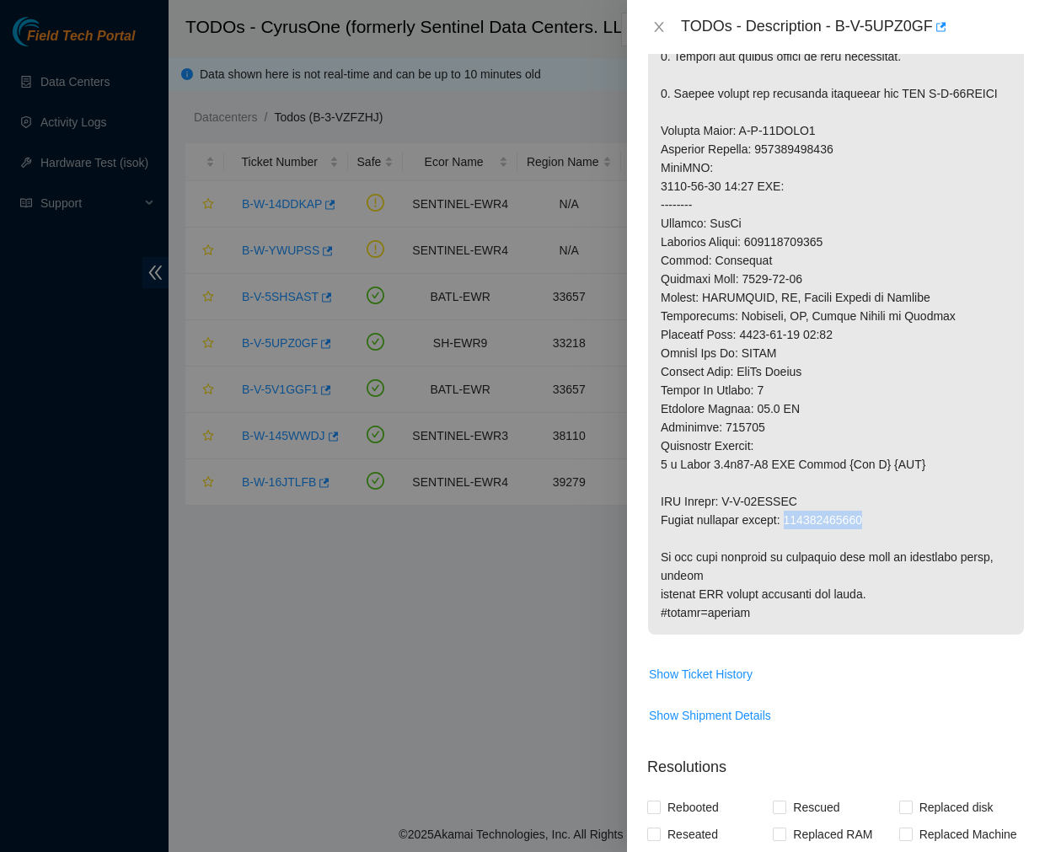
drag, startPoint x: 873, startPoint y: 502, endPoint x: 792, endPoint y: 507, distance: 81.1
click at [792, 507] on p at bounding box center [836, 66] width 376 height 1138
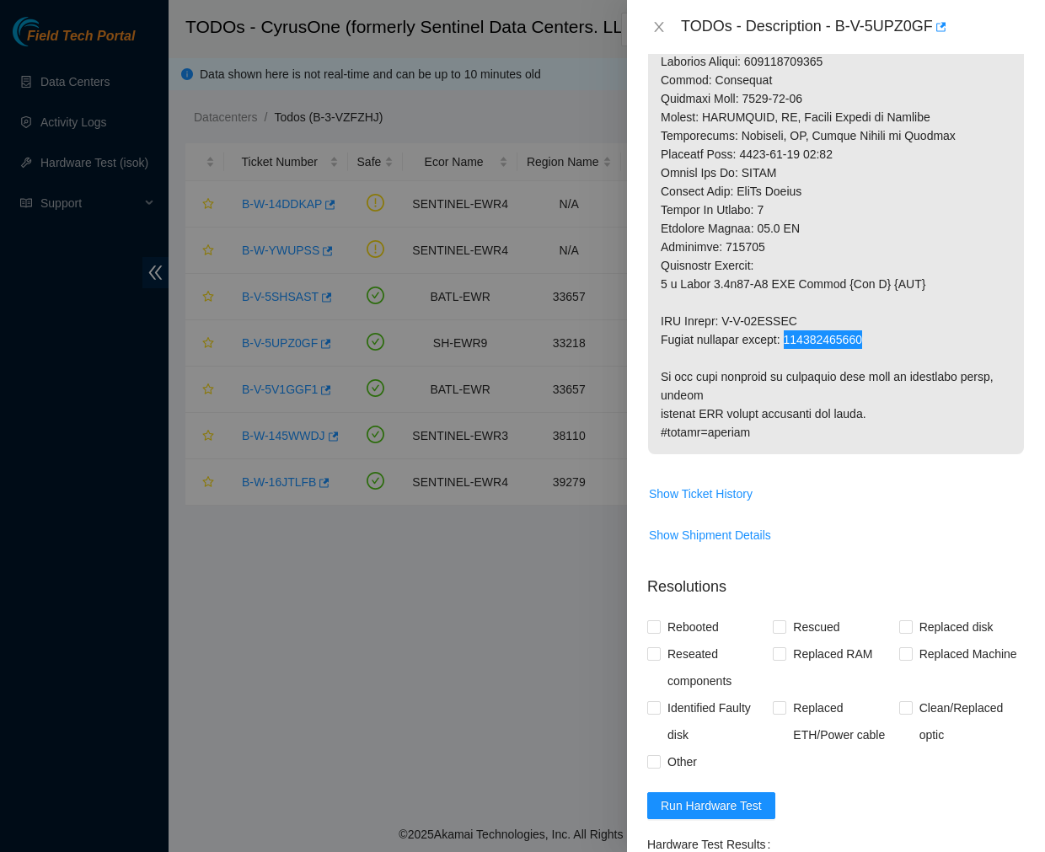
scroll to position [1064, 0]
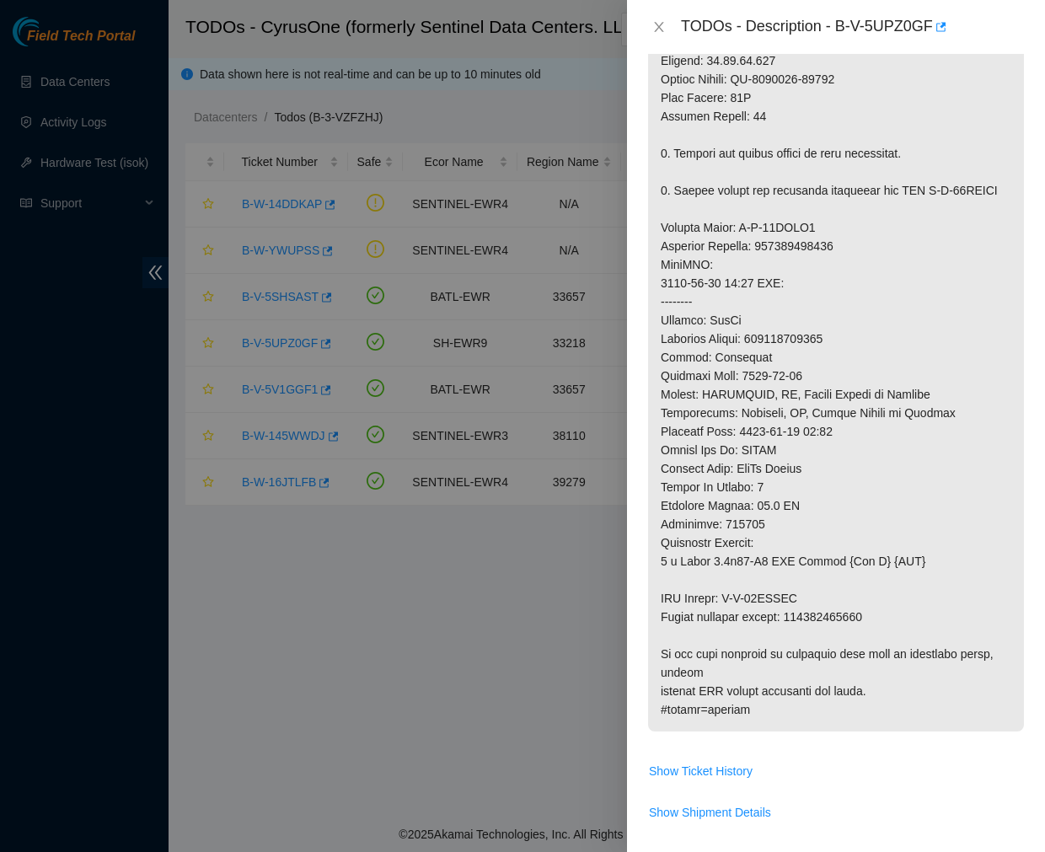
scroll to position [786, 0]
click at [906, 317] on p at bounding box center [836, 162] width 376 height 1138
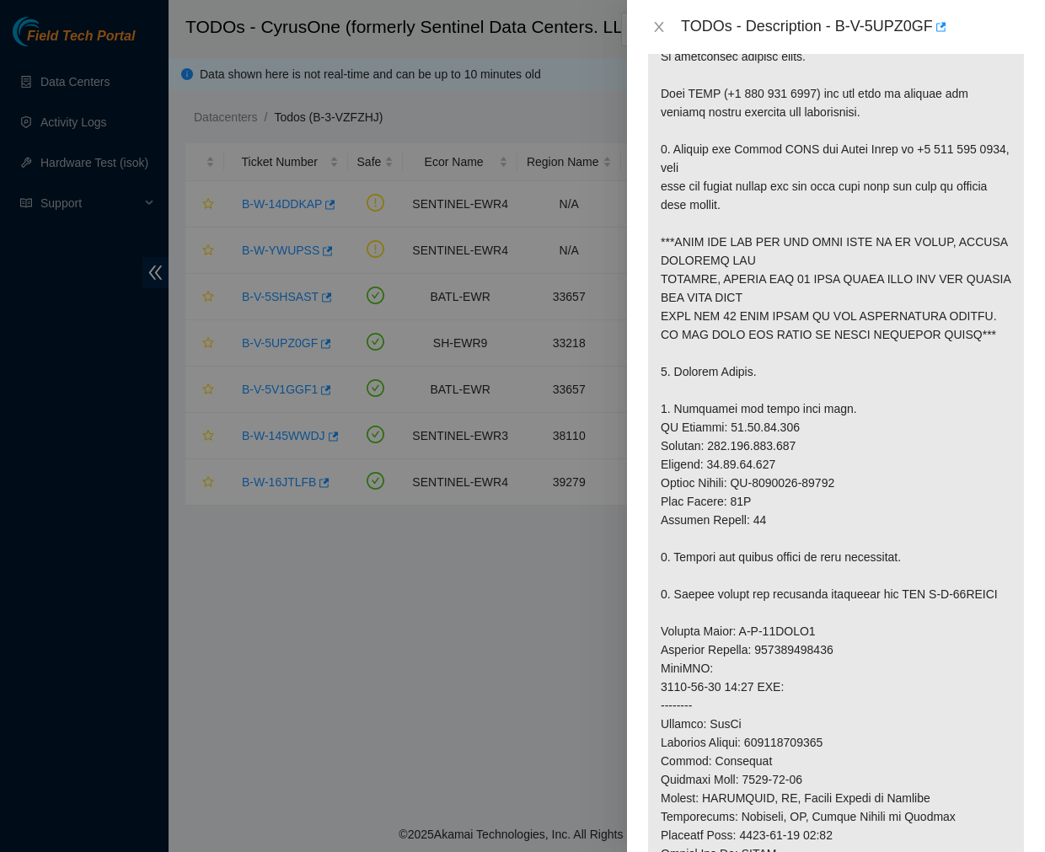
scroll to position [337, 0]
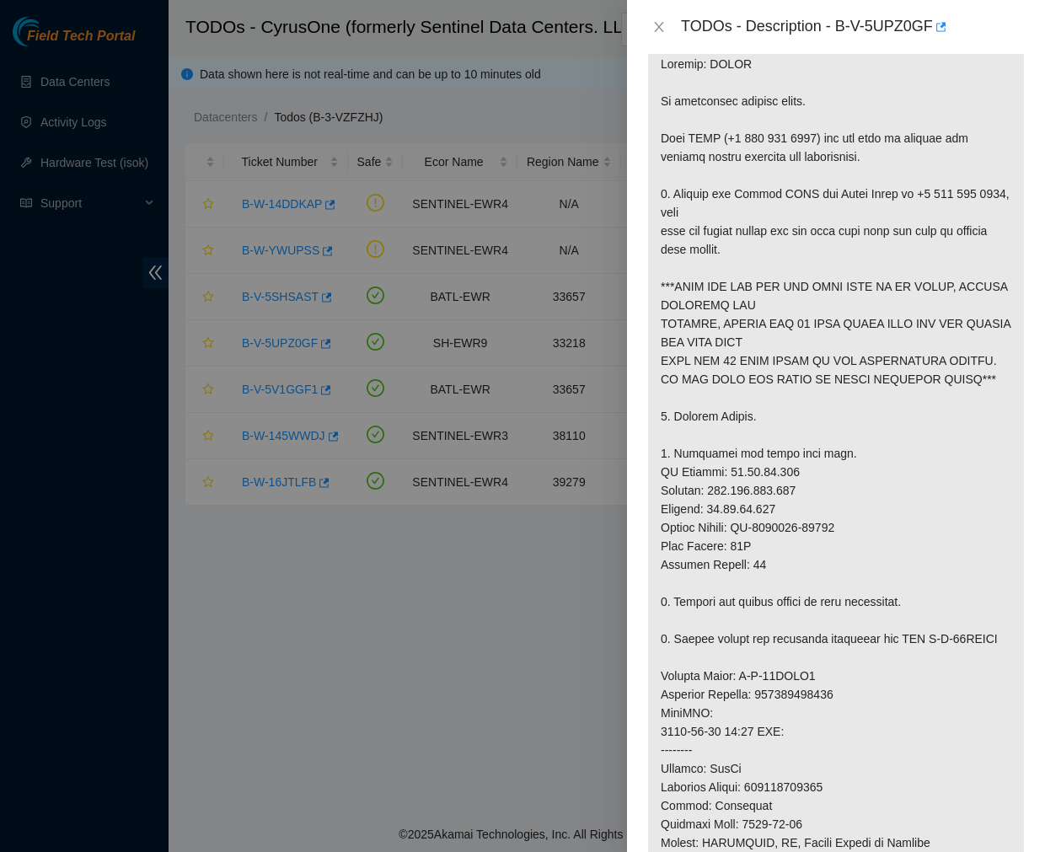
click at [987, 360] on p at bounding box center [836, 611] width 376 height 1138
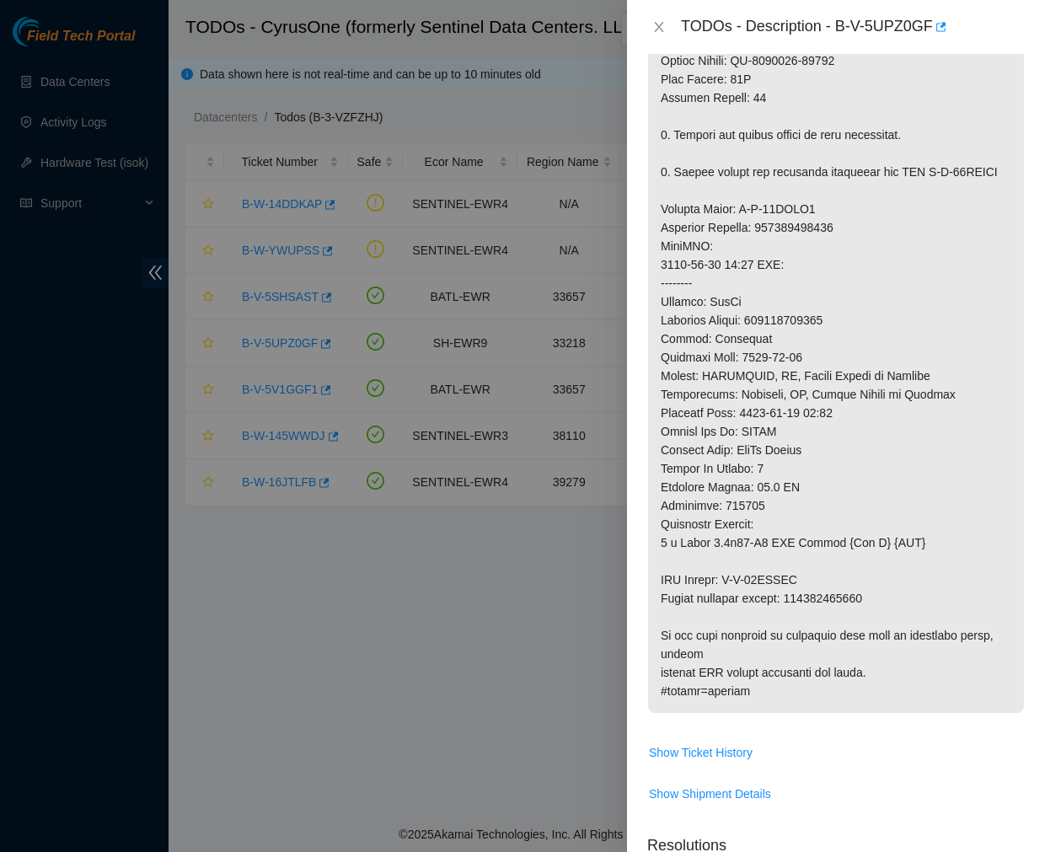
scroll to position [0, 0]
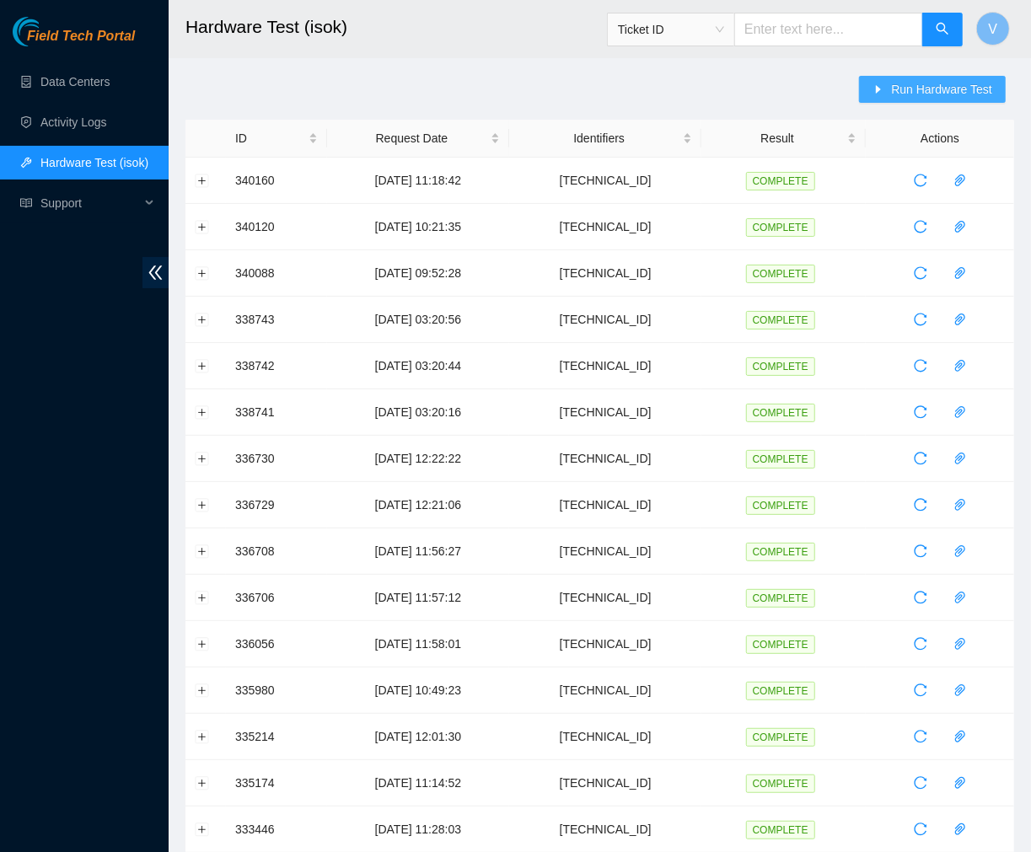
click at [928, 89] on span "Run Hardware Test" at bounding box center [941, 89] width 101 height 19
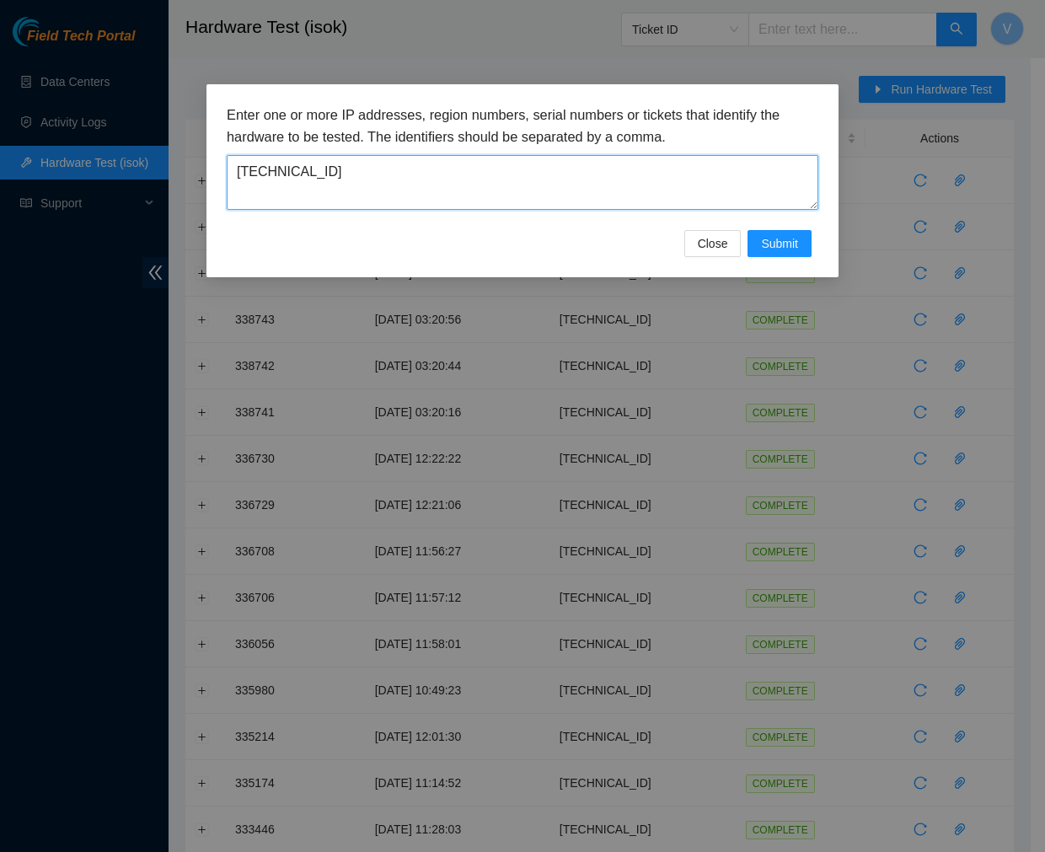
drag, startPoint x: 407, startPoint y: 154, endPoint x: 131, endPoint y: 174, distance: 277.2
click at [131, 174] on div "Enter one or more IP addresses, region numbers, serial numbers or tickets that …" at bounding box center [522, 426] width 1045 height 852
paste textarea "66.123.159"
type textarea "[TECHNICAL_ID]"
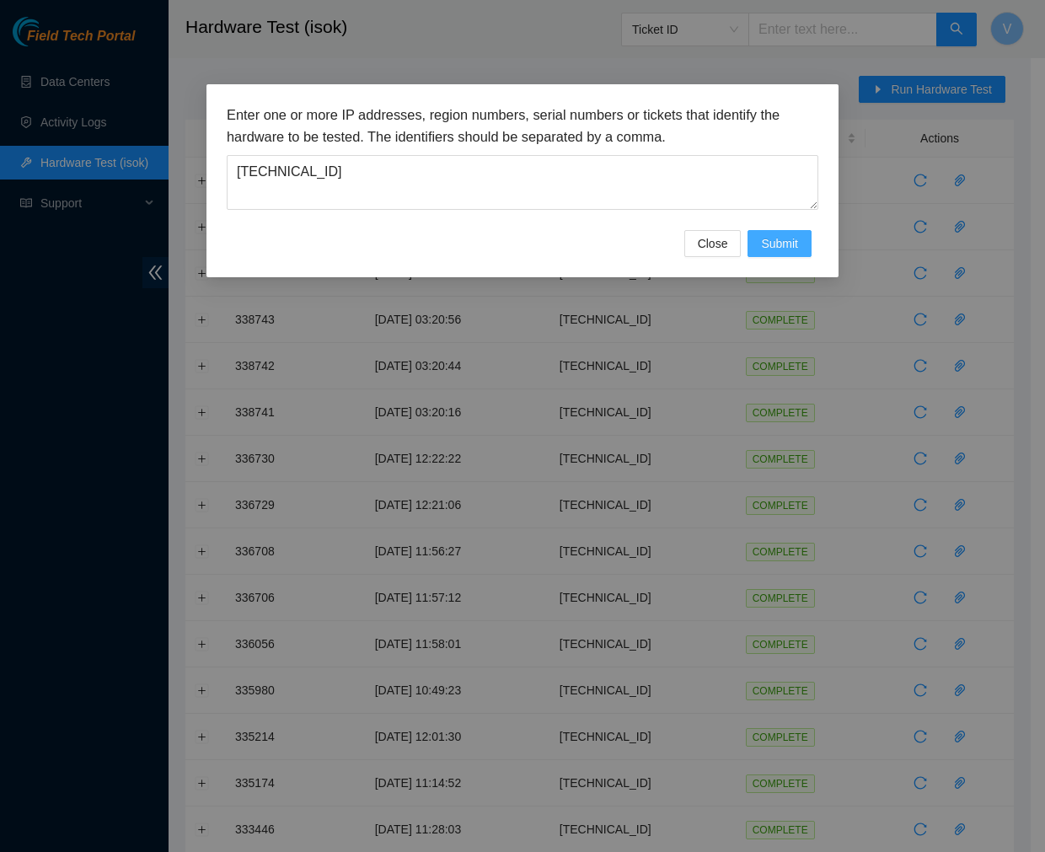
click at [792, 239] on span "Submit" at bounding box center [779, 243] width 37 height 19
